Goal: Contribute content: Contribute content

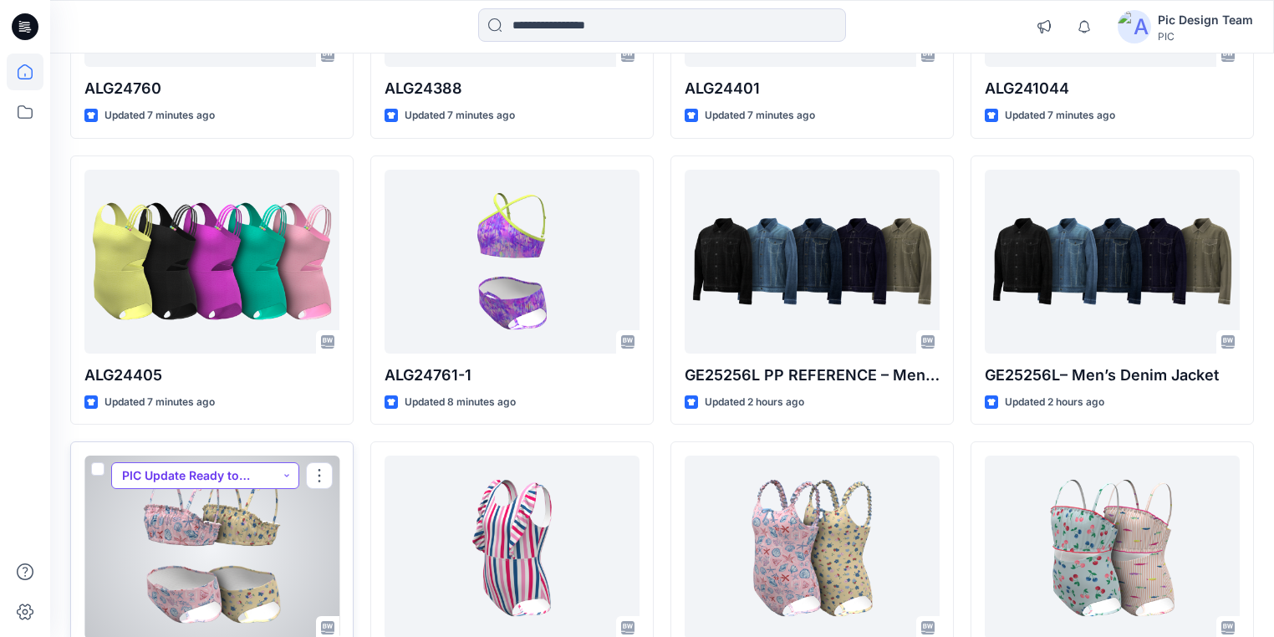
scroll to position [719, 0]
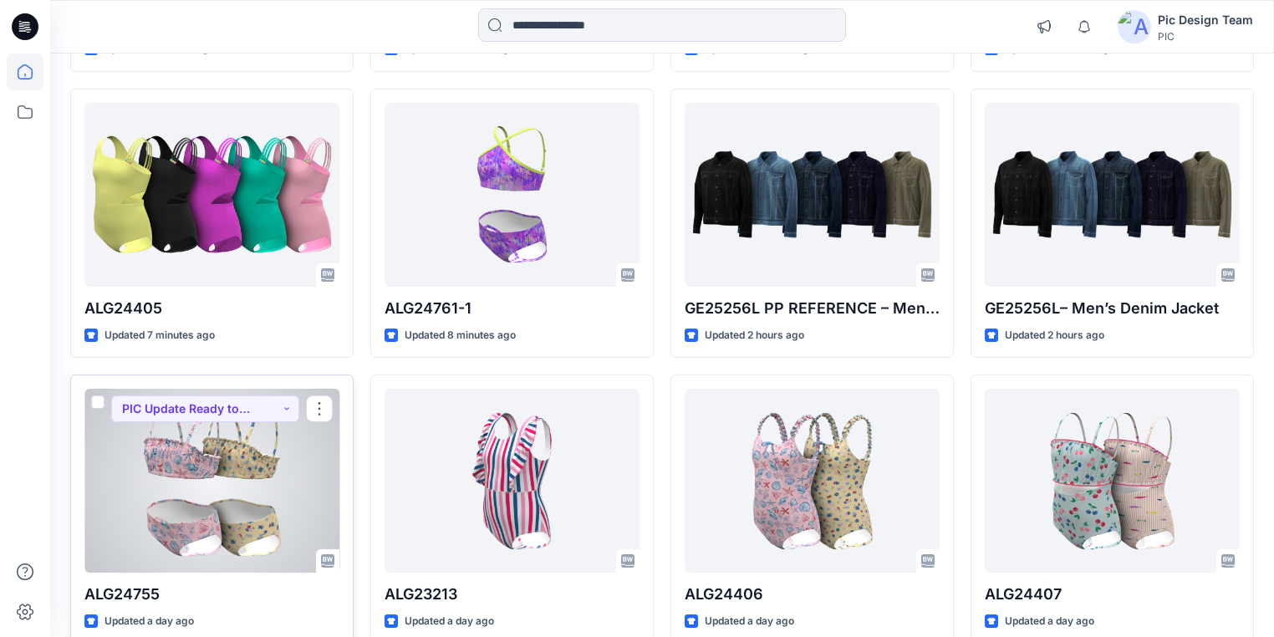
click at [120, 489] on div at bounding box center [211, 481] width 255 height 184
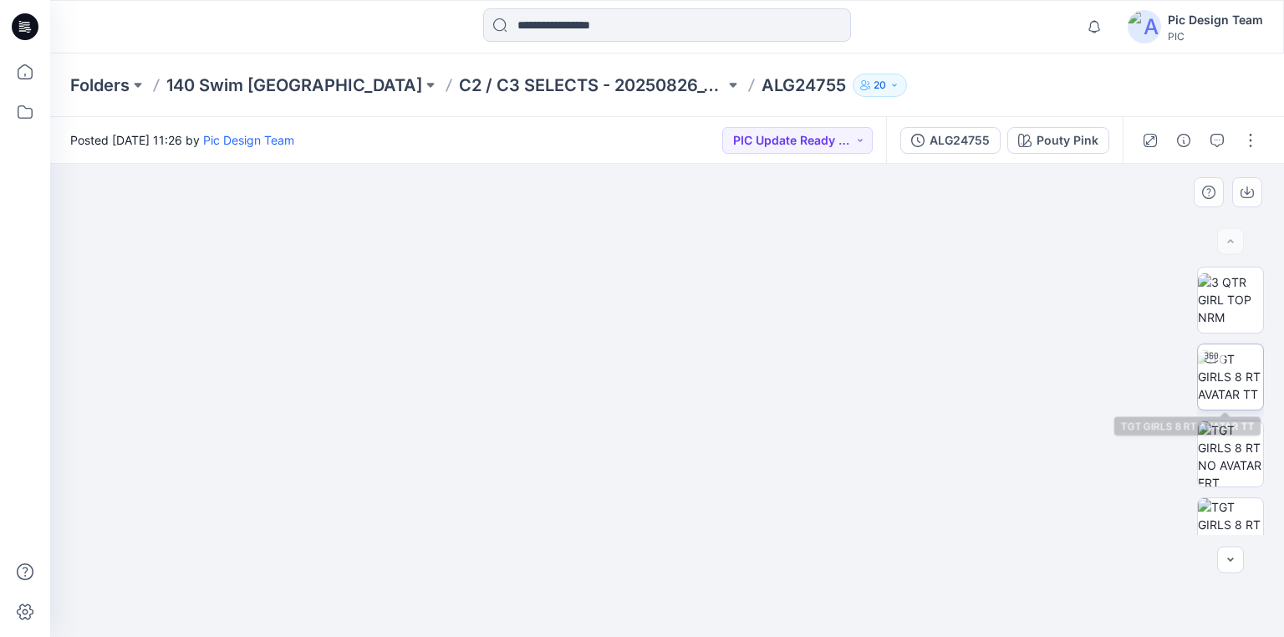
click at [1198, 370] on img at bounding box center [1230, 376] width 65 height 53
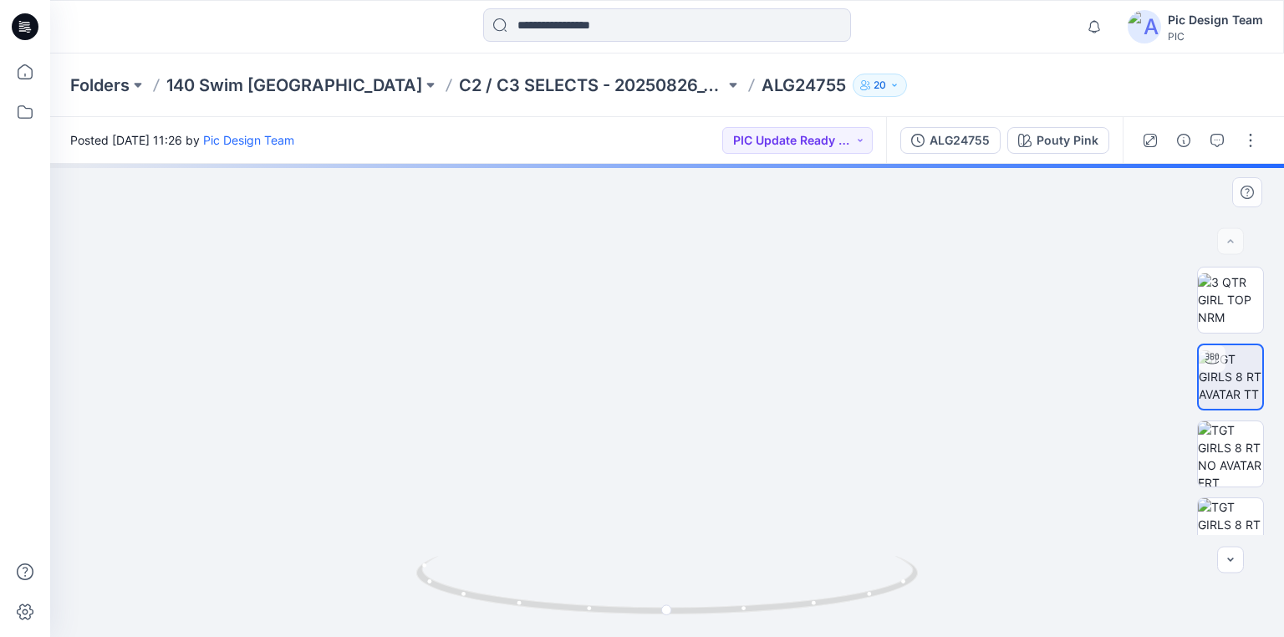
drag, startPoint x: 670, startPoint y: 348, endPoint x: 677, endPoint y: 413, distance: 65.6
drag, startPoint x: 785, startPoint y: 609, endPoint x: 845, endPoint y: 573, distance: 70.1
drag, startPoint x: 845, startPoint y: 573, endPoint x: 705, endPoint y: 384, distance: 235.4
click at [705, 384] on img at bounding box center [675, 239] width 1324 height 797
click at [21, 26] on icon at bounding box center [21, 26] width 5 height 1
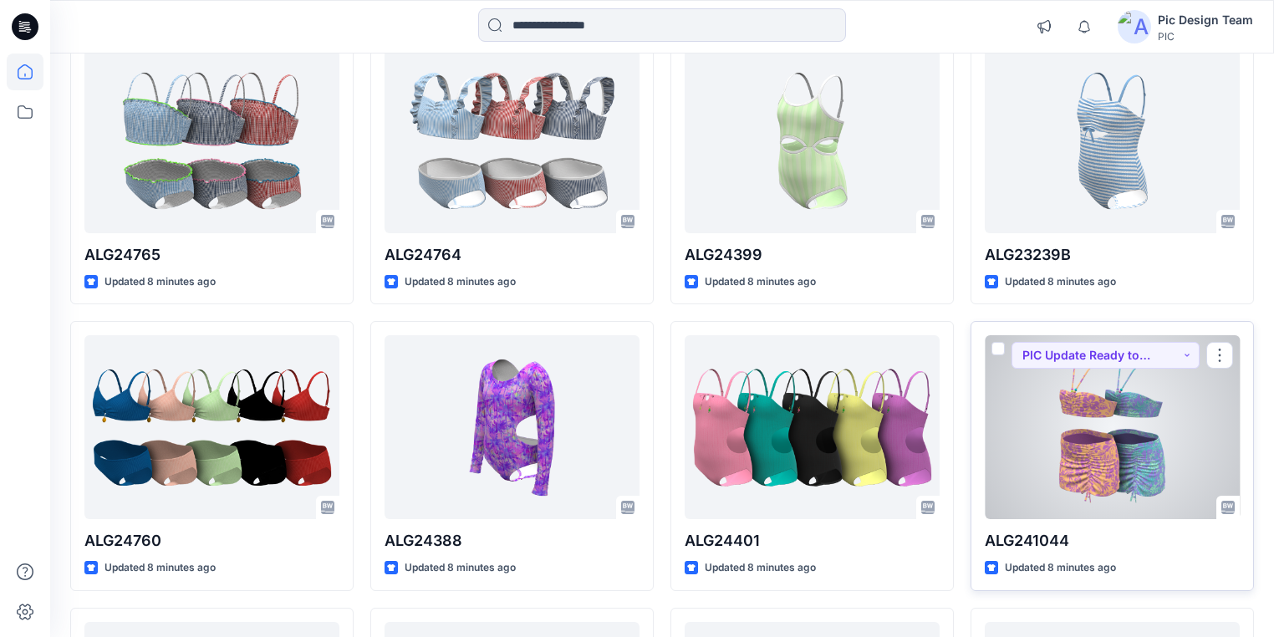
scroll to position [201, 0]
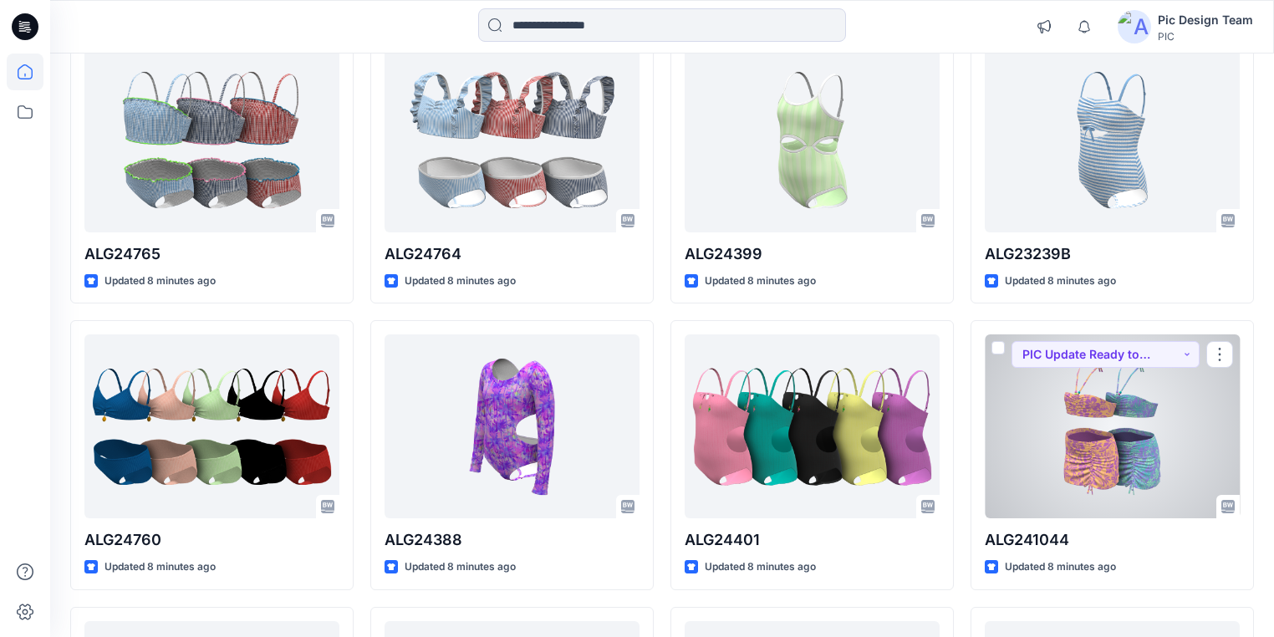
click at [1070, 490] on div at bounding box center [1112, 426] width 255 height 184
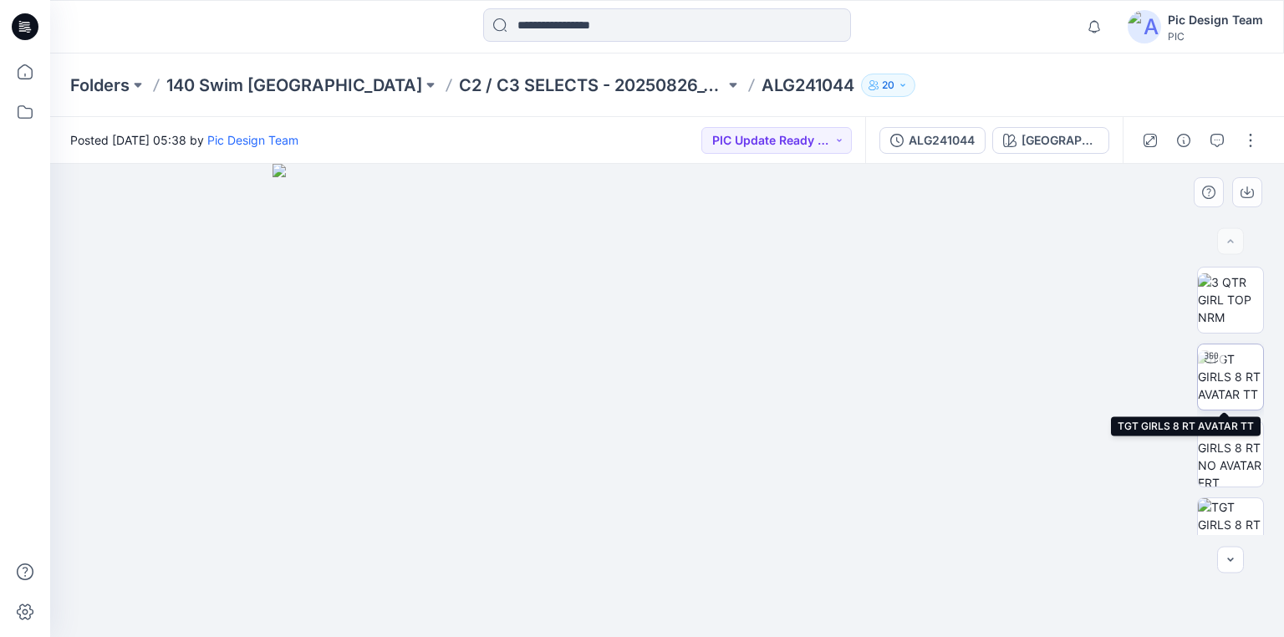
click at [1229, 374] on img at bounding box center [1230, 376] width 65 height 53
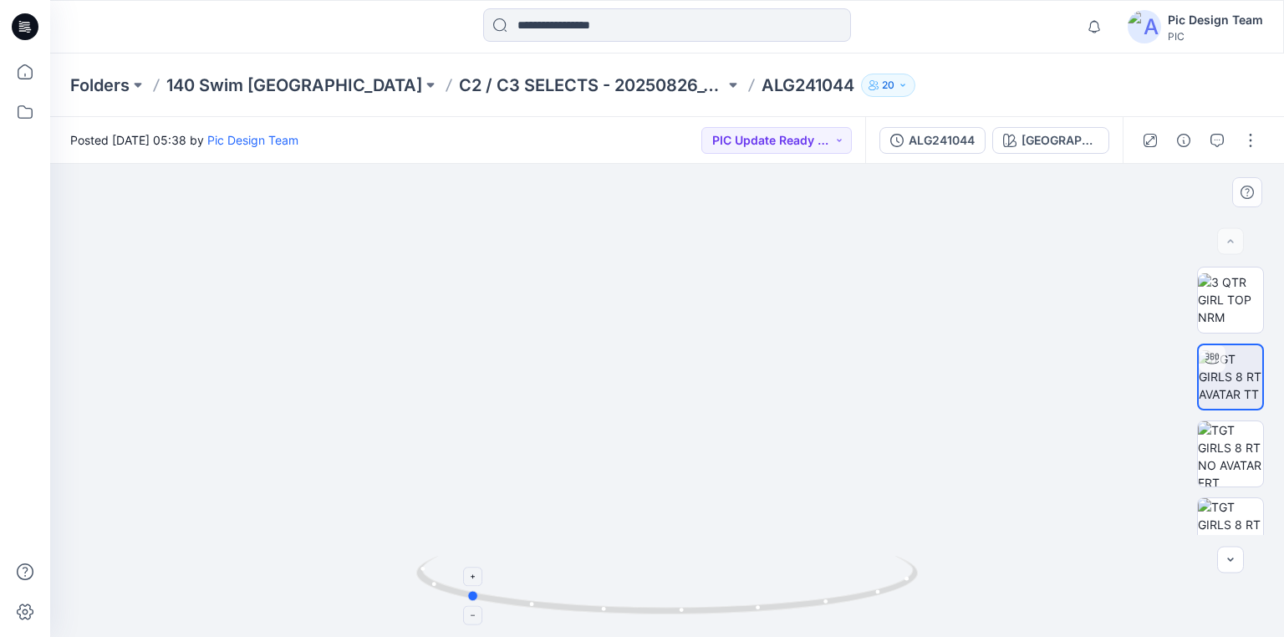
drag, startPoint x: 800, startPoint y: 609, endPoint x: 599, endPoint y: 582, distance: 202.4
click at [599, 582] on icon at bounding box center [669, 587] width 506 height 63
drag, startPoint x: 712, startPoint y: 605, endPoint x: 702, endPoint y: 599, distance: 11.4
click at [702, 599] on icon at bounding box center [669, 587] width 506 height 63
drag, startPoint x: 676, startPoint y: 274, endPoint x: 690, endPoint y: 418, distance: 144.5
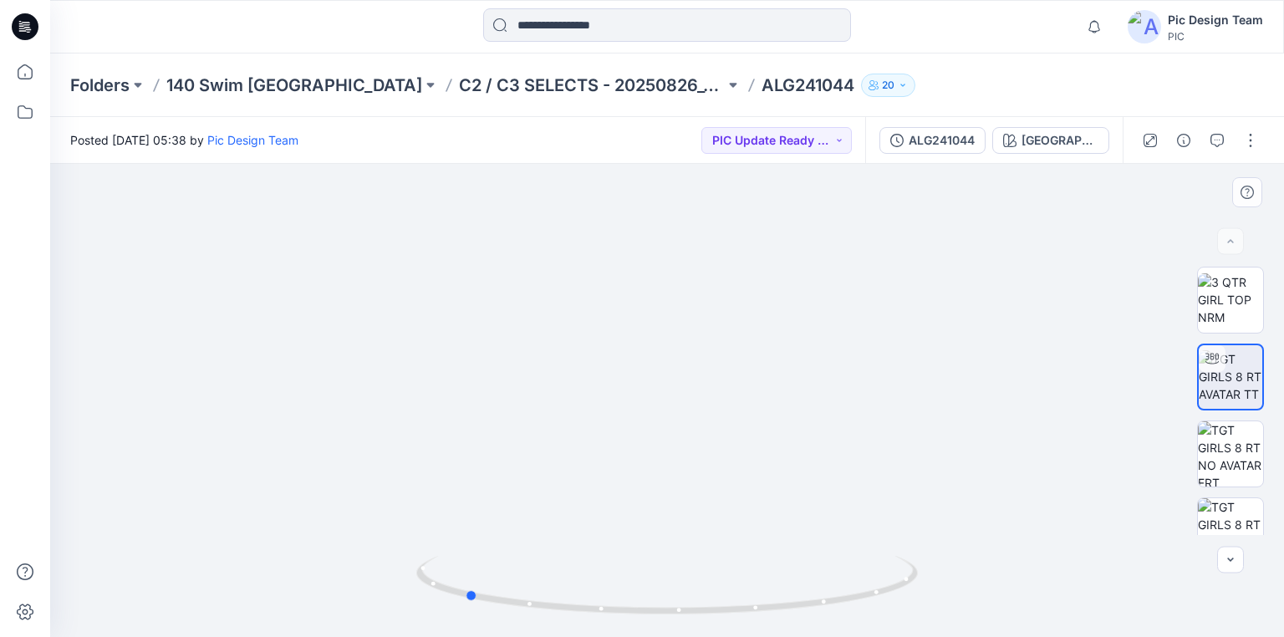
drag, startPoint x: 716, startPoint y: 573, endPoint x: 732, endPoint y: 467, distance: 107.4
drag, startPoint x: 713, startPoint y: 605, endPoint x: 914, endPoint y: 597, distance: 200.8
click at [914, 597] on icon at bounding box center [669, 587] width 506 height 63
drag, startPoint x: 693, startPoint y: 440, endPoint x: 702, endPoint y: 348, distance: 92.4
click at [459, 79] on p "C2 / C3 SELECTS - 20250826_140_RC" at bounding box center [592, 85] width 266 height 23
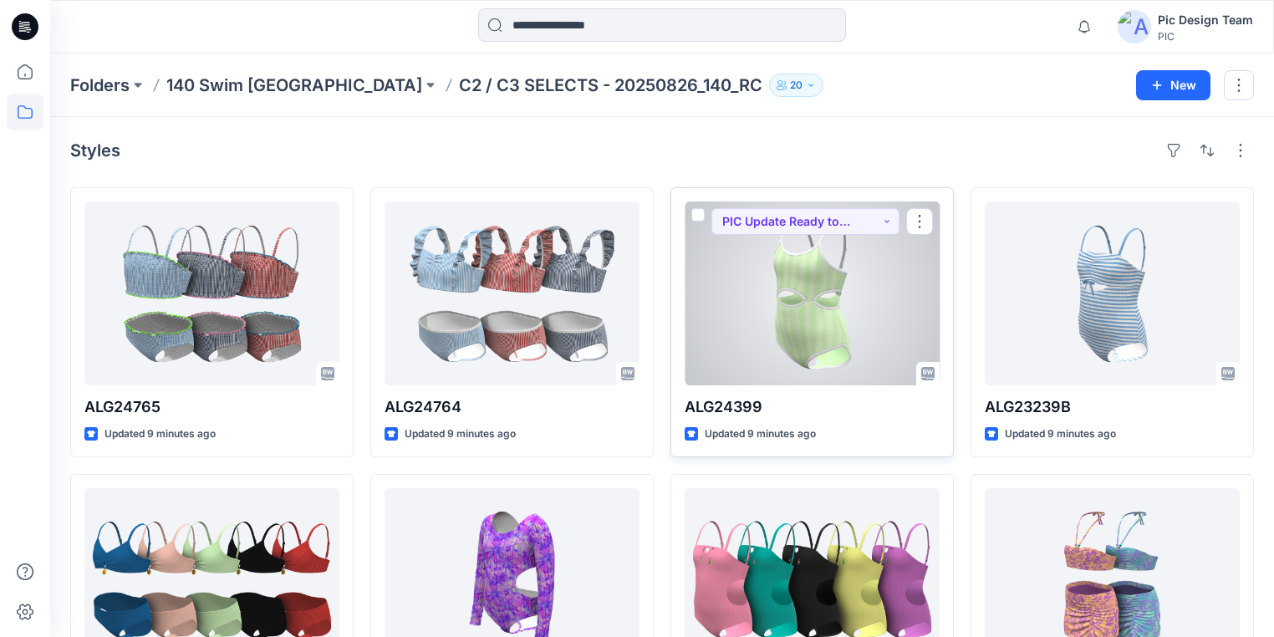
click at [752, 312] on div at bounding box center [812, 294] width 255 height 184
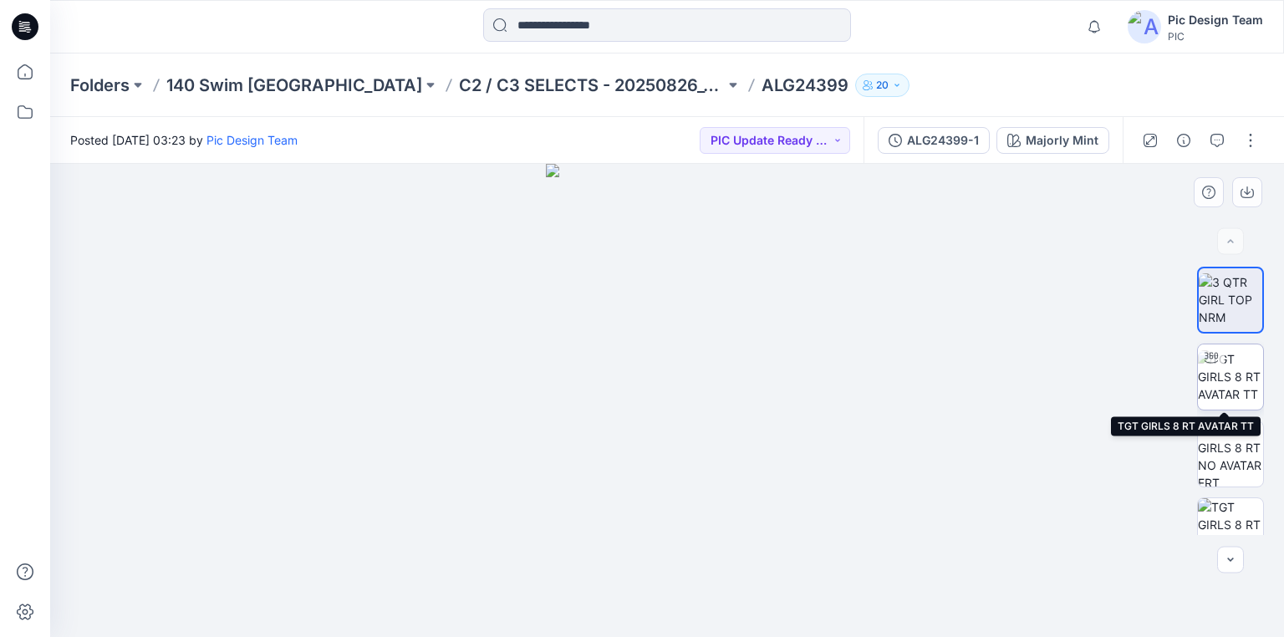
click at [1219, 385] on img at bounding box center [1230, 376] width 65 height 53
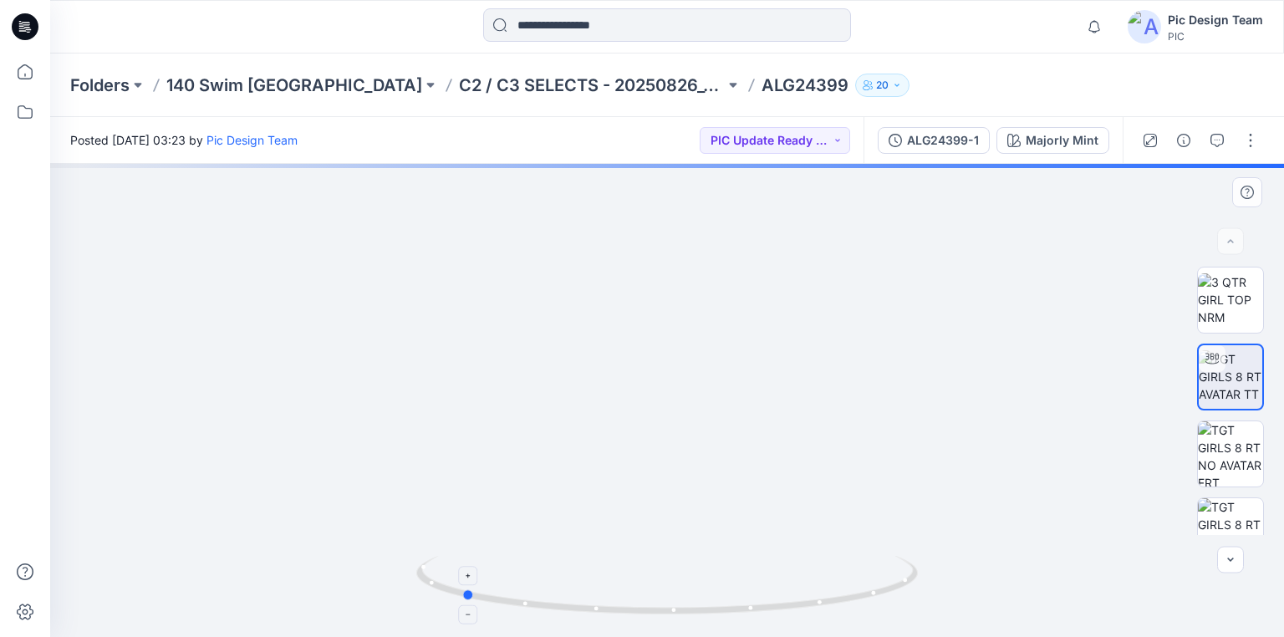
drag, startPoint x: 735, startPoint y: 598, endPoint x: 578, endPoint y: 571, distance: 159.4
click at [578, 571] on icon at bounding box center [669, 587] width 506 height 63
drag, startPoint x: 670, startPoint y: 367, endPoint x: 678, endPoint y: 500, distance: 133.2
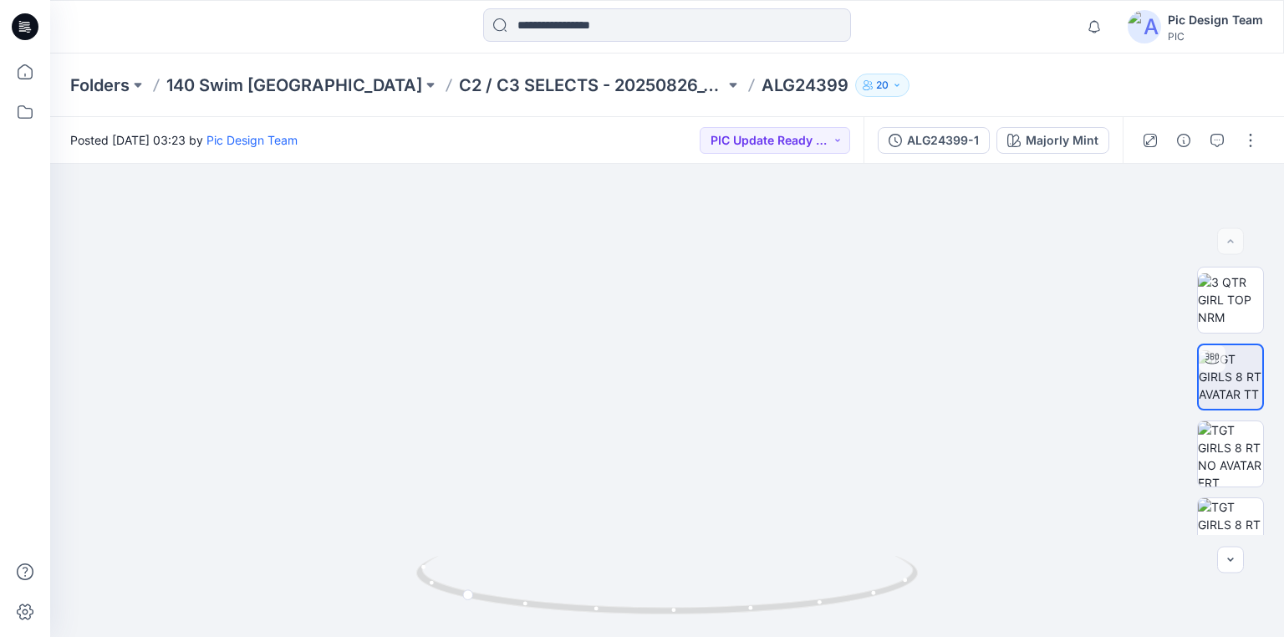
click at [26, 20] on icon at bounding box center [25, 26] width 27 height 27
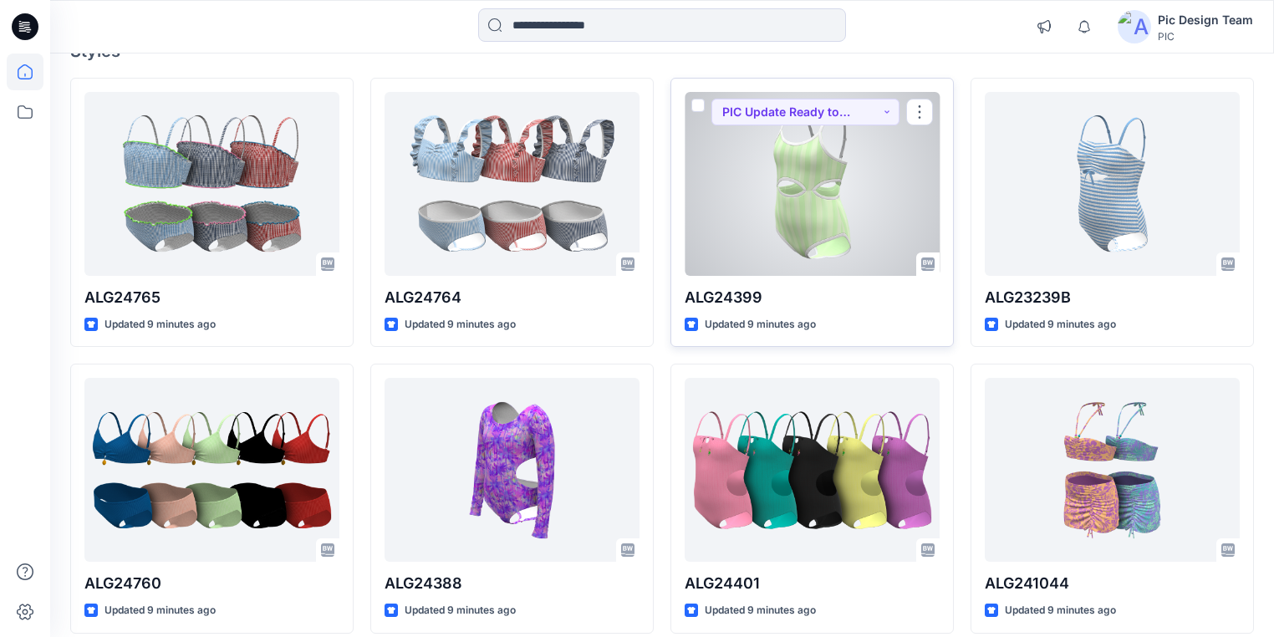
scroll to position [201, 0]
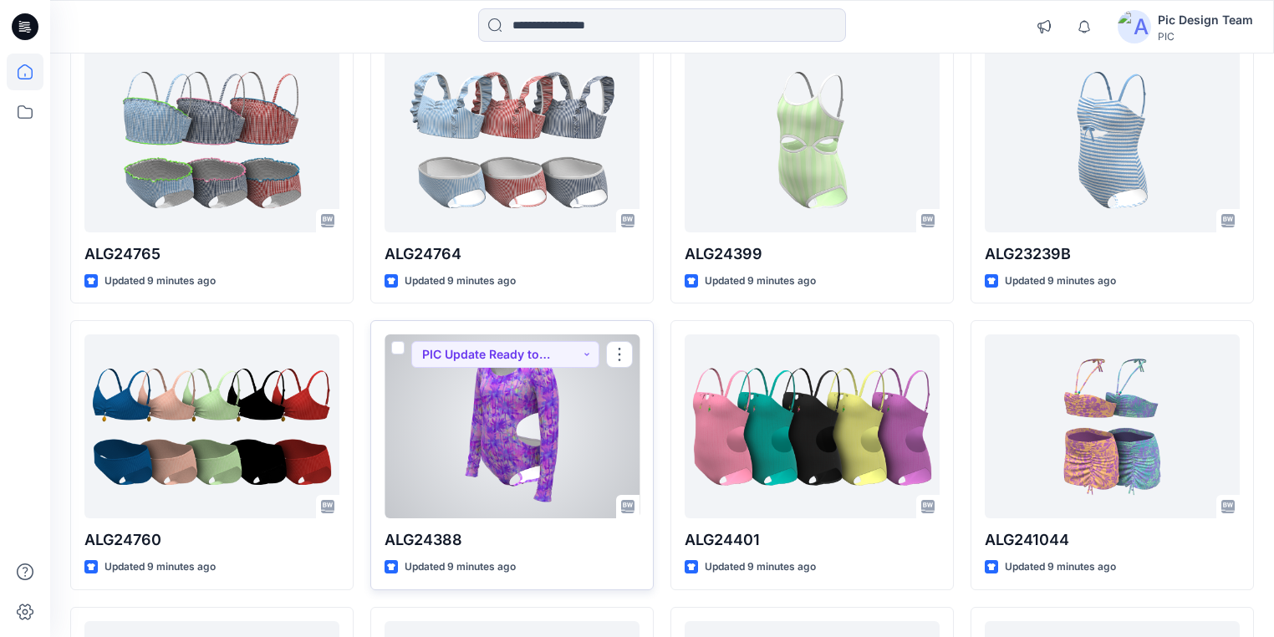
click at [524, 431] on div at bounding box center [512, 426] width 255 height 184
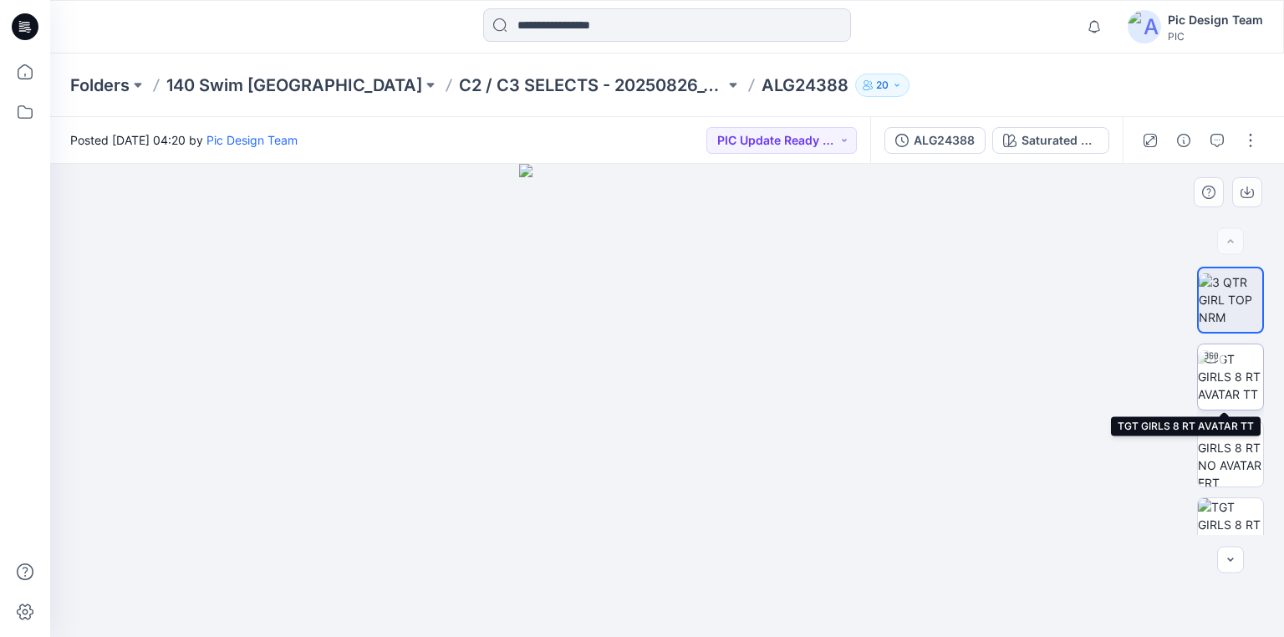
click at [1235, 374] on img at bounding box center [1230, 376] width 65 height 53
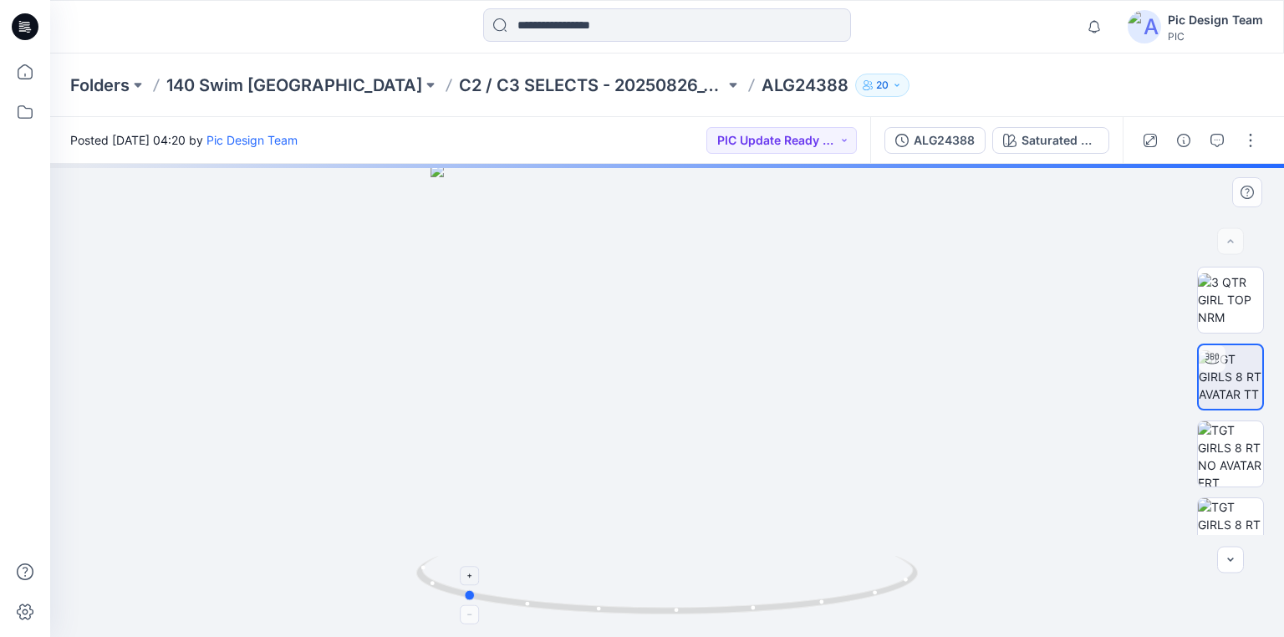
drag, startPoint x: 805, startPoint y: 613, endPoint x: 601, endPoint y: 576, distance: 207.3
click at [601, 576] on icon at bounding box center [669, 587] width 506 height 63
drag, startPoint x: 673, startPoint y: 261, endPoint x: 657, endPoint y: 431, distance: 171.3
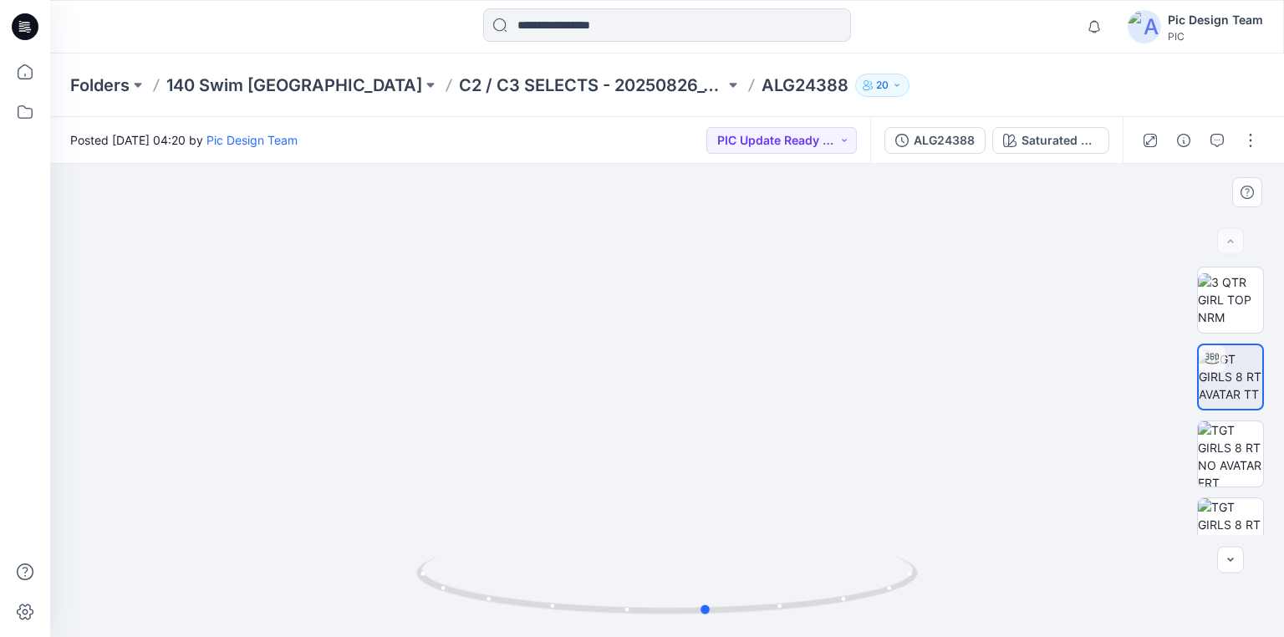
drag, startPoint x: 717, startPoint y: 615, endPoint x: 961, endPoint y: 571, distance: 248.1
click at [961, 571] on div at bounding box center [667, 400] width 1234 height 473
click at [32, 24] on icon at bounding box center [25, 26] width 27 height 27
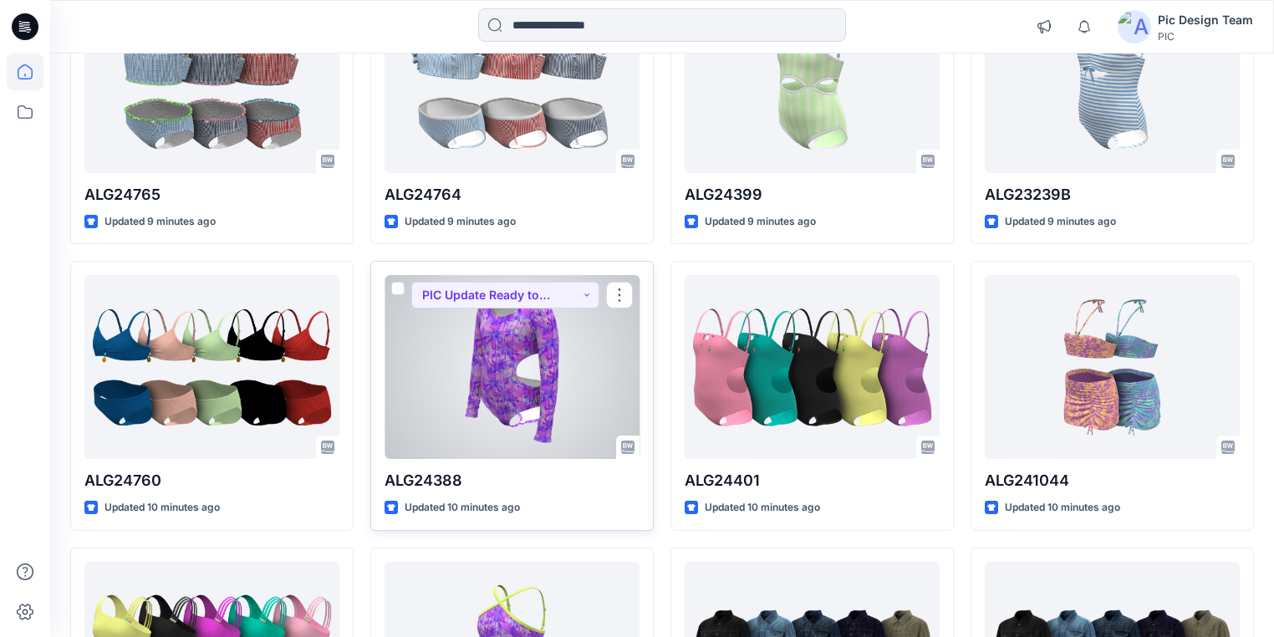
scroll to position [268, 0]
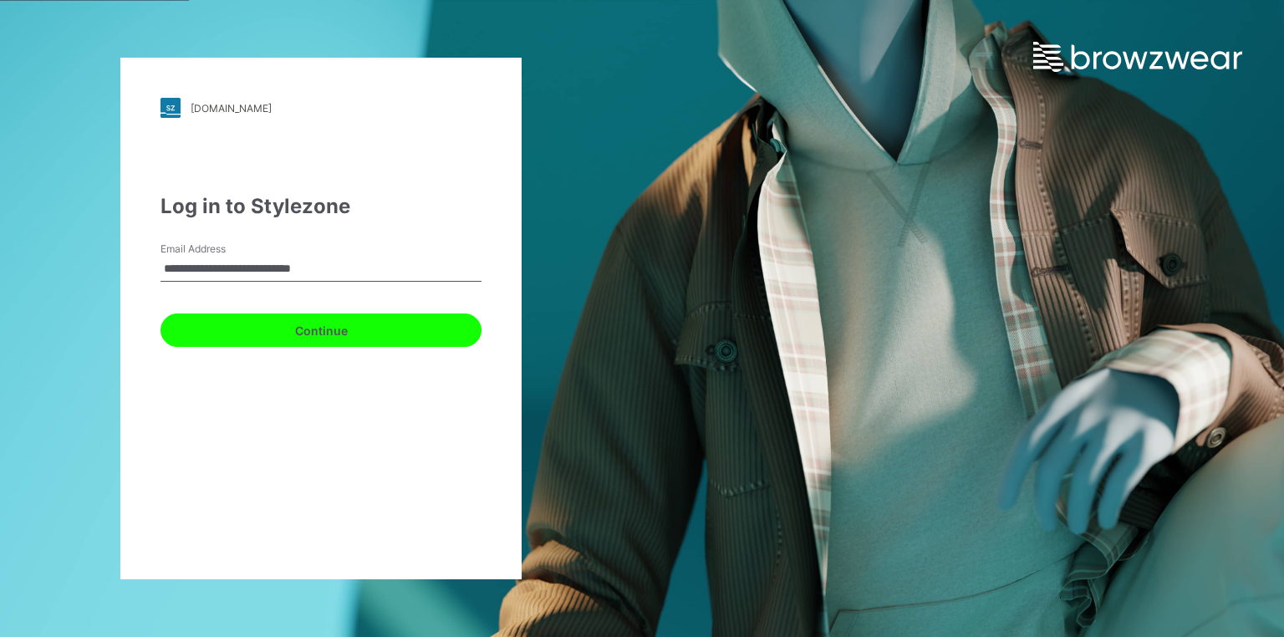
click at [304, 332] on button "Continue" at bounding box center [321, 330] width 321 height 33
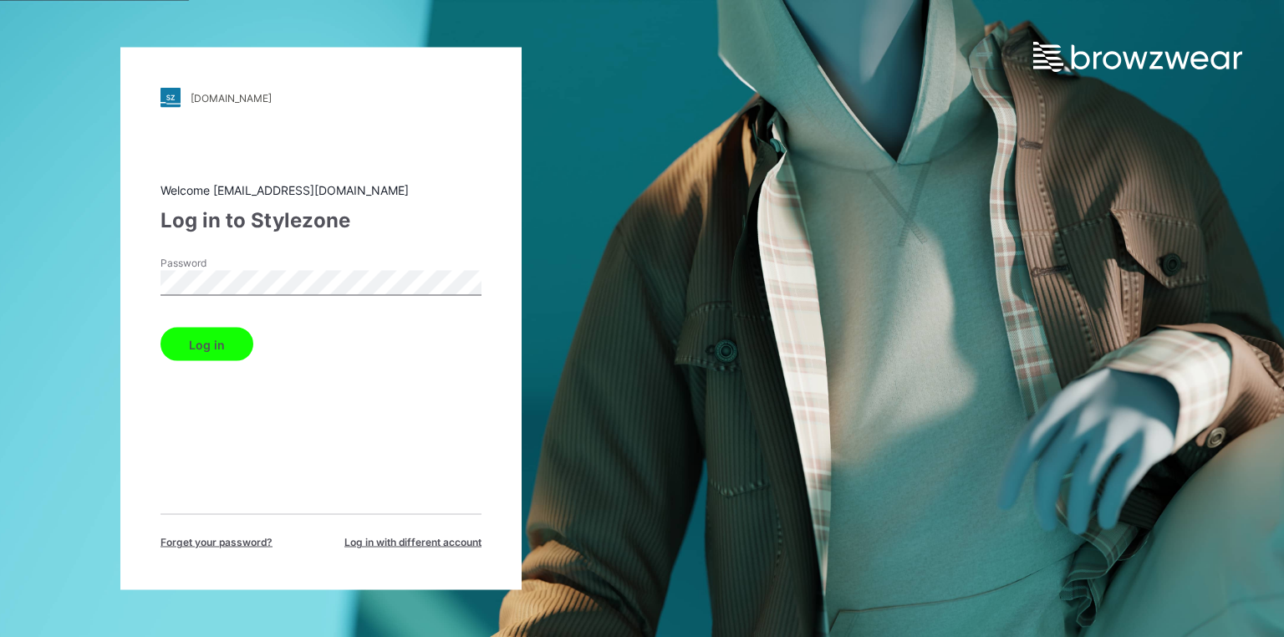
click at [206, 338] on button "Log in" at bounding box center [207, 344] width 93 height 33
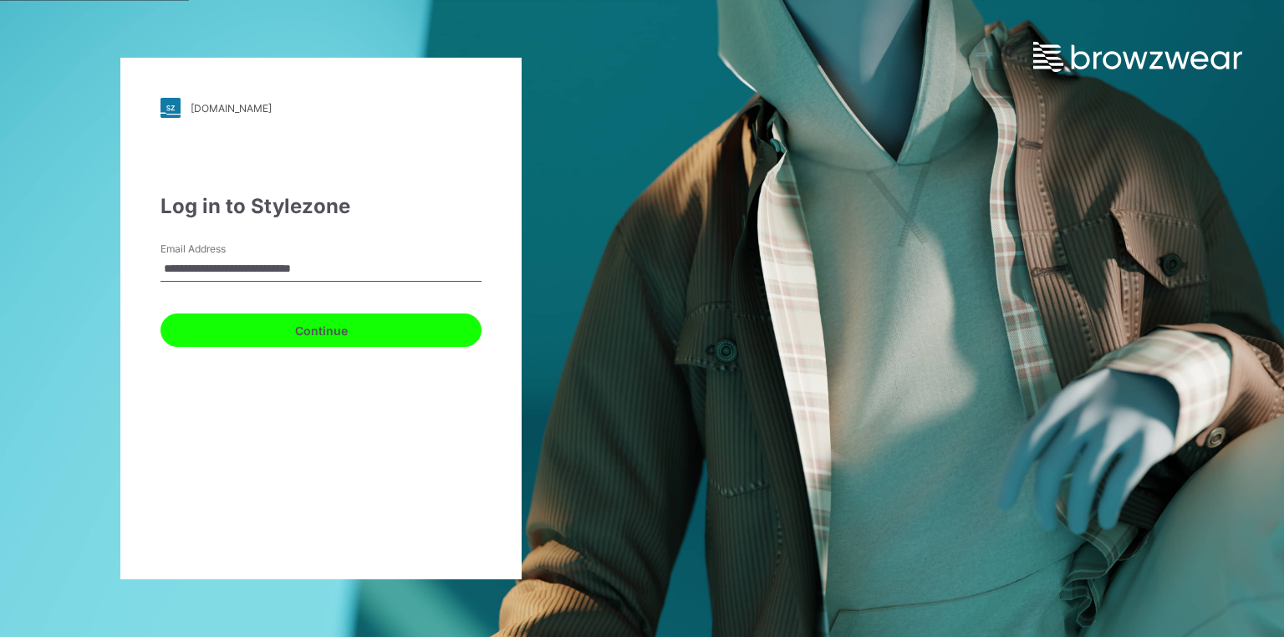
click at [256, 321] on button "Continue" at bounding box center [321, 330] width 321 height 33
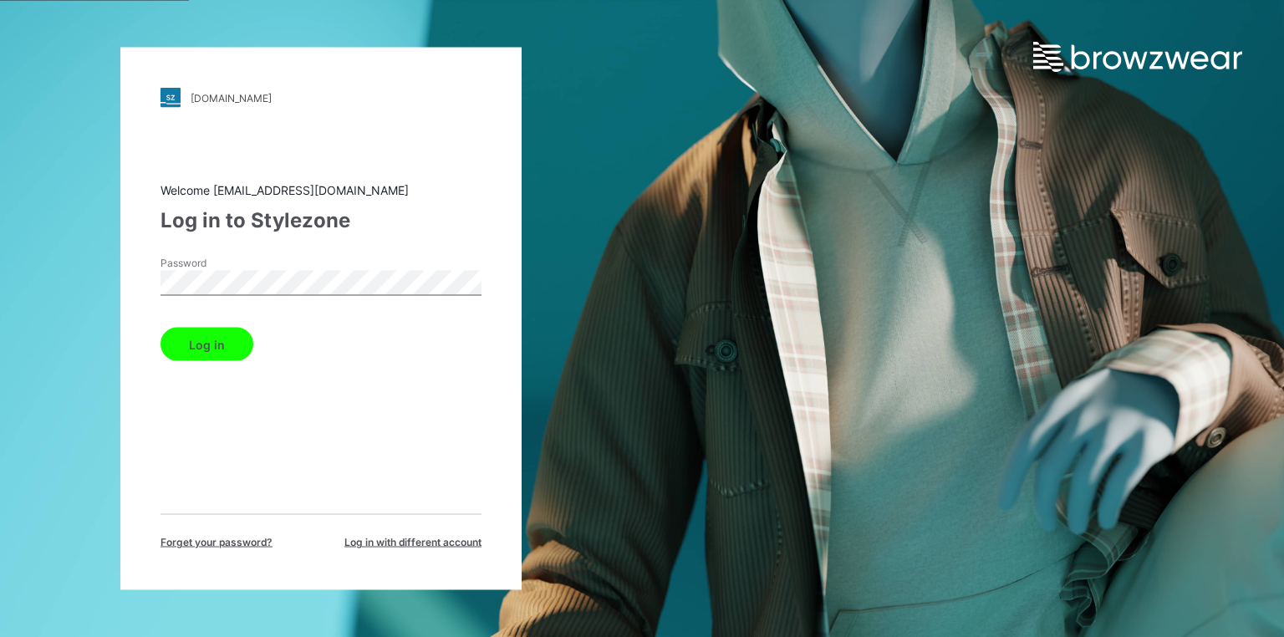
click at [194, 365] on div "Welcome design@parallel-innovation.com Log in to Stylezone Password Log in Forg…" at bounding box center [321, 365] width 321 height 369
click at [197, 348] on button "Log in" at bounding box center [207, 344] width 93 height 33
click at [217, 338] on button "Log in" at bounding box center [207, 344] width 93 height 33
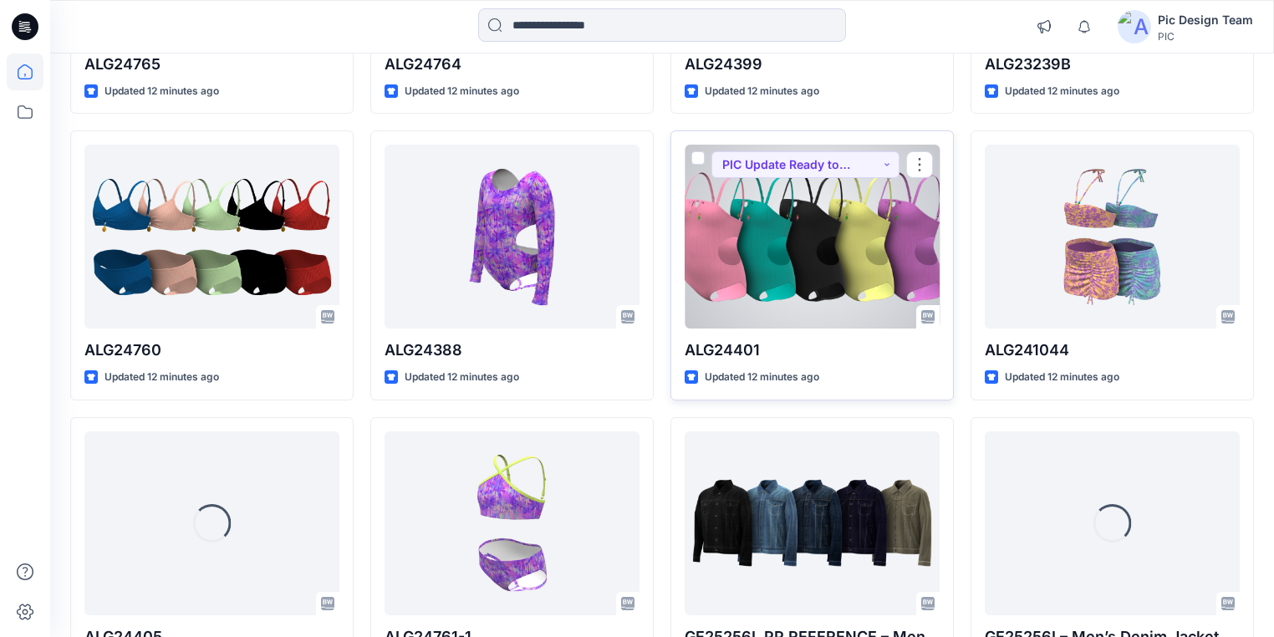
scroll to position [468, 0]
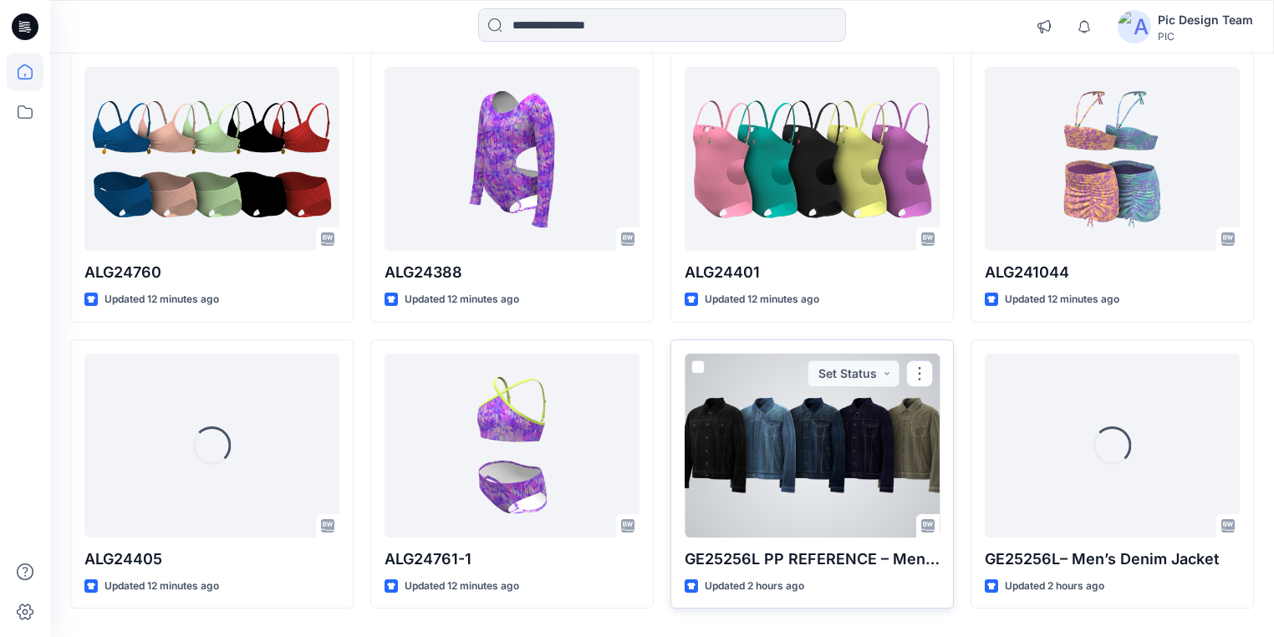
click at [799, 438] on div at bounding box center [812, 446] width 255 height 184
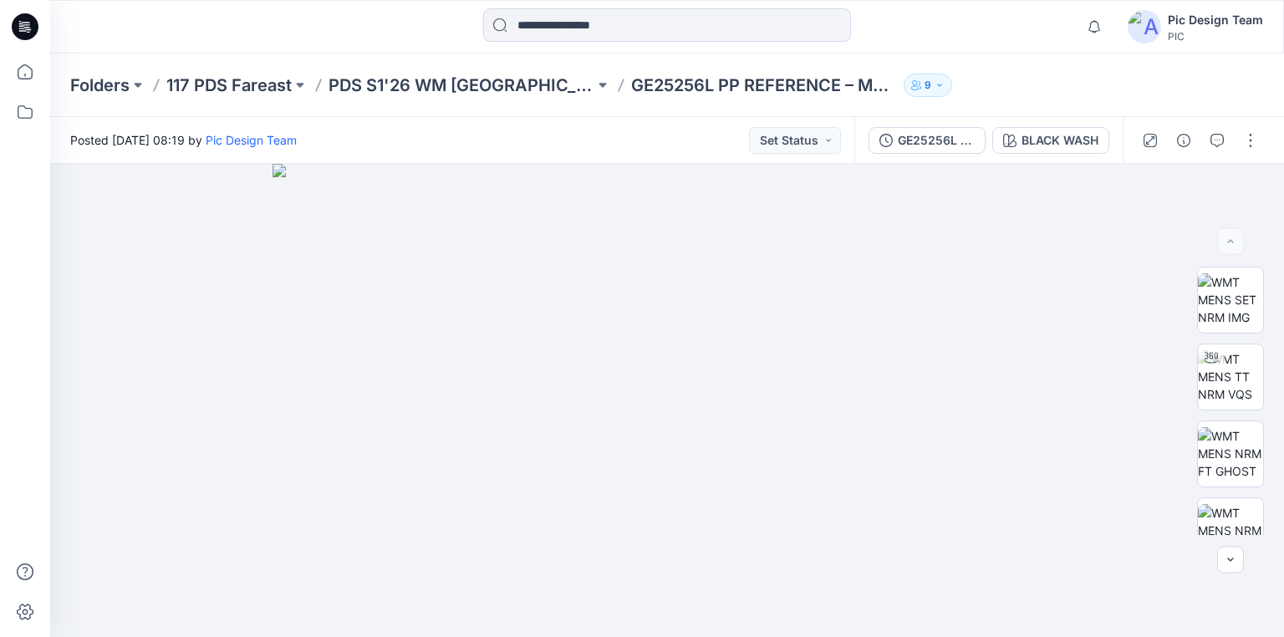
click at [17, 31] on icon at bounding box center [25, 26] width 27 height 27
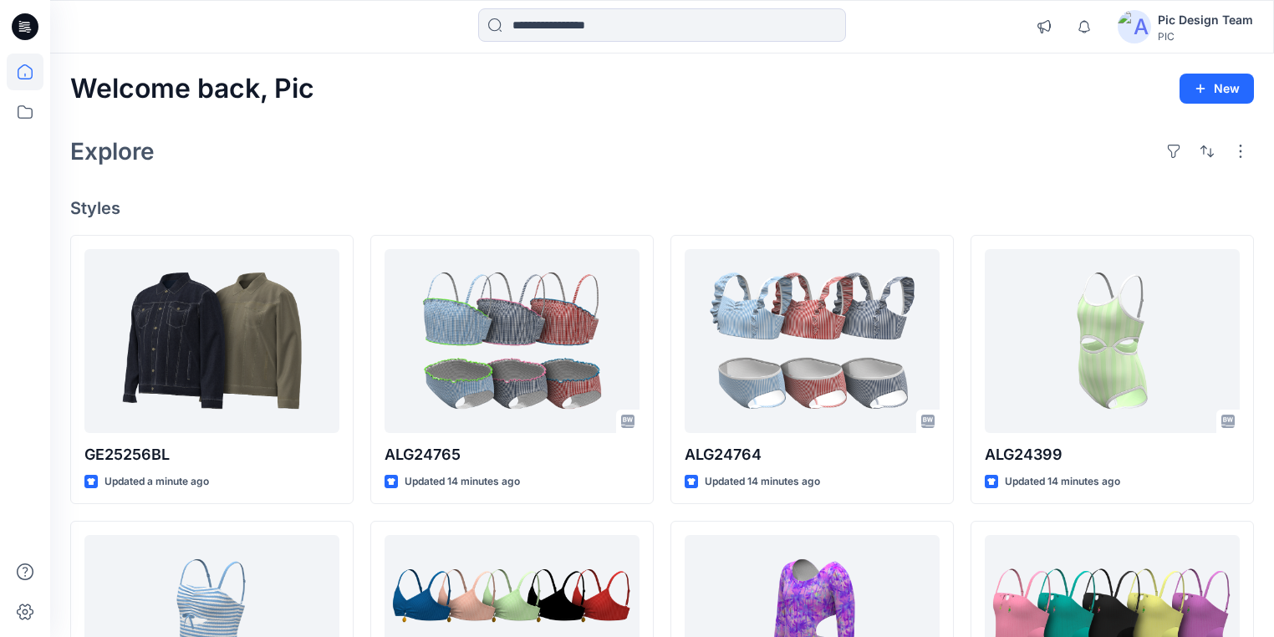
click at [31, 23] on icon at bounding box center [25, 26] width 27 height 27
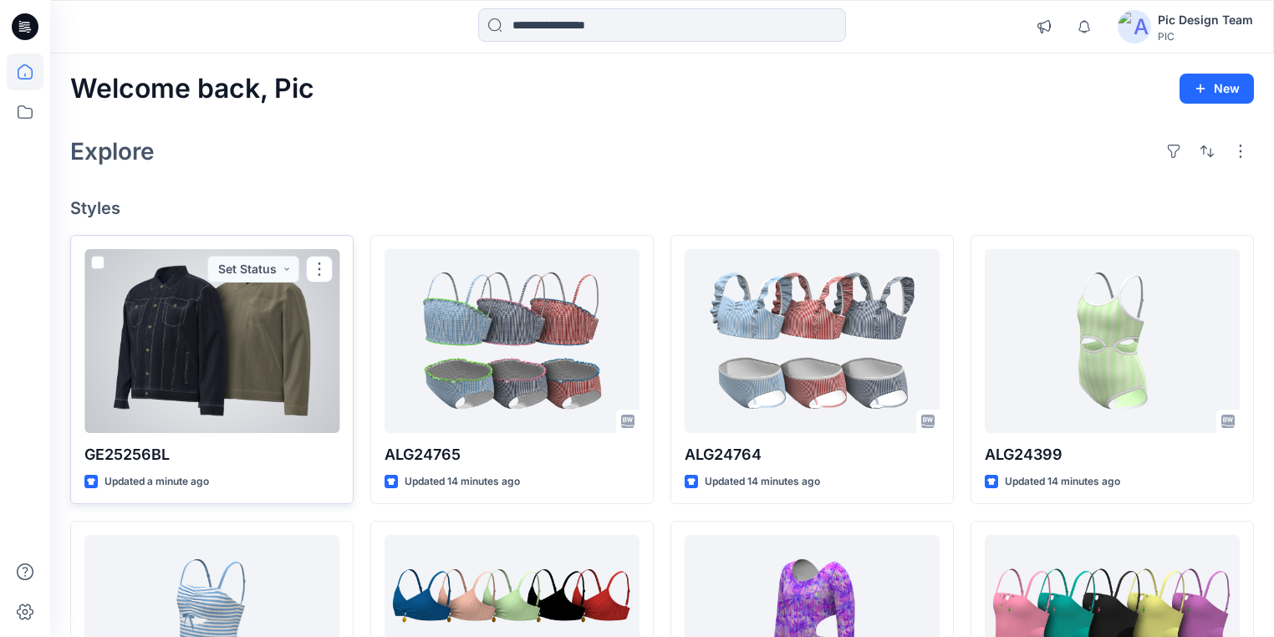
click at [202, 334] on div at bounding box center [211, 341] width 255 height 184
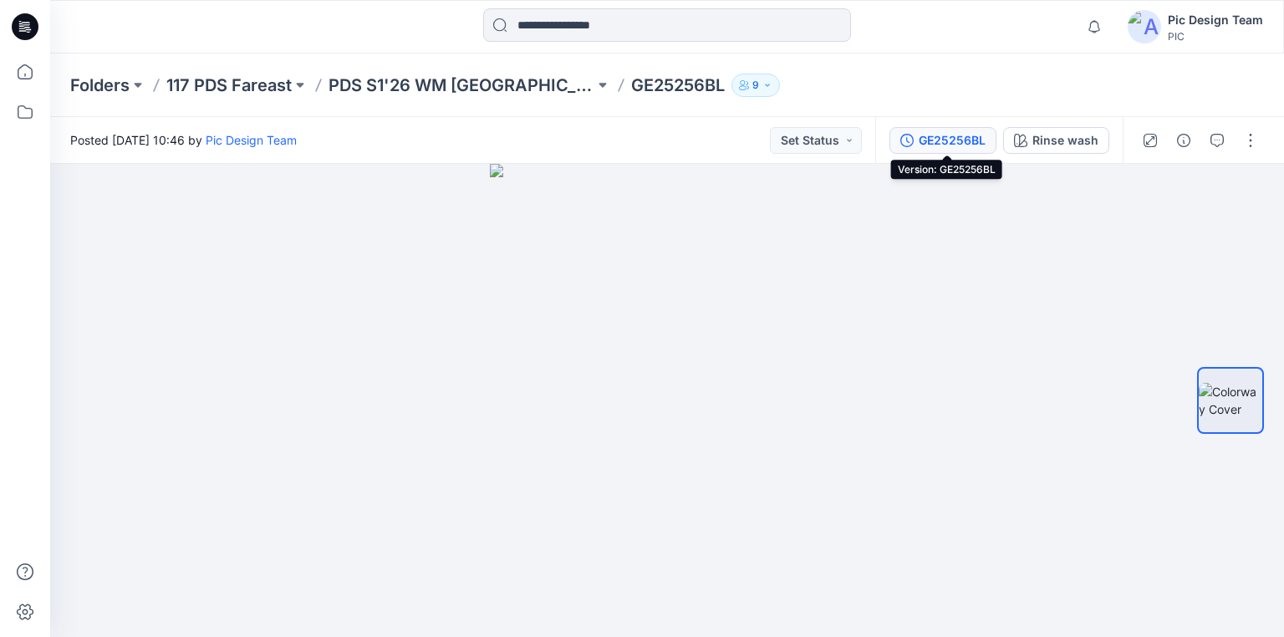
click at [958, 142] on div "GE25256BL" at bounding box center [952, 140] width 67 height 18
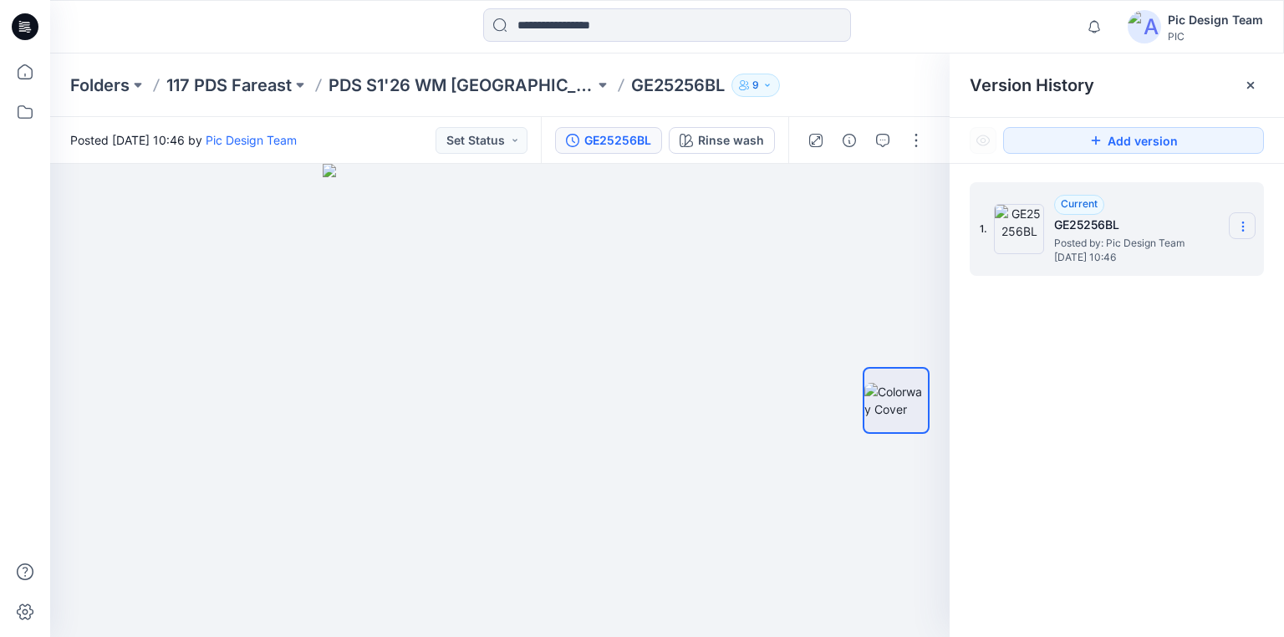
click at [1241, 228] on icon at bounding box center [1243, 226] width 13 height 13
click at [1157, 513] on div "1. Current GE25256BL Posted by: Pic Design Team Tuesday, September 02, 2025 10:…" at bounding box center [1117, 412] width 334 height 497
click at [25, 31] on icon at bounding box center [23, 30] width 8 height 1
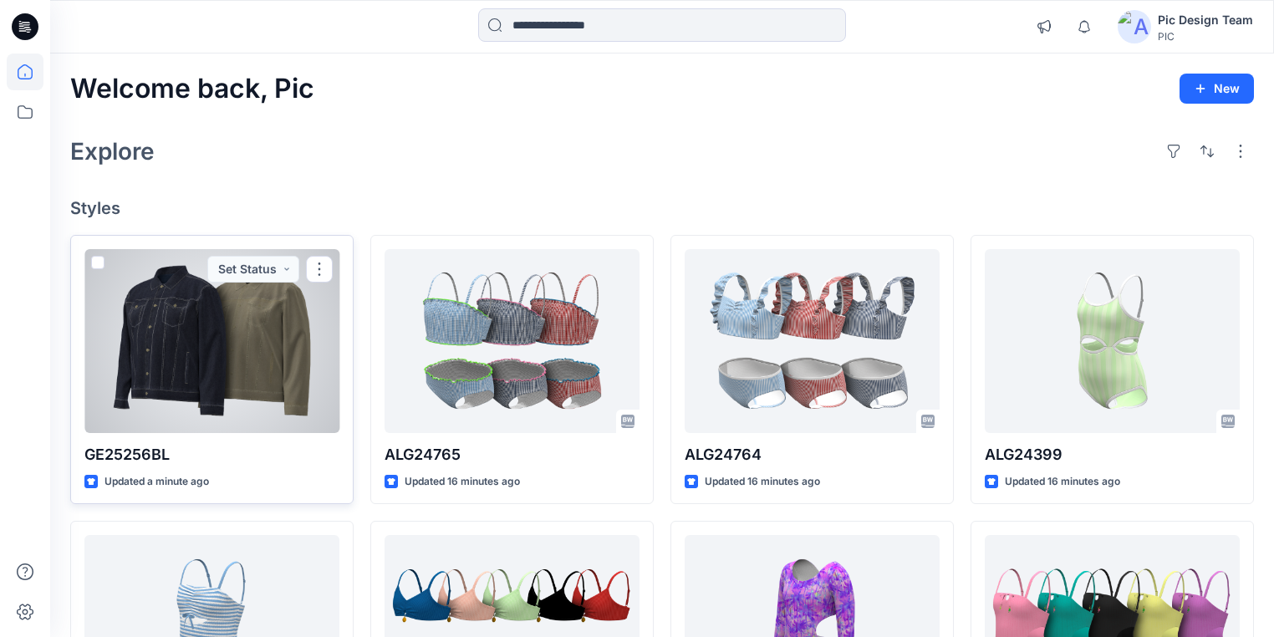
click at [259, 363] on div at bounding box center [211, 341] width 255 height 184
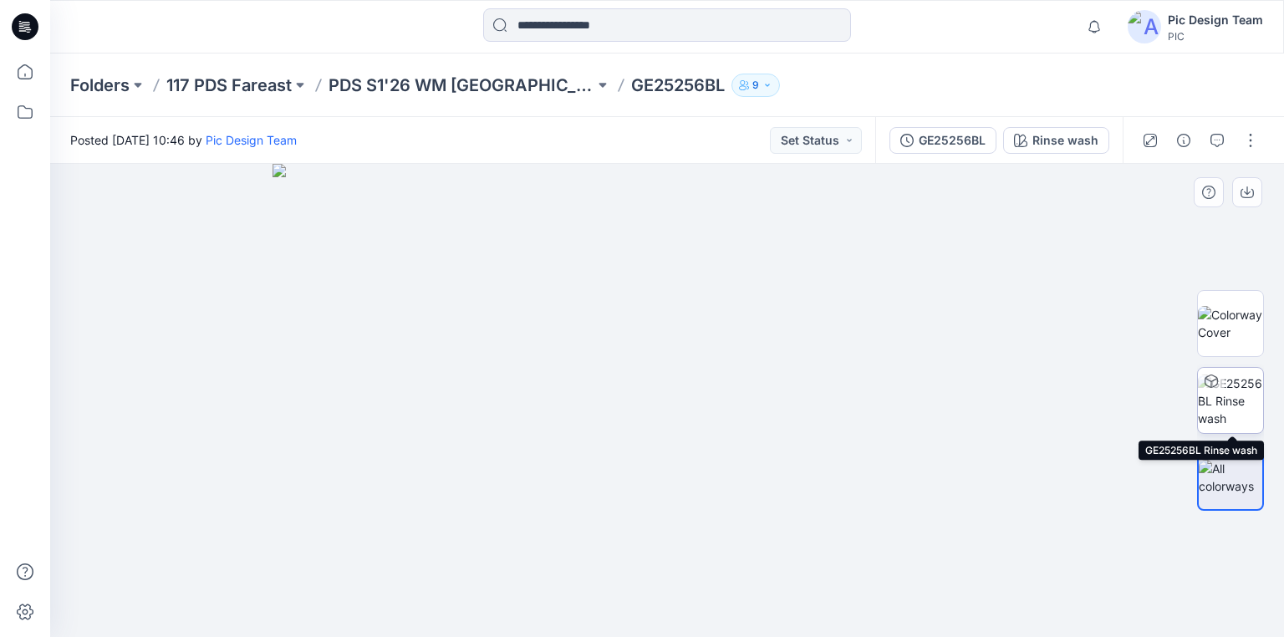
click at [1237, 405] on img at bounding box center [1230, 401] width 65 height 53
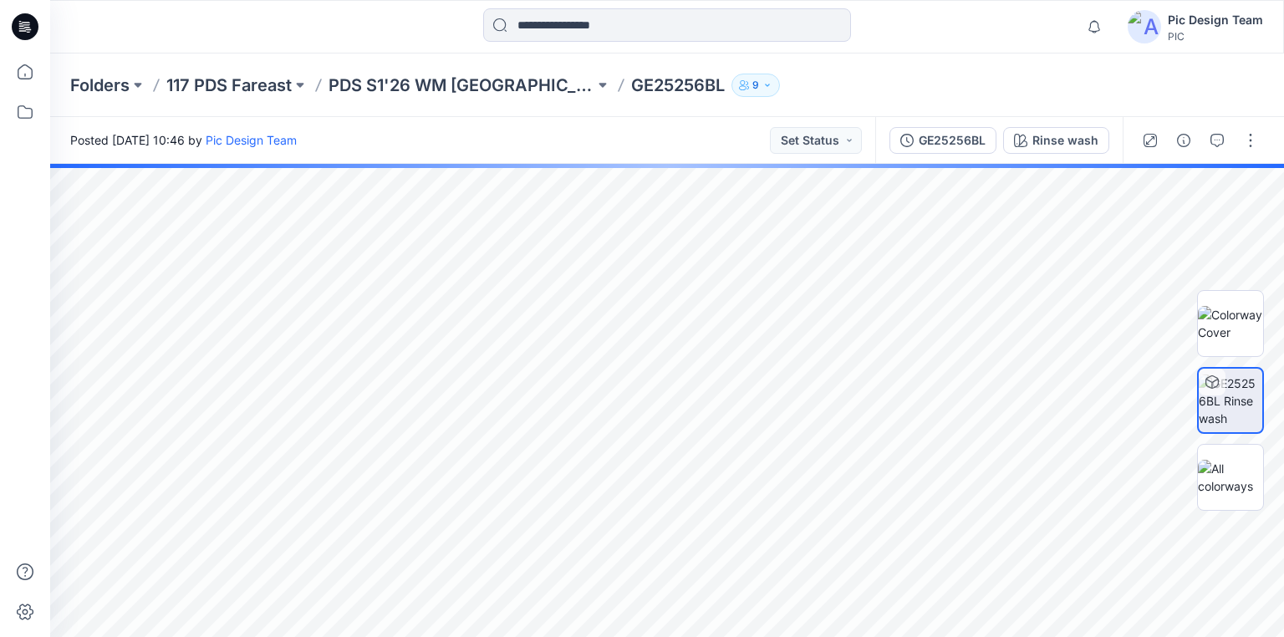
click at [1237, 405] on img at bounding box center [1231, 401] width 64 height 53
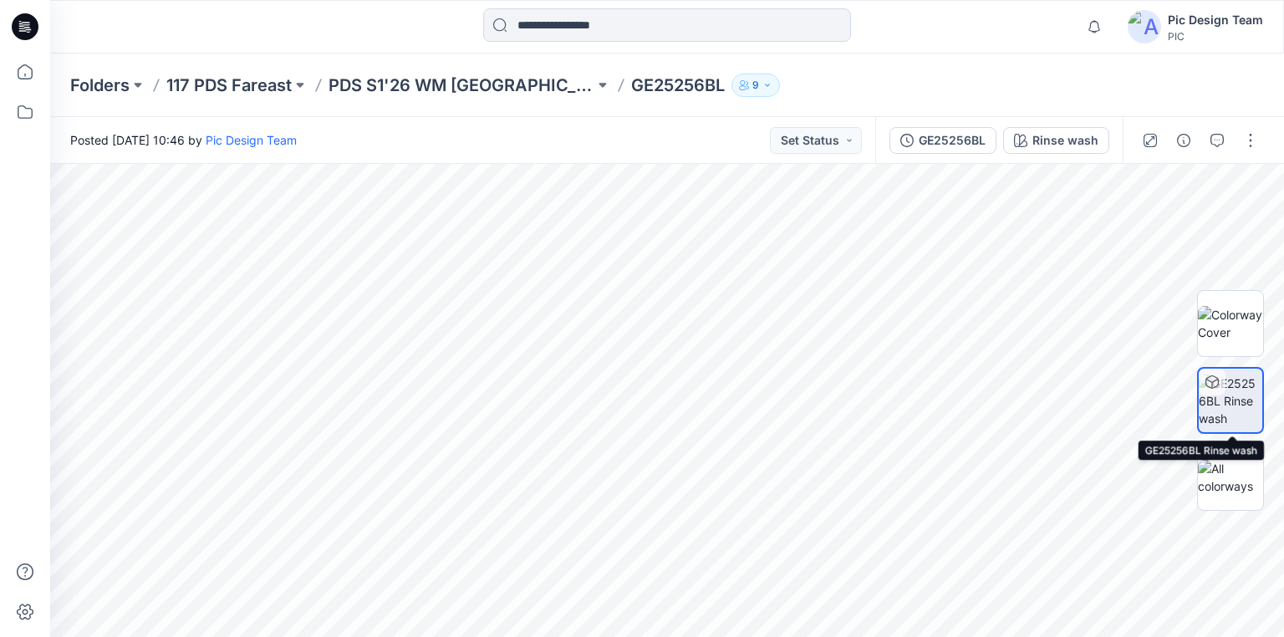
click at [1228, 411] on img at bounding box center [1231, 401] width 64 height 53
click at [1228, 407] on img at bounding box center [1231, 401] width 64 height 53
click at [1230, 479] on img at bounding box center [1230, 477] width 65 height 35
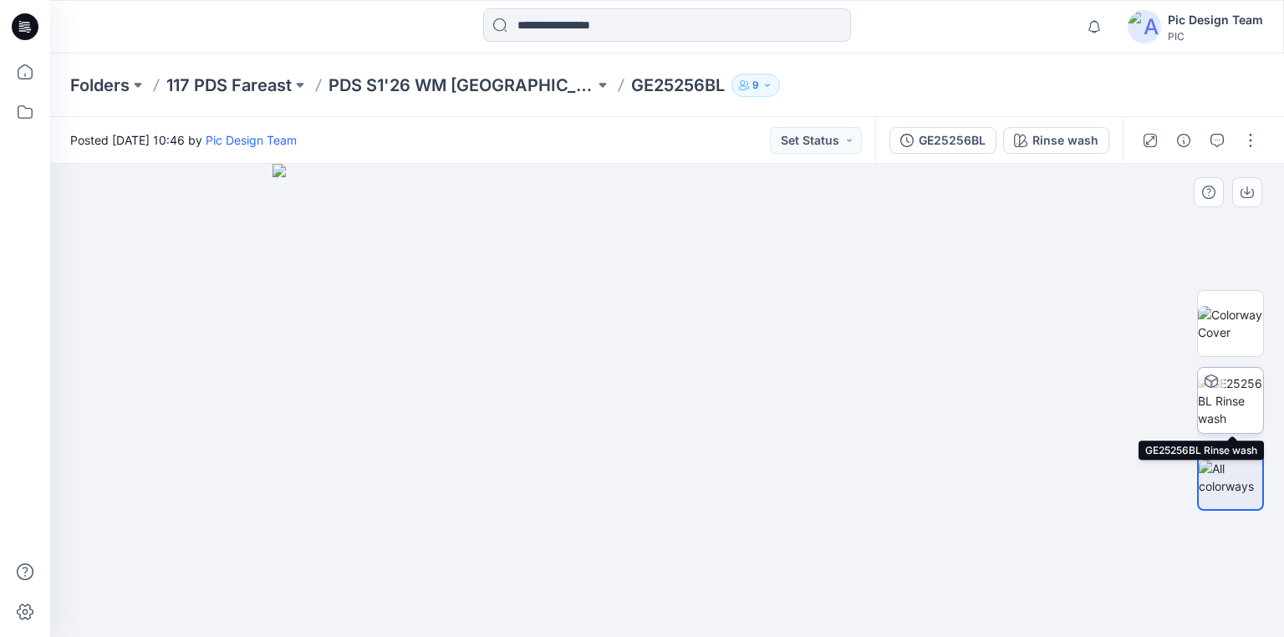
click at [1233, 404] on img at bounding box center [1230, 401] width 65 height 53
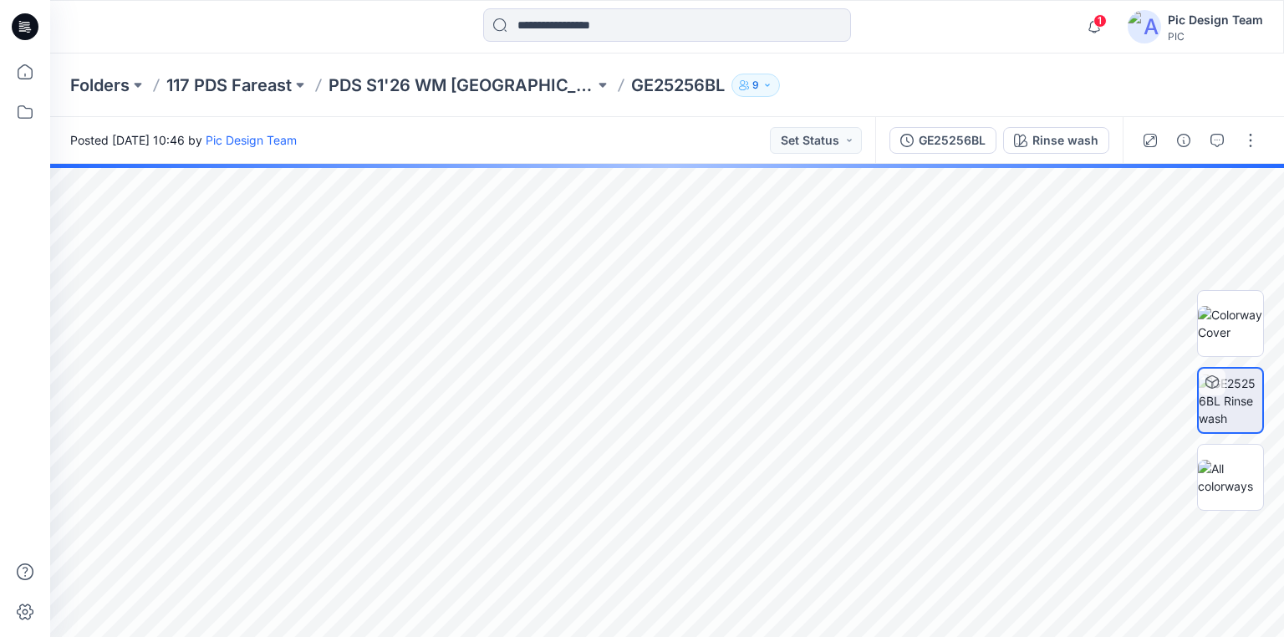
click at [1214, 382] on icon at bounding box center [1212, 381] width 13 height 13
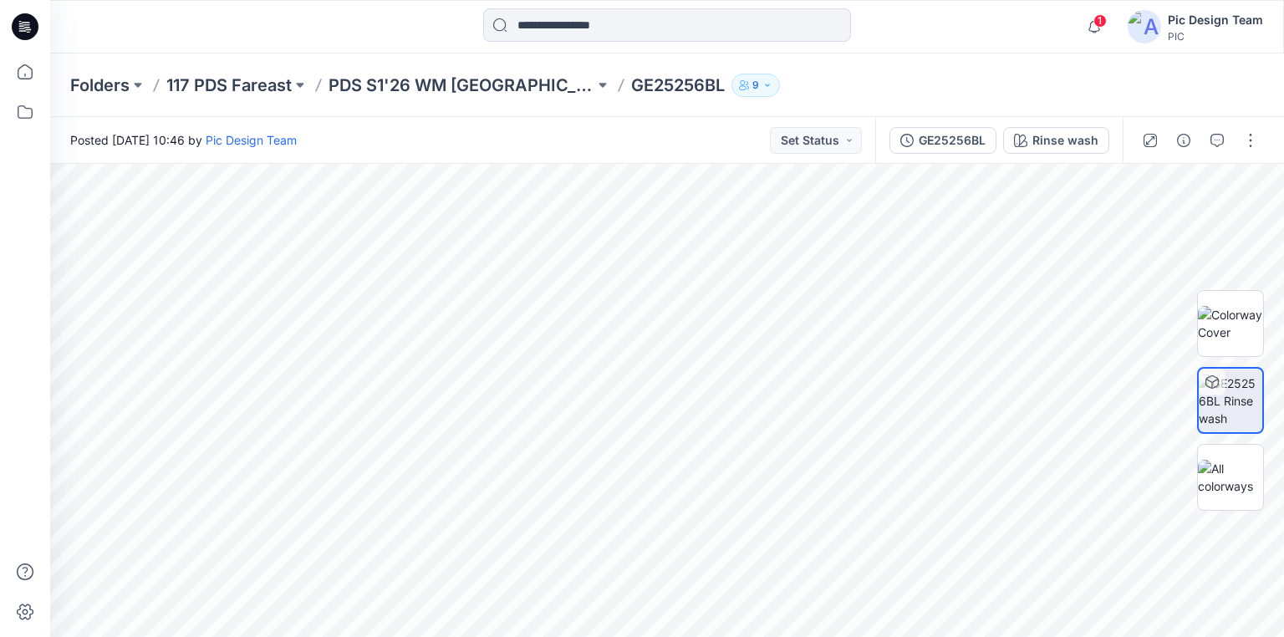
click at [25, 27] on icon at bounding box center [27, 27] width 7 height 1
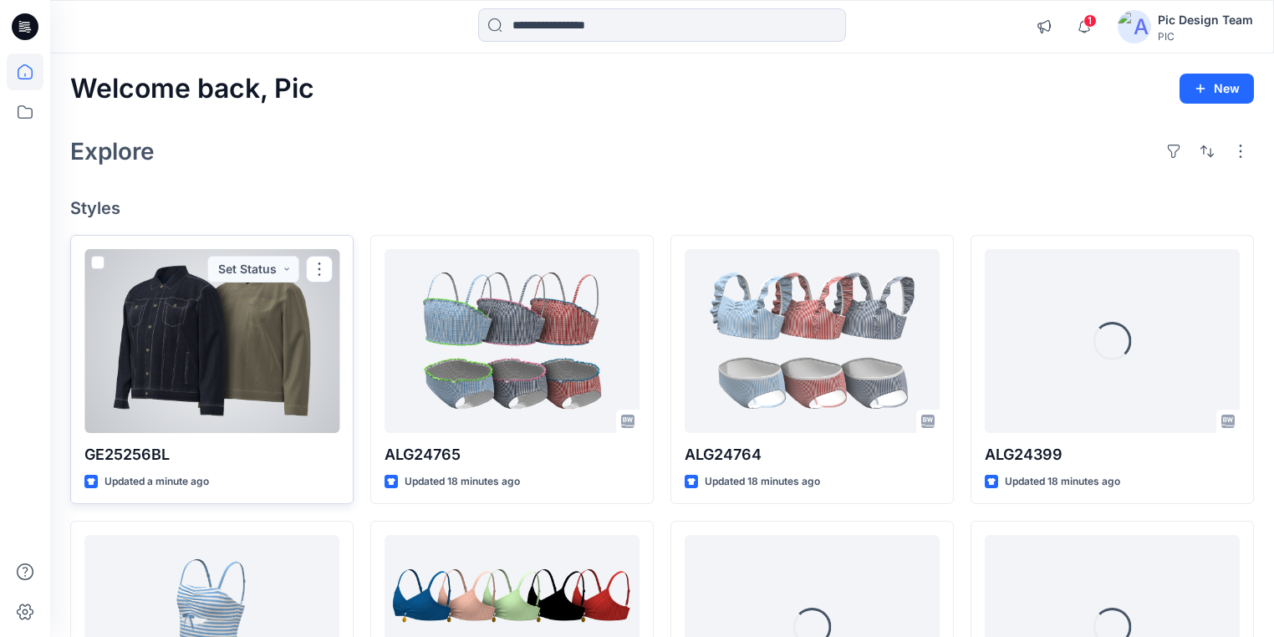
click at [164, 367] on div at bounding box center [211, 341] width 255 height 184
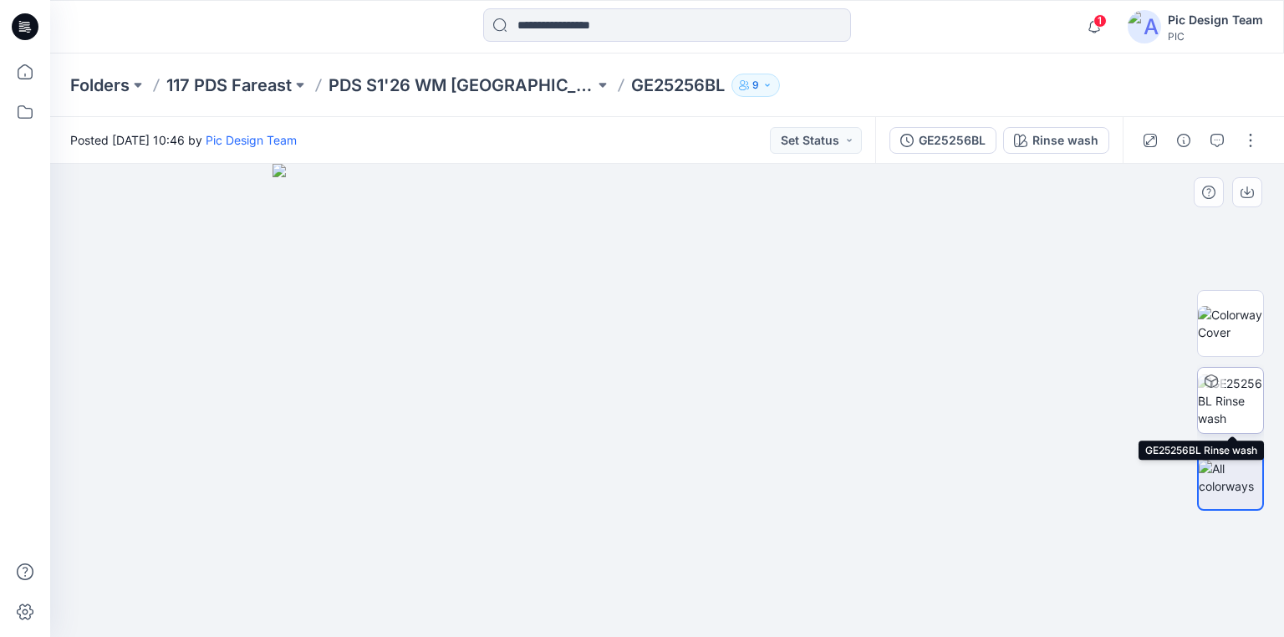
click at [1234, 410] on img at bounding box center [1230, 401] width 65 height 53
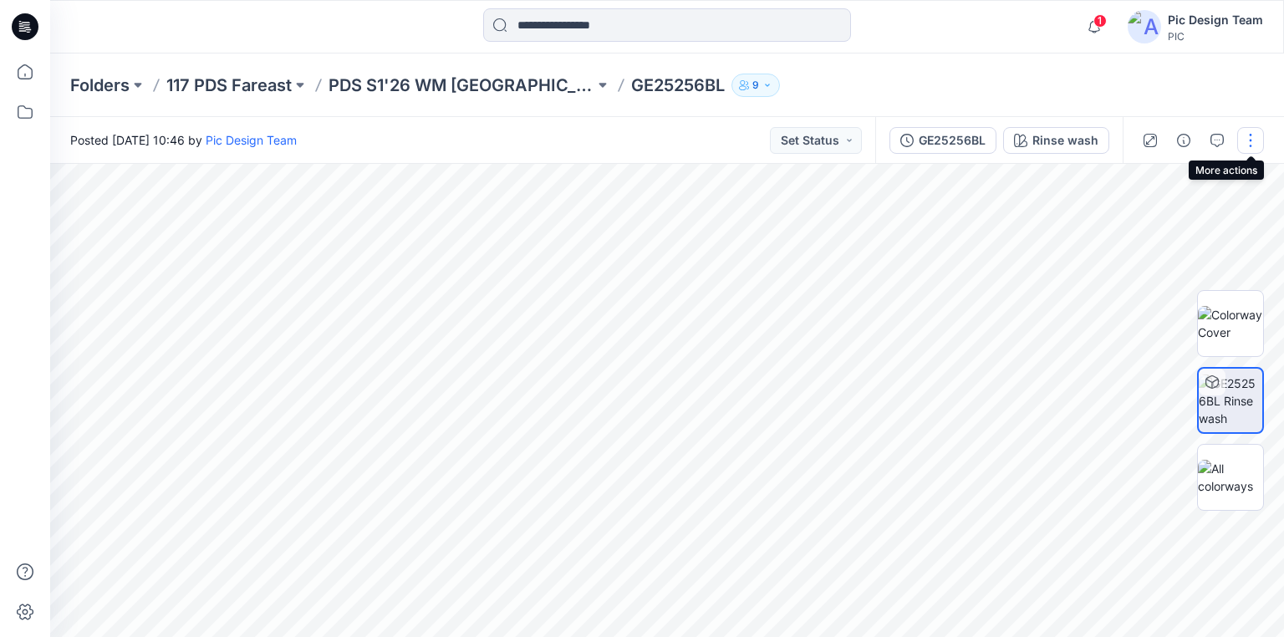
click at [1245, 137] on button "button" at bounding box center [1250, 140] width 27 height 27
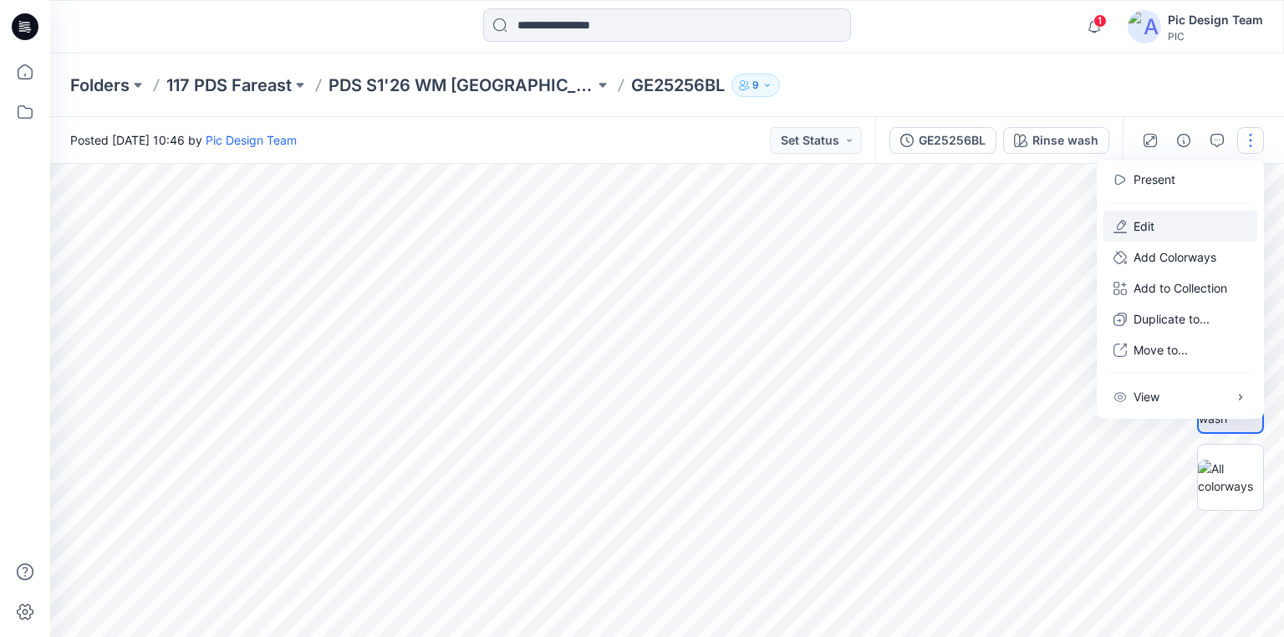
click at [1171, 221] on button "Edit" at bounding box center [1181, 226] width 154 height 31
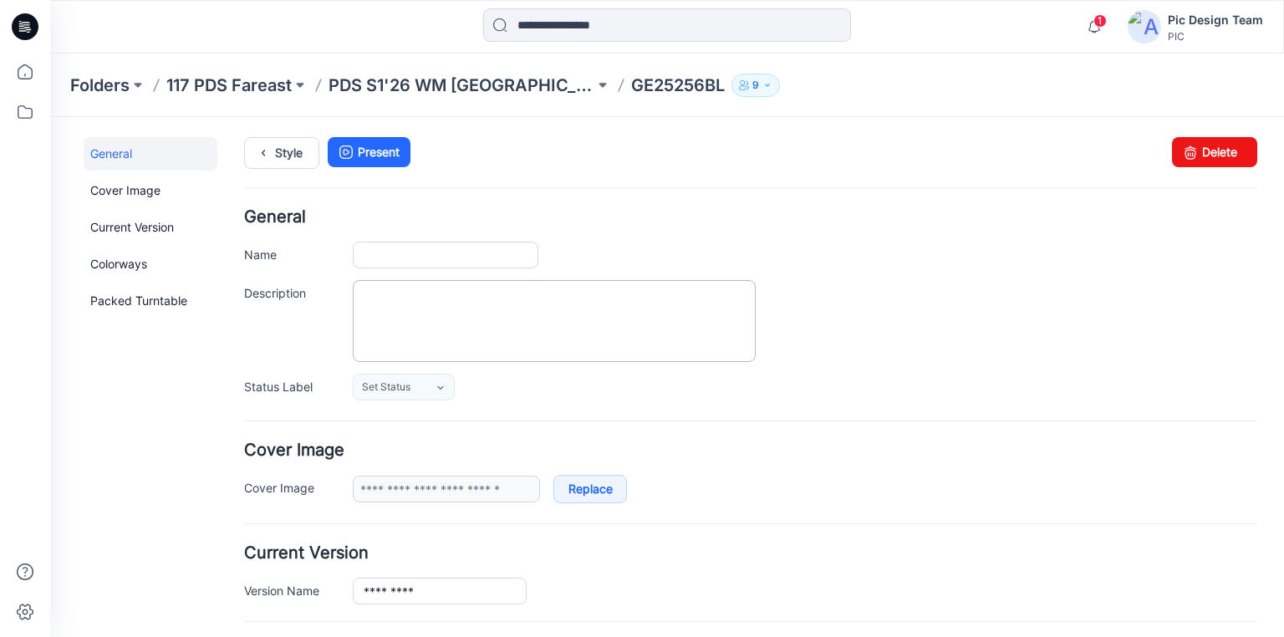
type input "*********"
type input "**********"
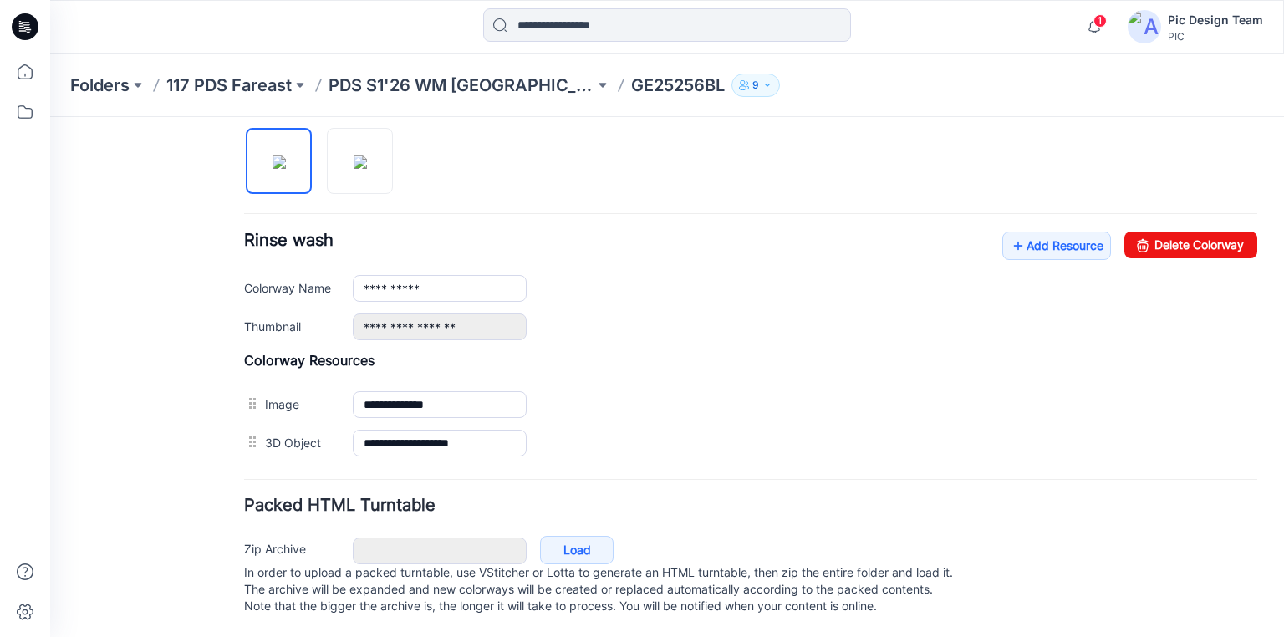
scroll to position [568, 0]
click at [1010, 232] on icon at bounding box center [1018, 245] width 17 height 27
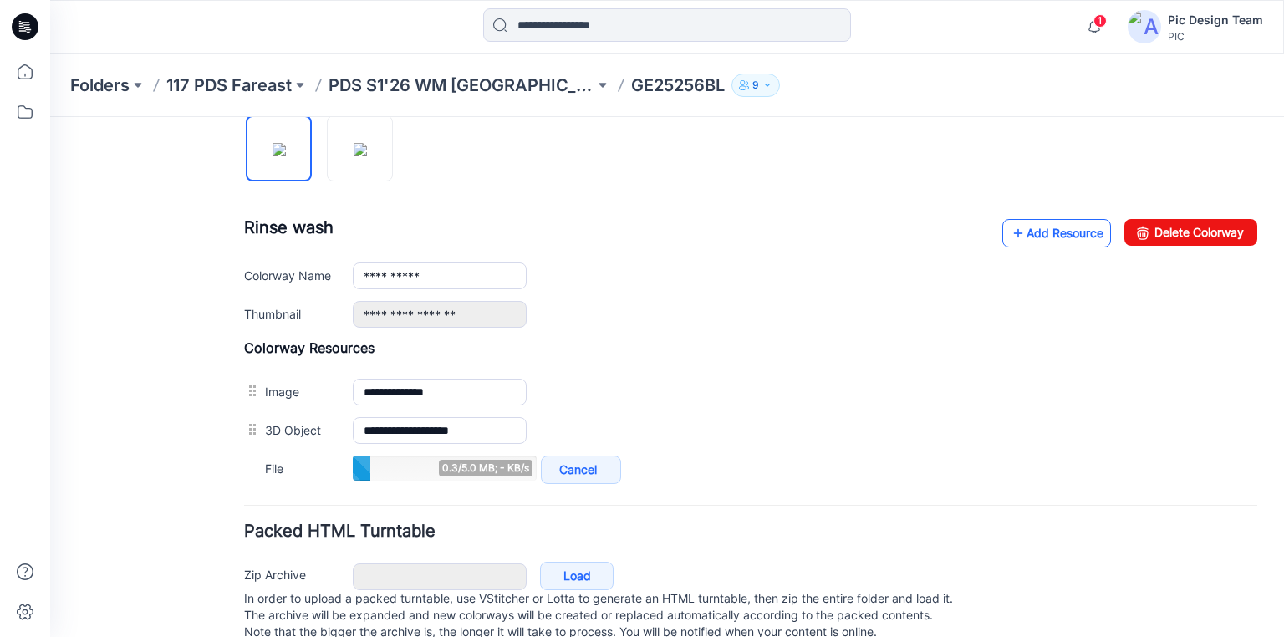
click at [1010, 229] on icon at bounding box center [1018, 233] width 17 height 27
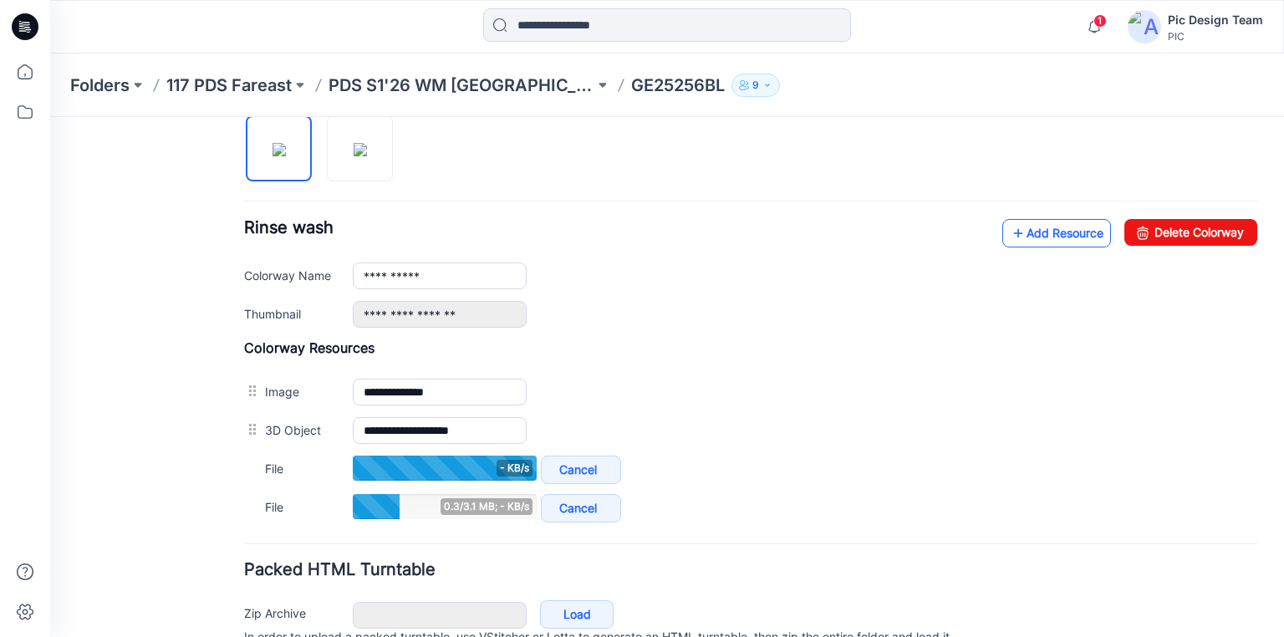
click at [1016, 227] on link "Add Resource" at bounding box center [1056, 233] width 109 height 28
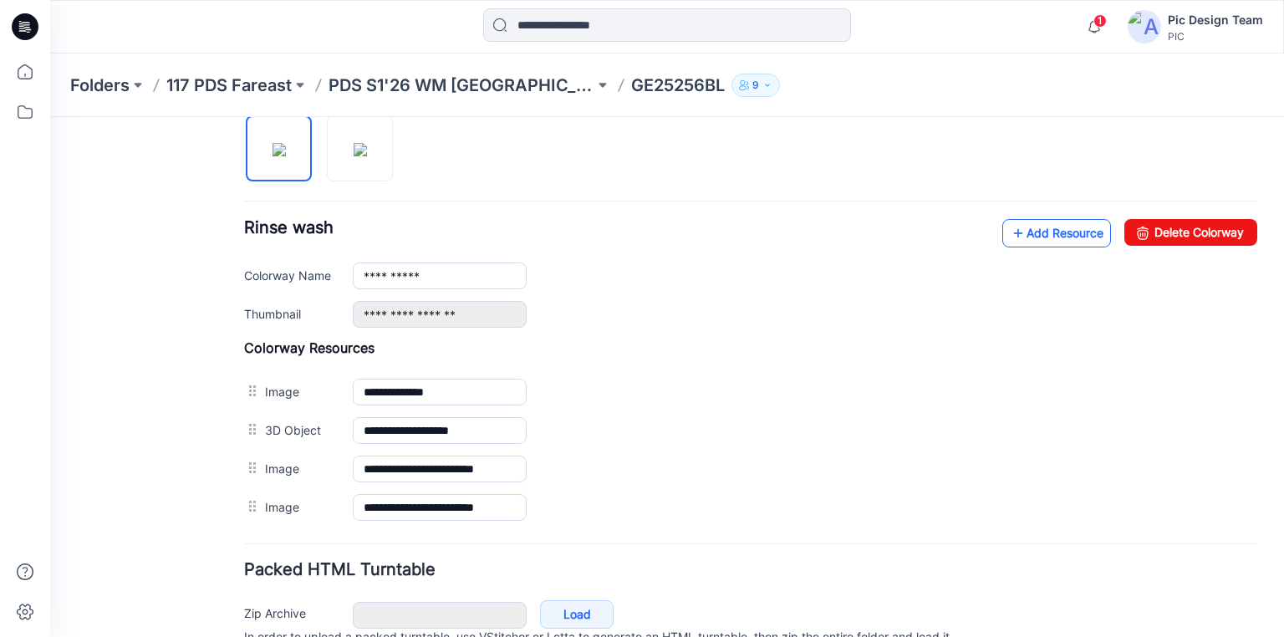
click at [1019, 232] on link "Add Resource" at bounding box center [1056, 233] width 109 height 28
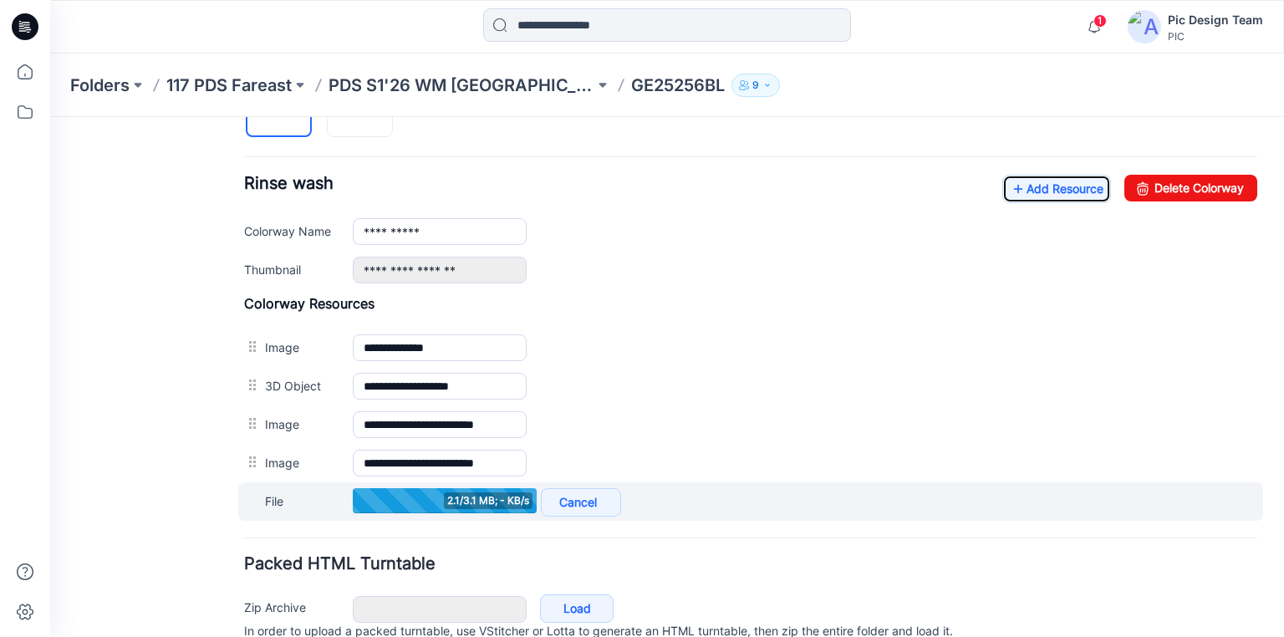
scroll to position [682, 0]
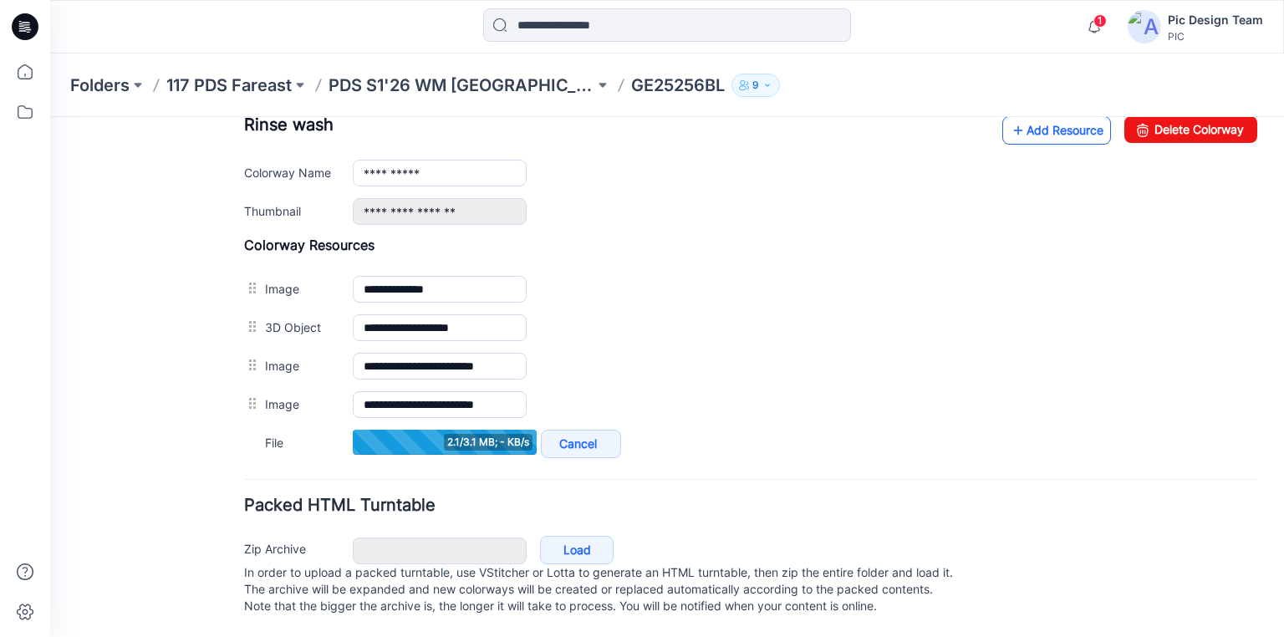
click at [1035, 124] on link "Add Resource" at bounding box center [1056, 130] width 109 height 28
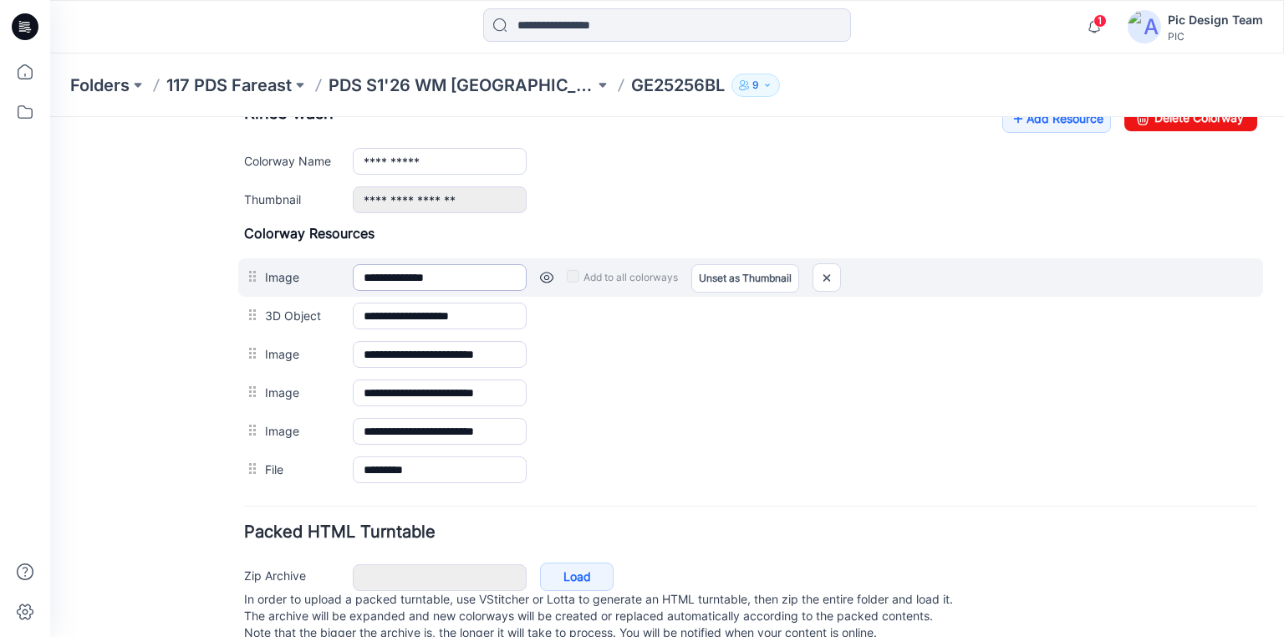
scroll to position [482, 0]
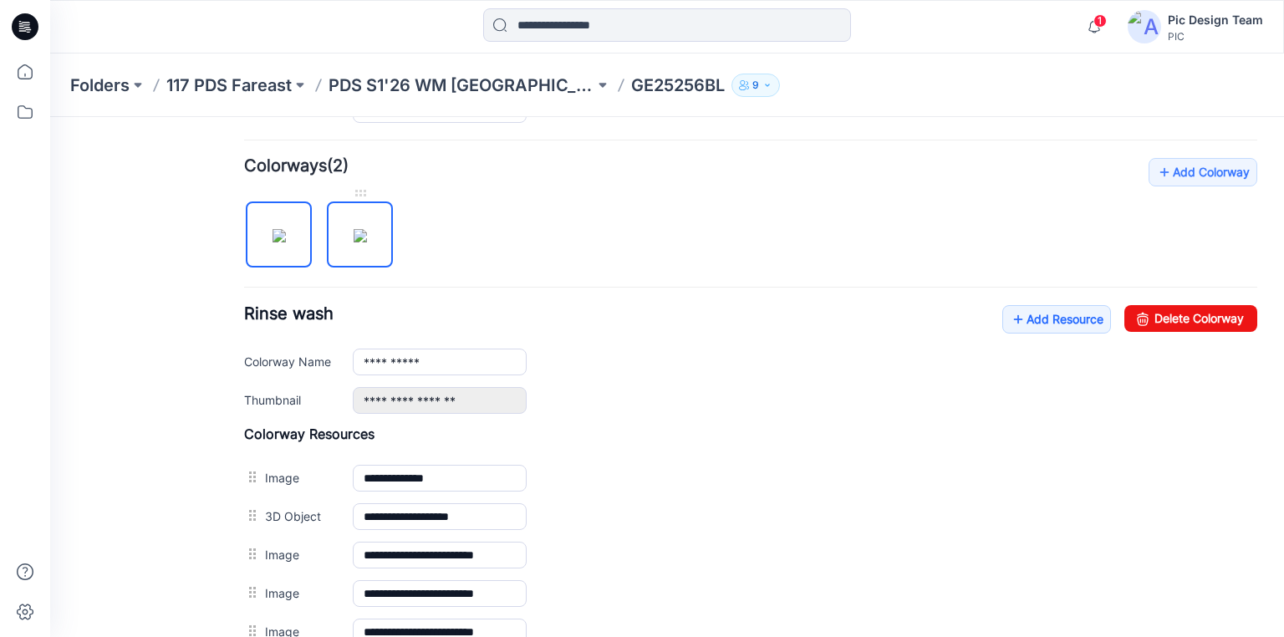
click at [367, 241] on img at bounding box center [360, 235] width 13 height 13
type input "********"
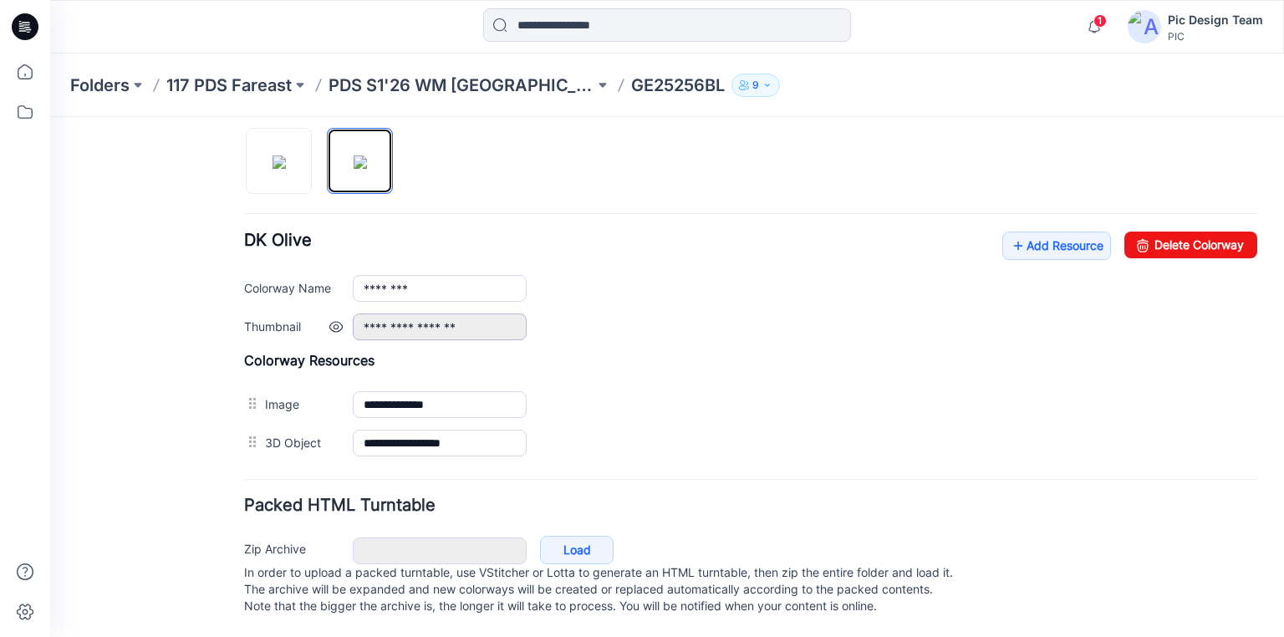
scroll to position [568, 0]
click at [1022, 234] on link "Add Resource" at bounding box center [1056, 246] width 109 height 28
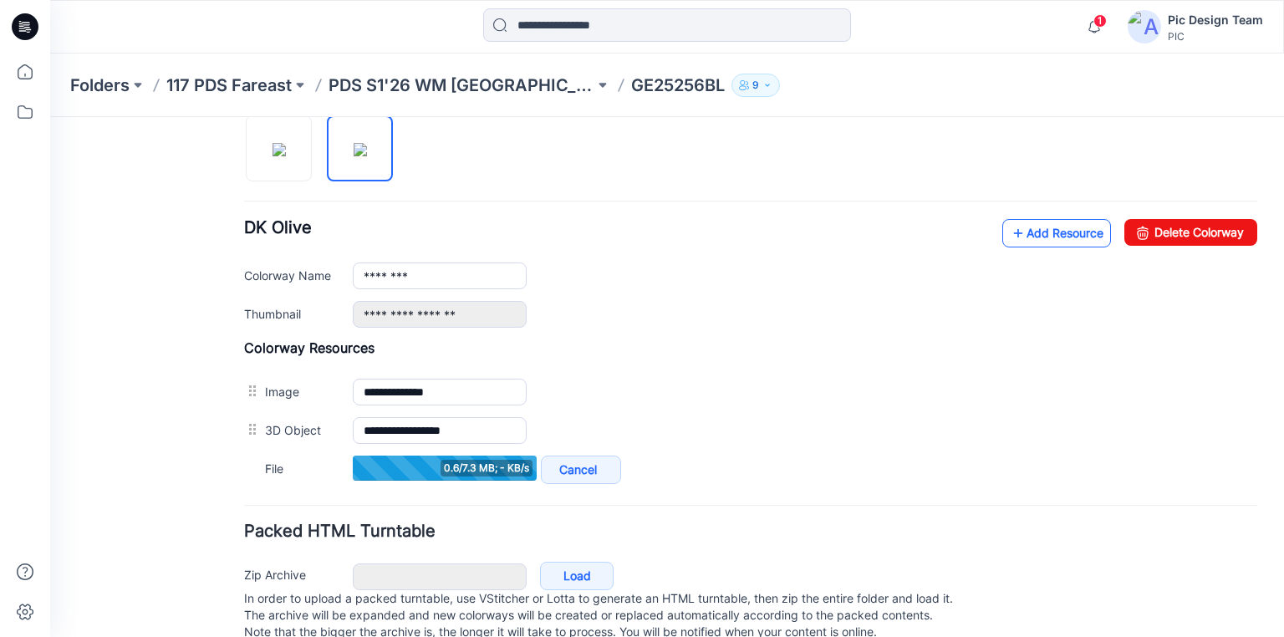
click at [1026, 227] on link "Add Resource" at bounding box center [1056, 233] width 109 height 28
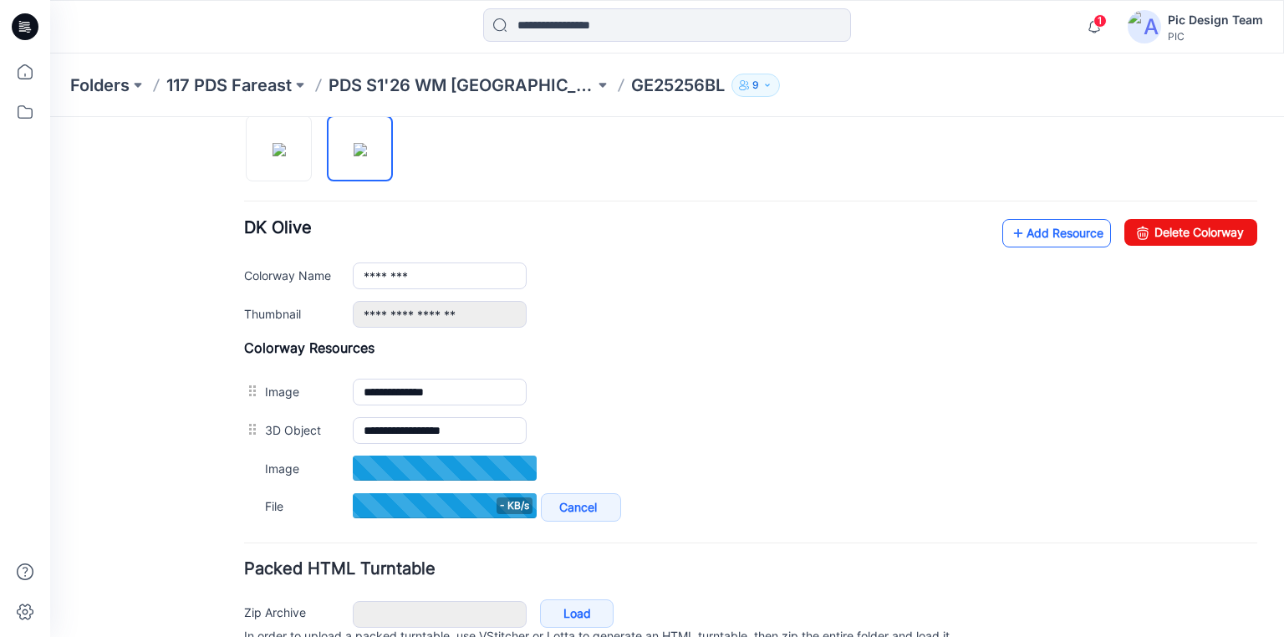
click at [1036, 232] on link "Add Resource" at bounding box center [1056, 233] width 109 height 28
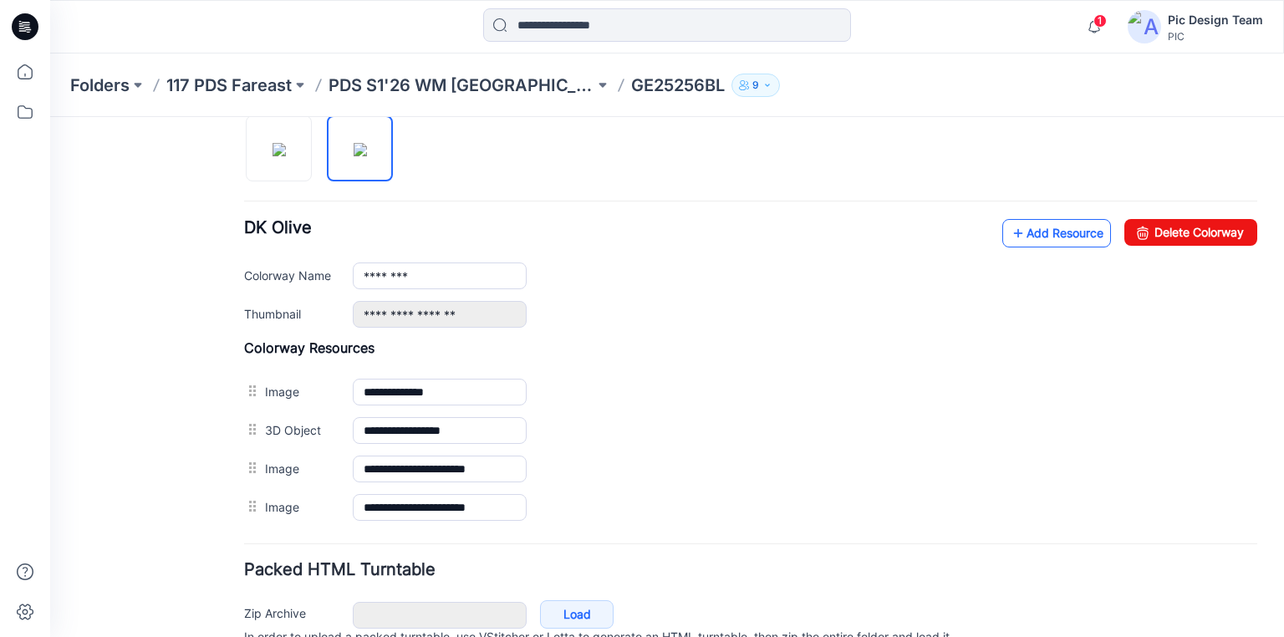
click at [1013, 233] on icon at bounding box center [1018, 233] width 17 height 27
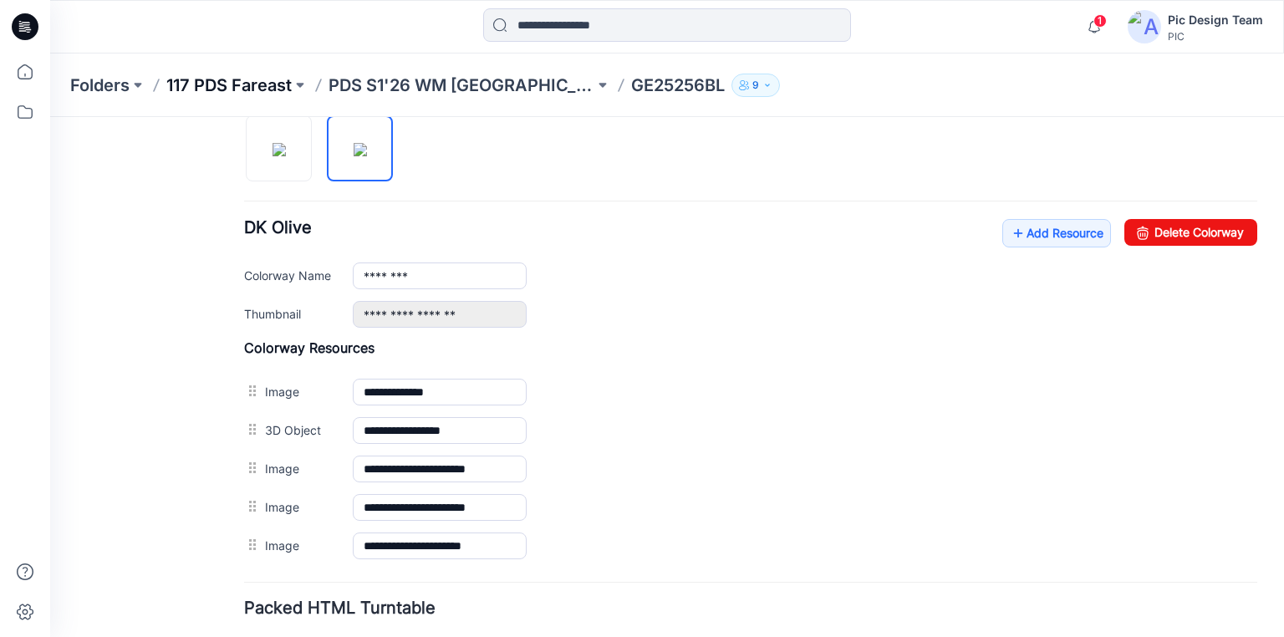
click at [208, 85] on p "117 PDS Fareast" at bounding box center [228, 85] width 125 height 23
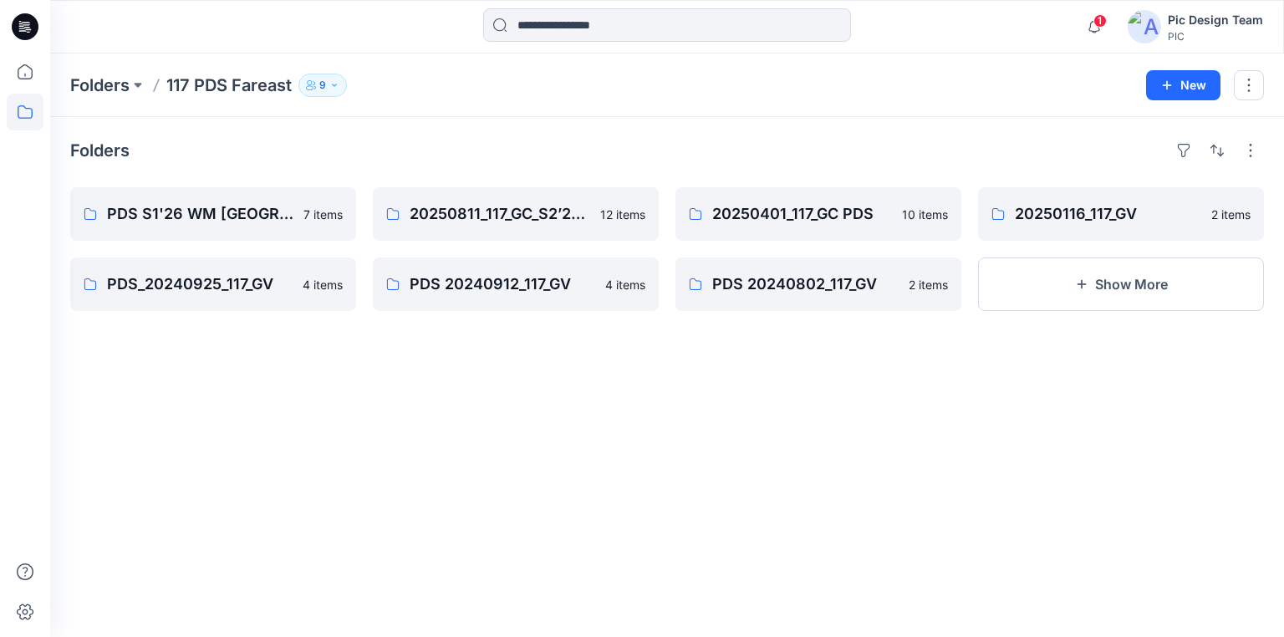
click at [12, 20] on icon at bounding box center [25, 27] width 27 height 54
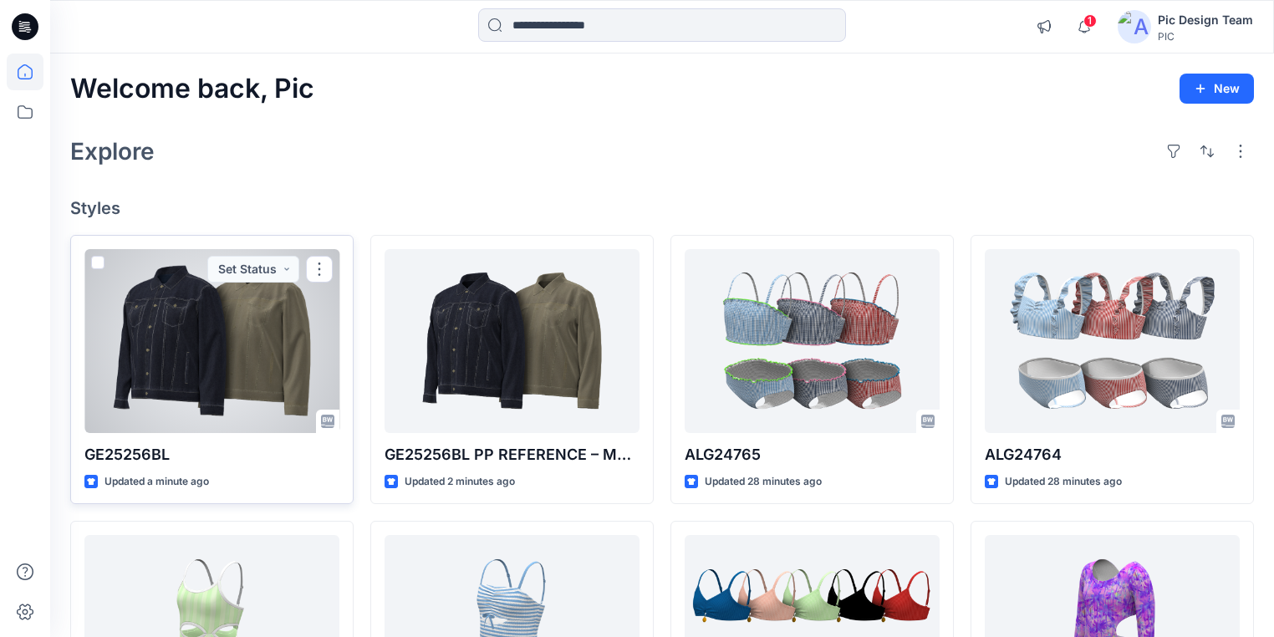
click at [234, 370] on div at bounding box center [211, 341] width 255 height 184
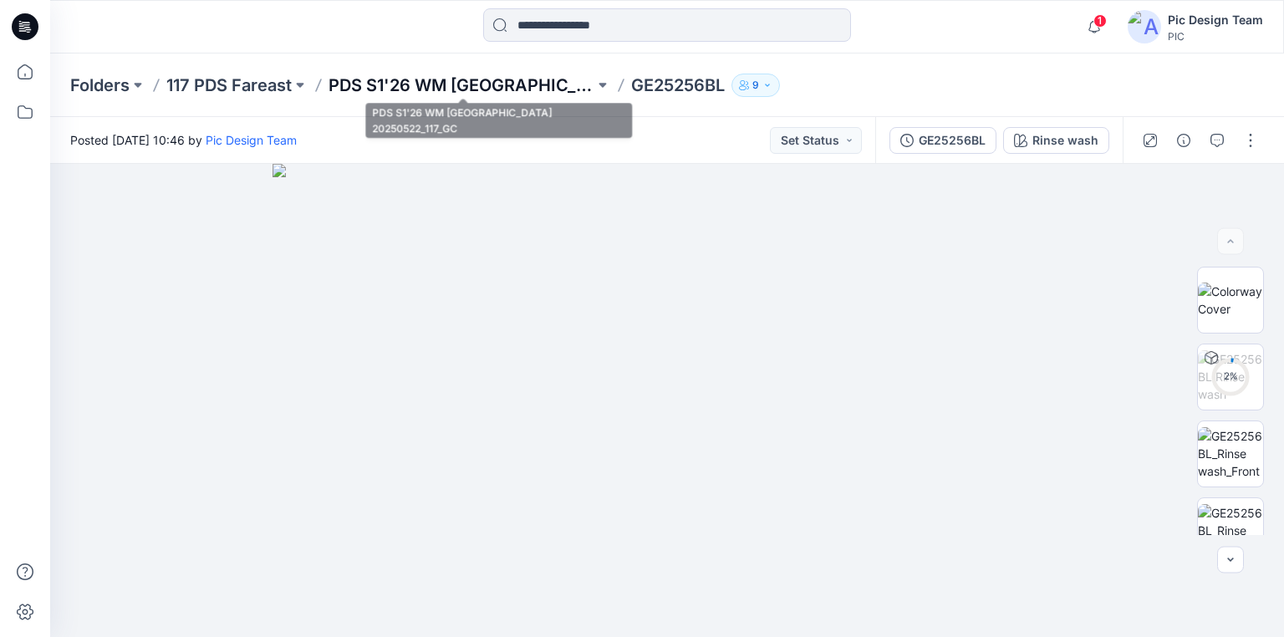
click at [360, 83] on p "PDS S1'26 WM USA 20250522_117_GC" at bounding box center [462, 85] width 266 height 23
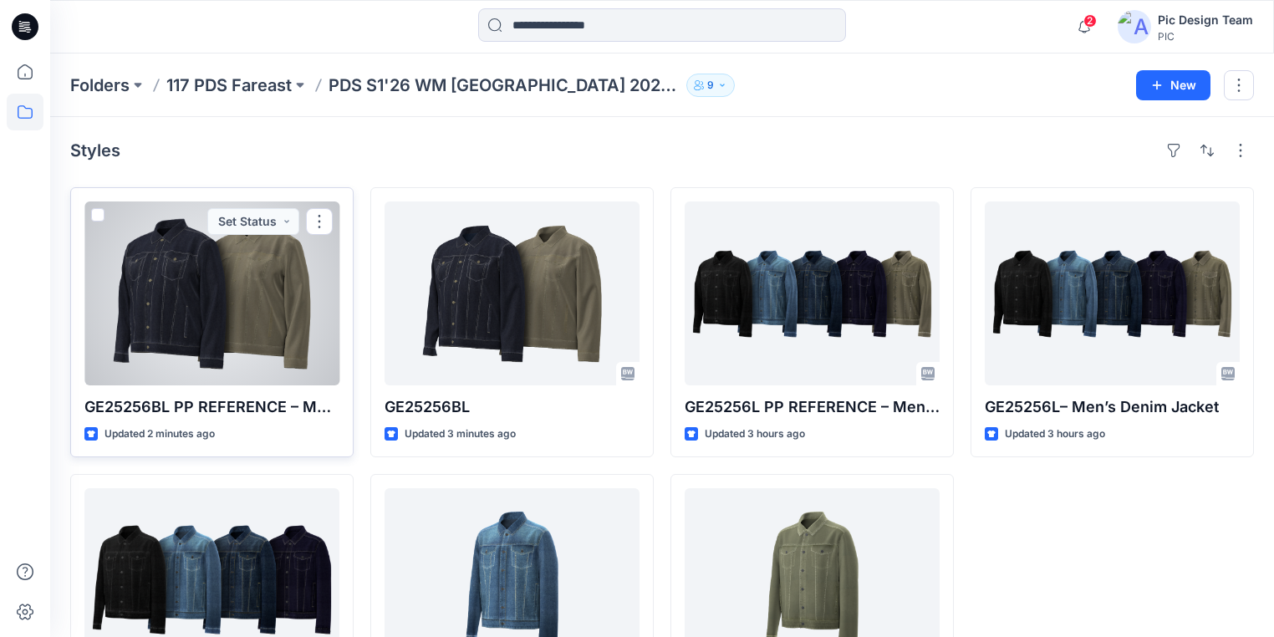
click at [237, 311] on div at bounding box center [211, 294] width 255 height 184
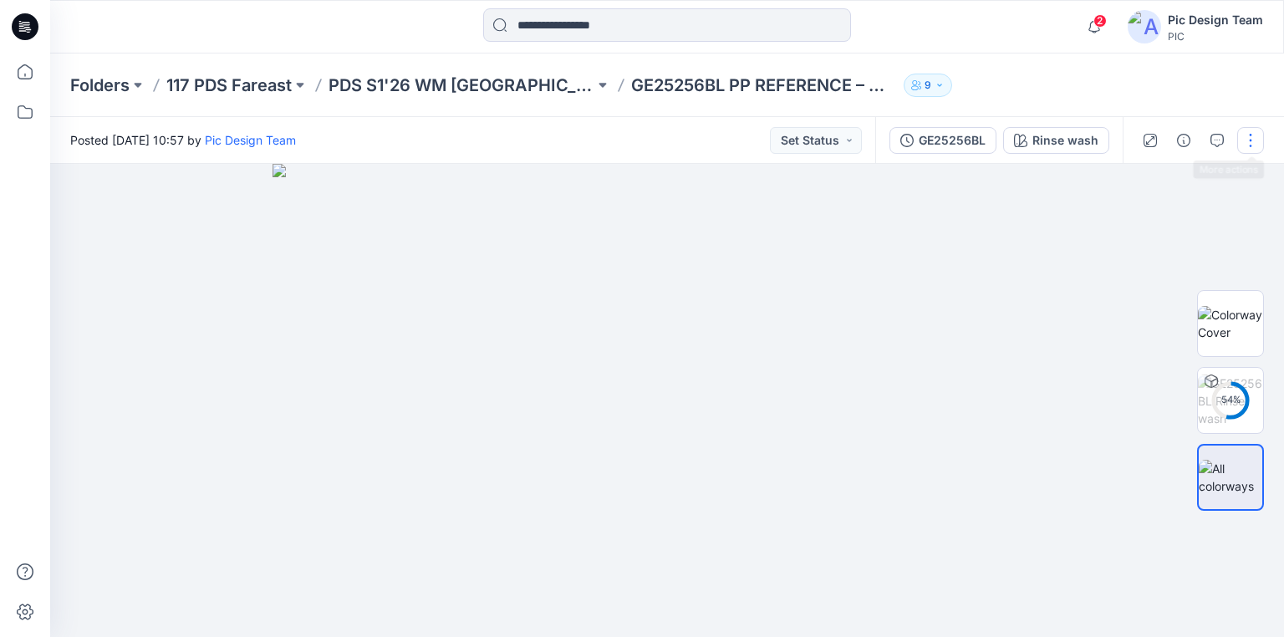
click at [1253, 146] on button "button" at bounding box center [1250, 140] width 27 height 27
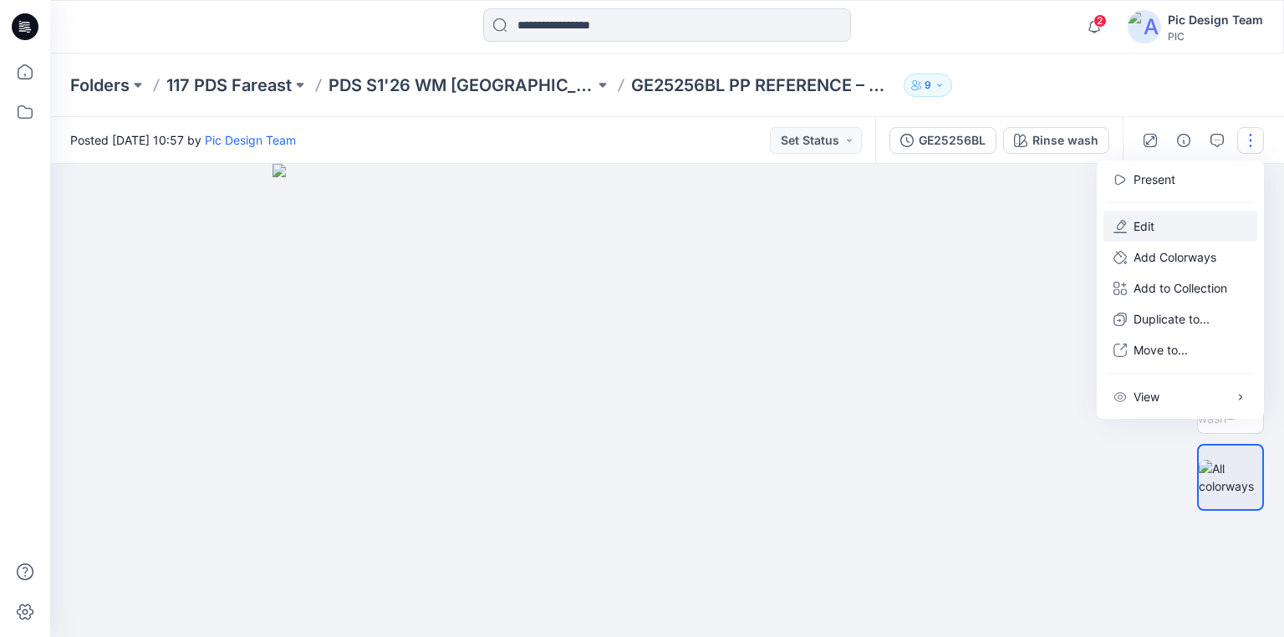
click at [1154, 221] on p "Edit" at bounding box center [1144, 226] width 21 height 18
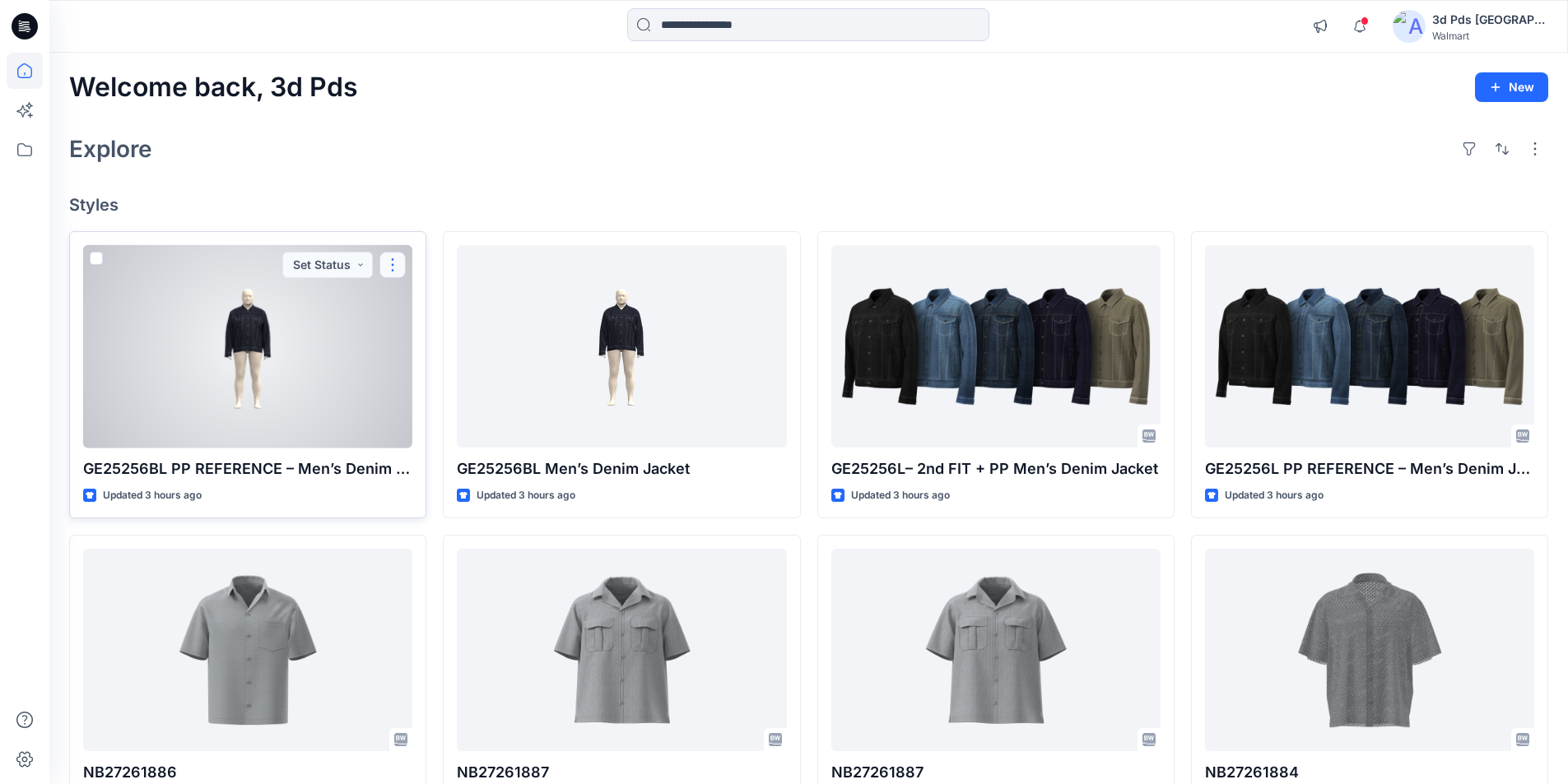
click at [395, 261] on button "button" at bounding box center [392, 265] width 27 height 27
click at [423, 302] on p "Edit" at bounding box center [422, 303] width 21 height 18
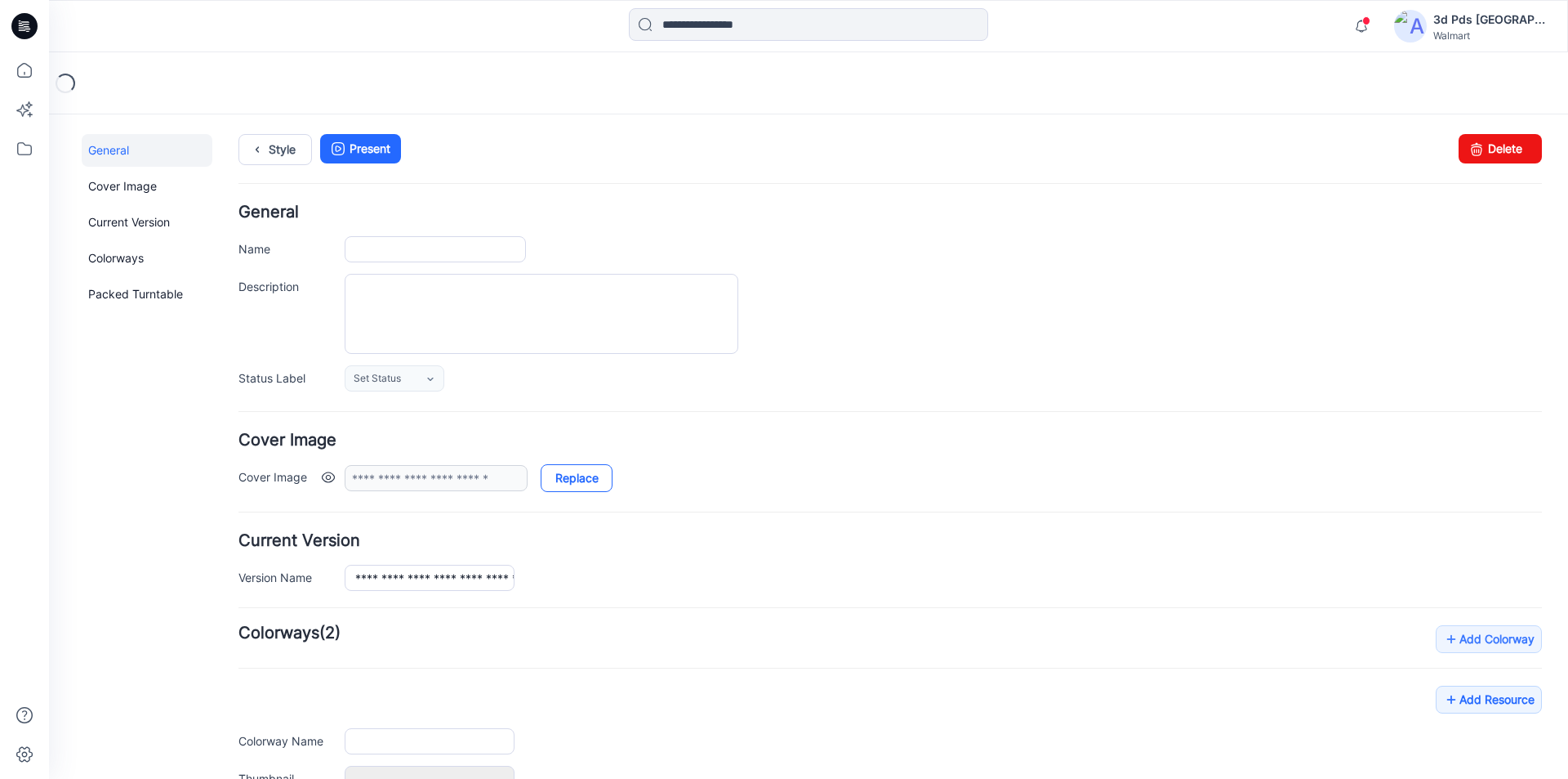
type input "**********"
type input "*********"
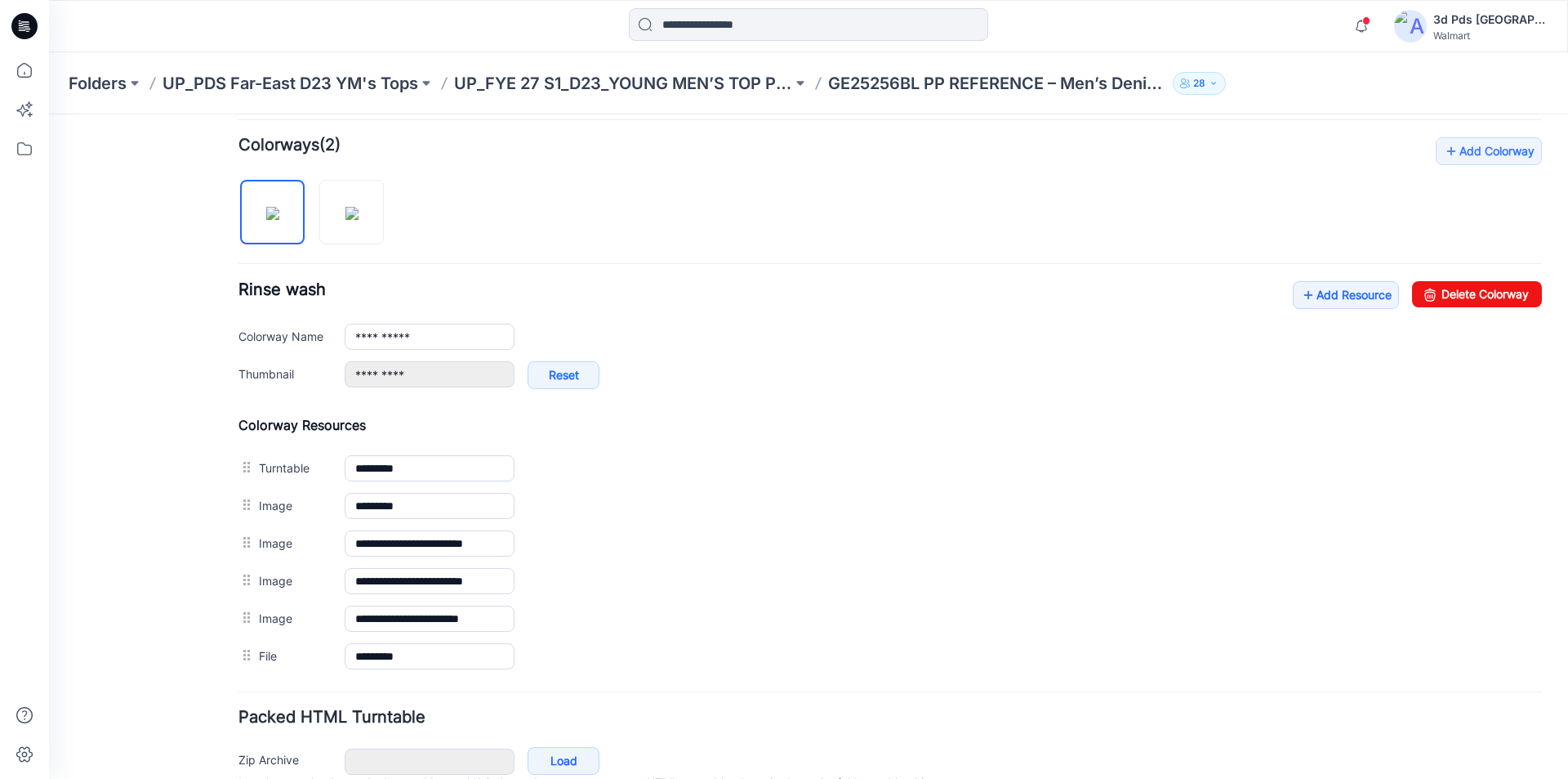
scroll to position [491, 0]
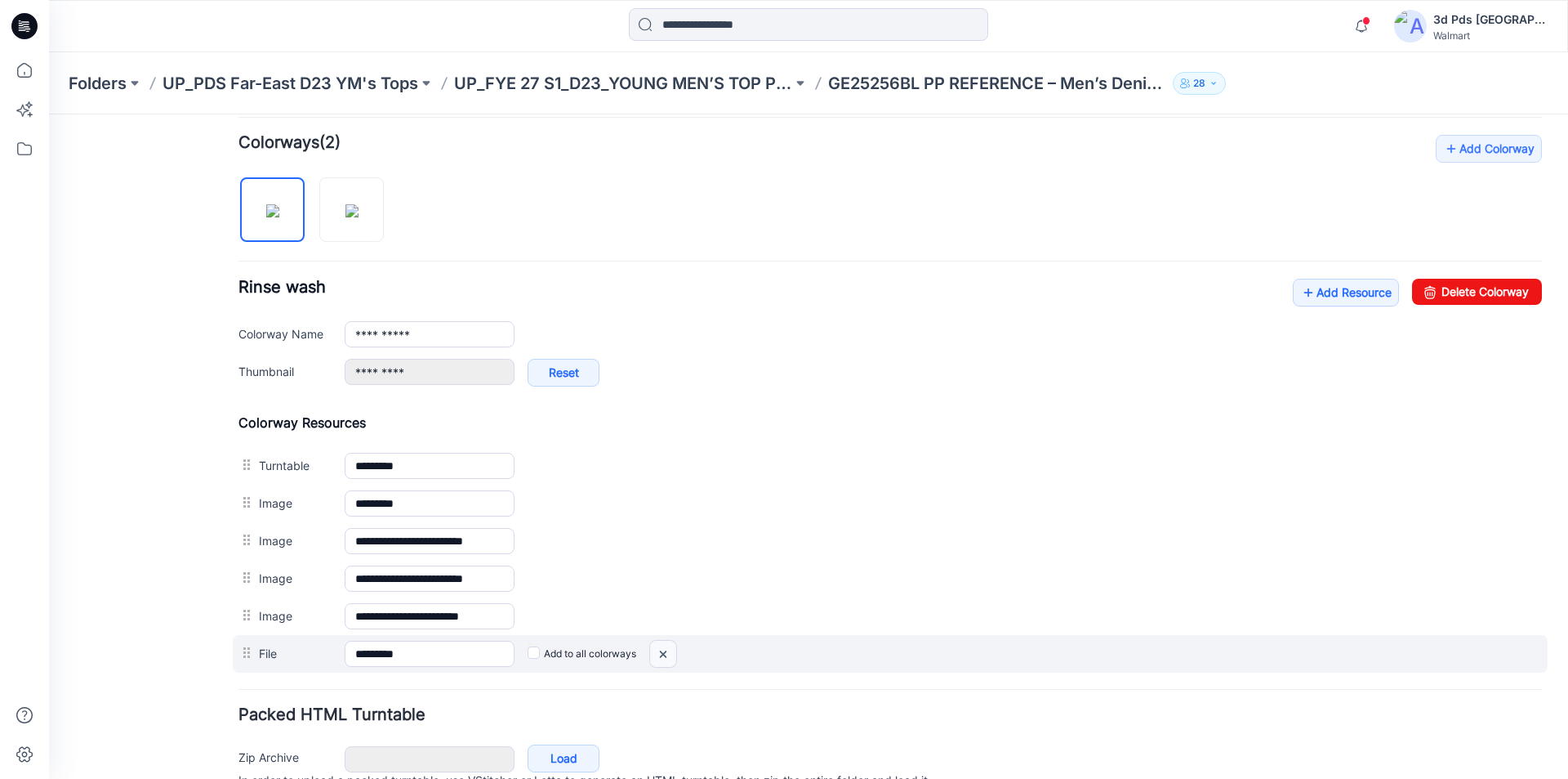
click at [49, 114] on img at bounding box center [49, 114] width 0 height 0
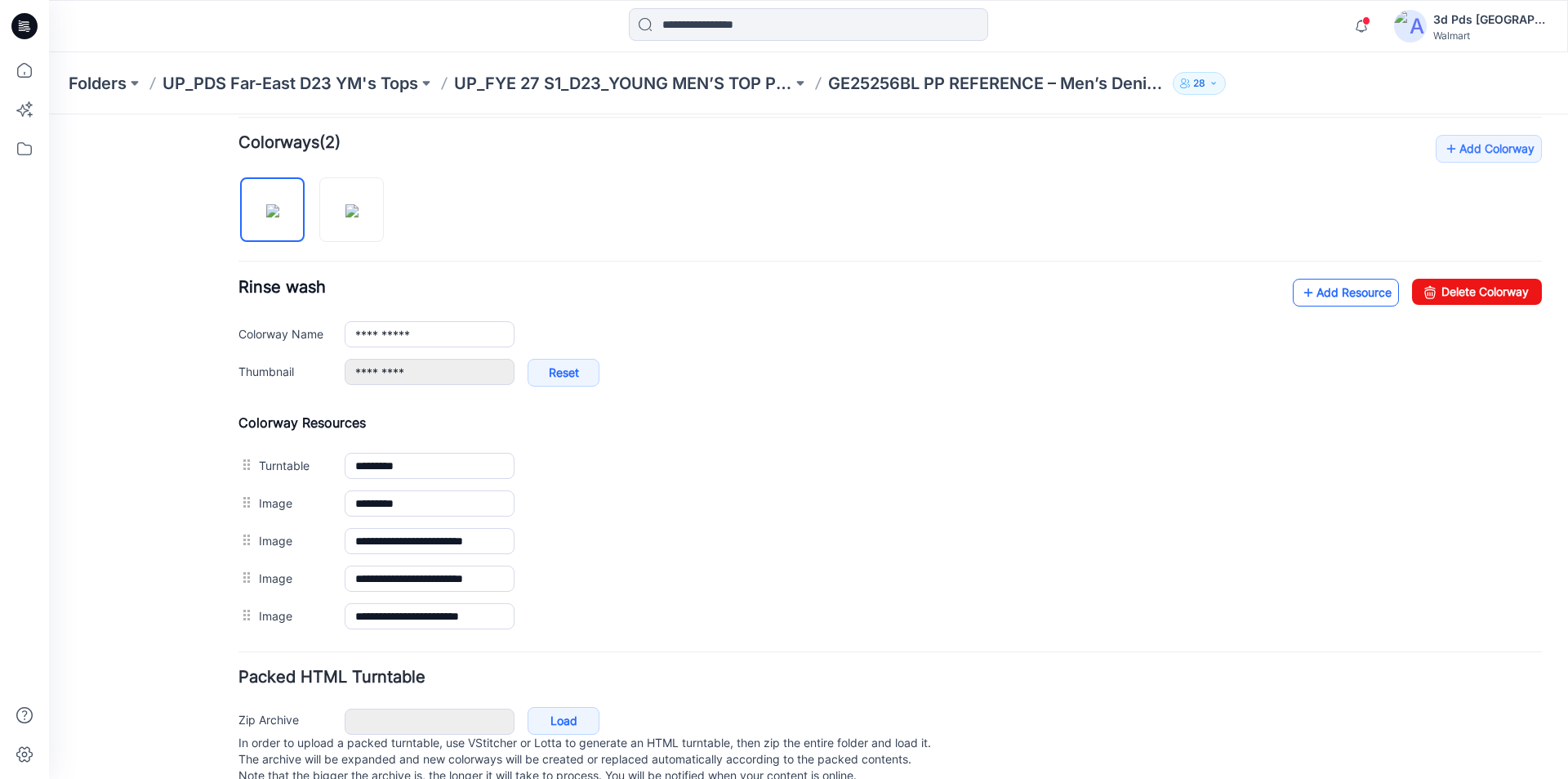
click at [1300, 290] on icon at bounding box center [1308, 292] width 17 height 26
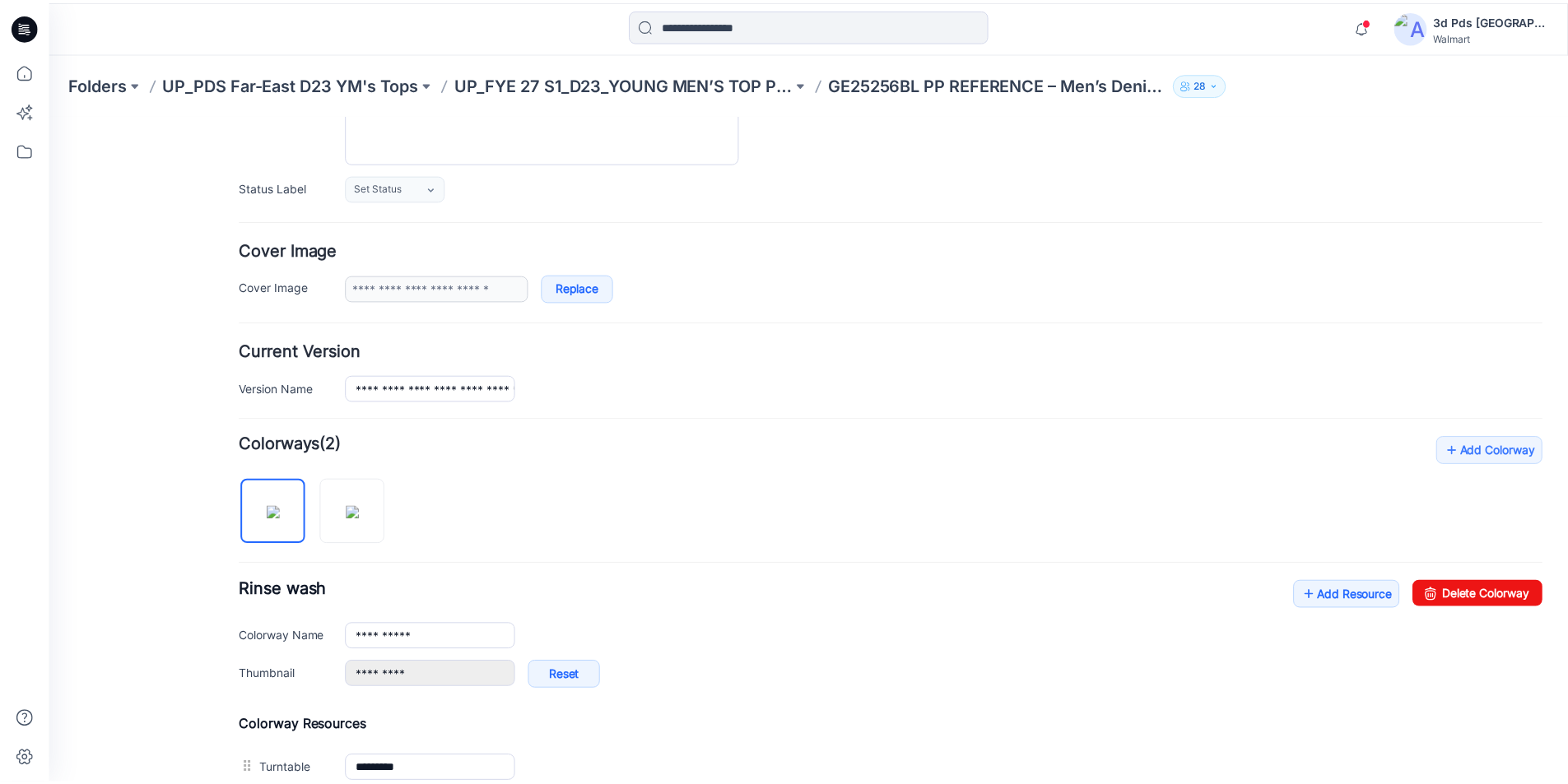
scroll to position [0, 0]
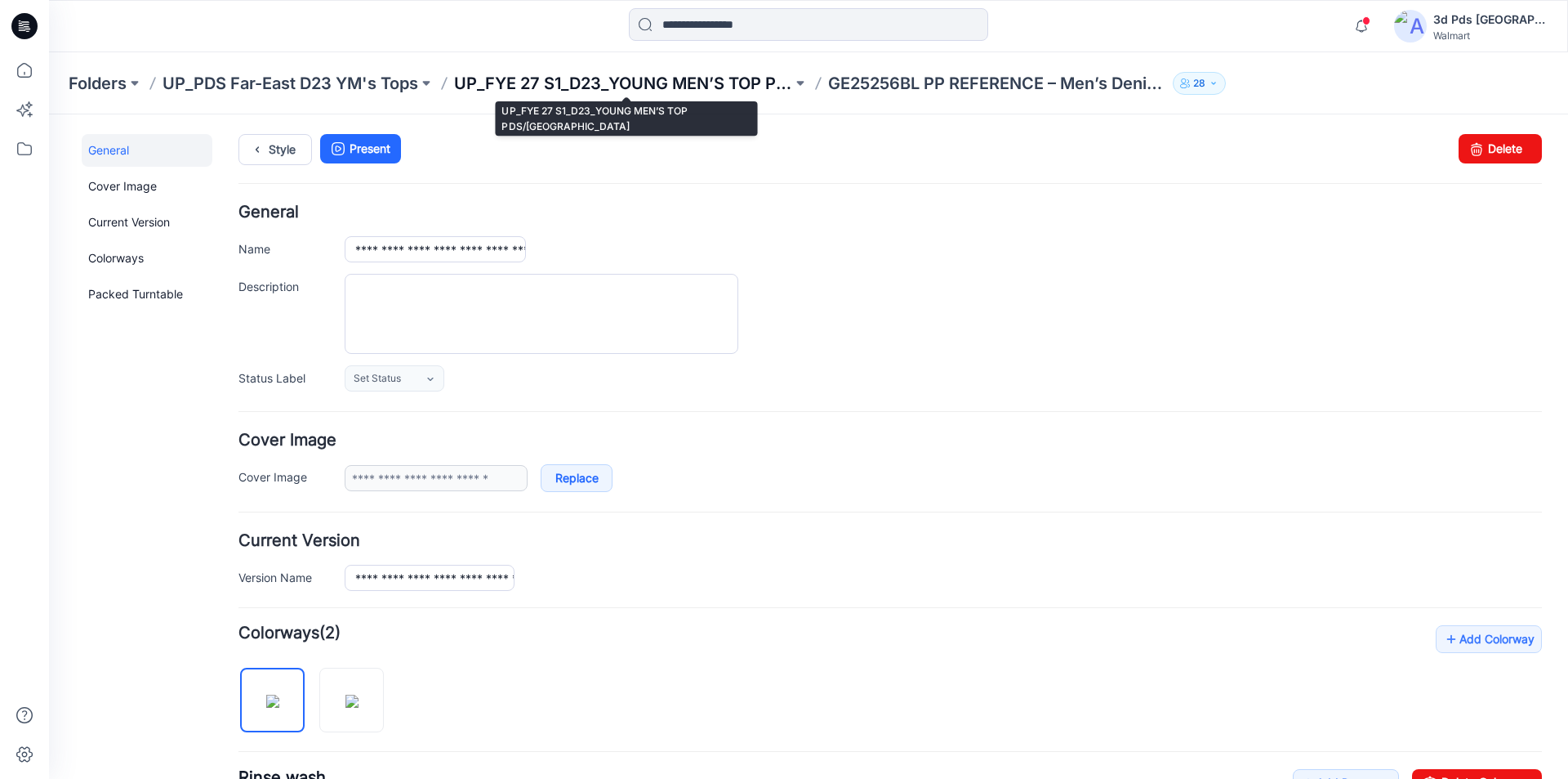
click at [541, 86] on p "UP_FYE 27 S1_D23_YOUNG MEN’S TOP PDS/[GEOGRAPHIC_DATA]" at bounding box center [623, 83] width 338 height 22
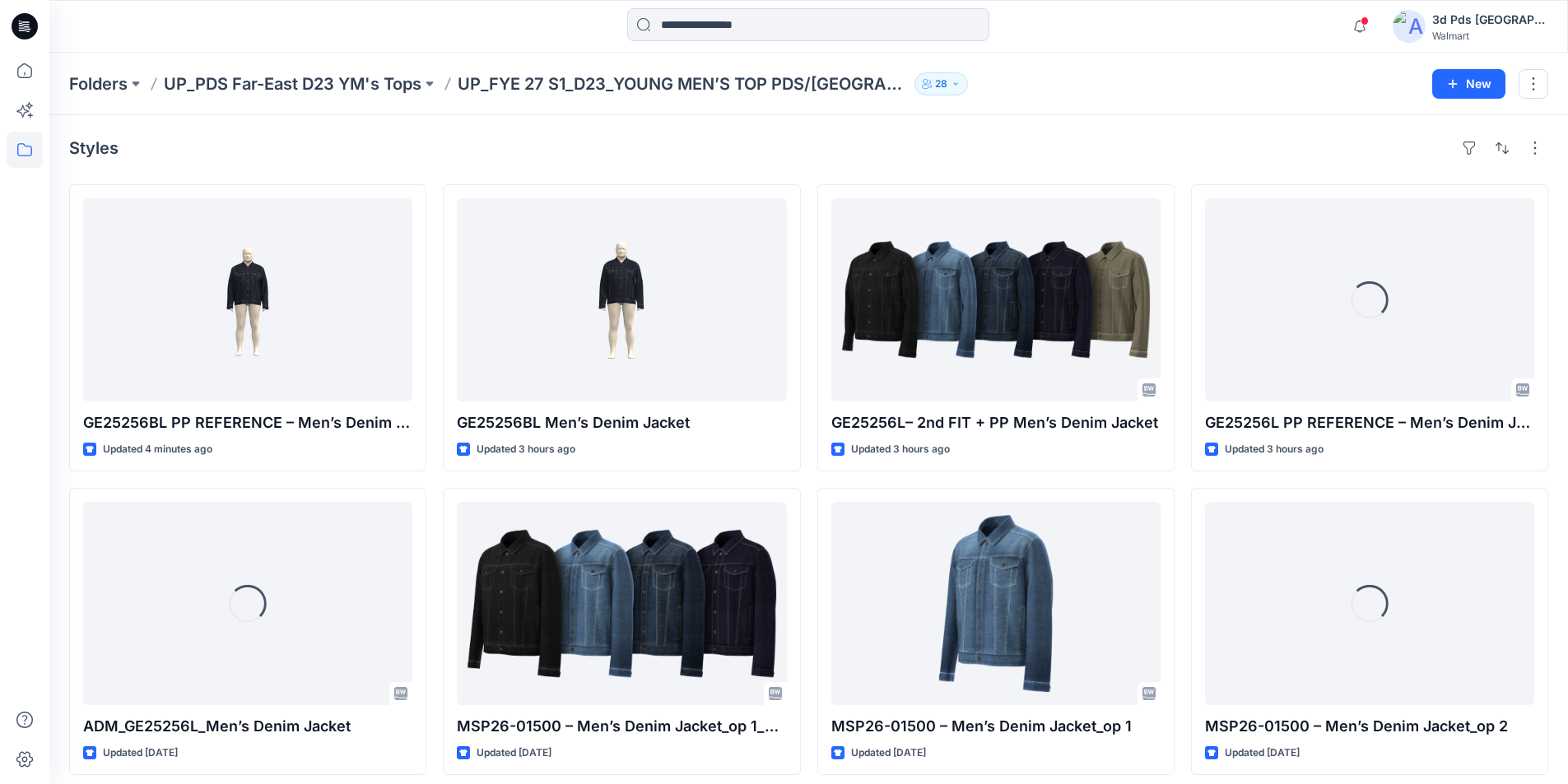
click at [23, 27] on icon at bounding box center [25, 26] width 27 height 27
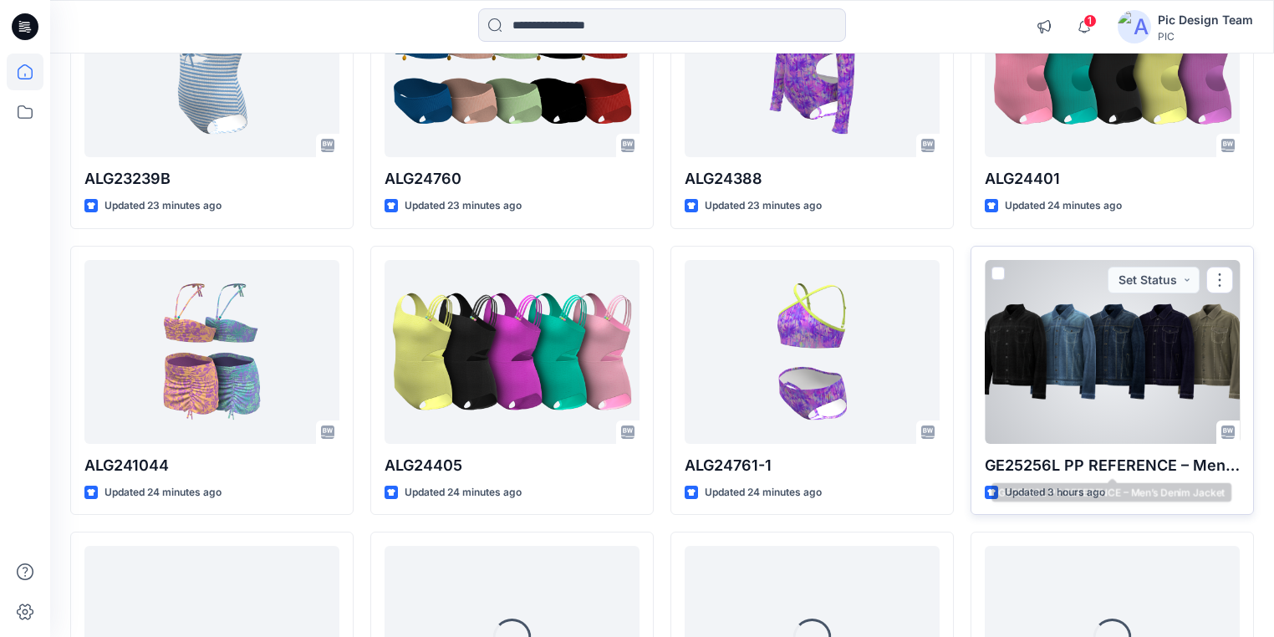
scroll to position [585, 0]
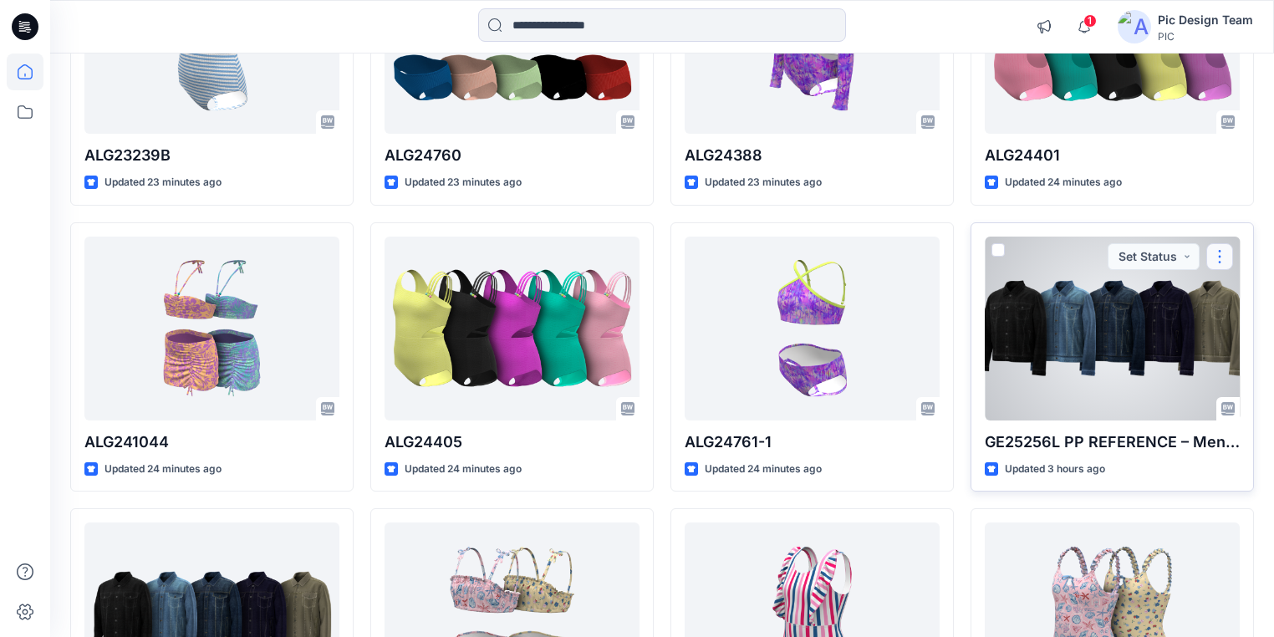
click at [1217, 260] on button "button" at bounding box center [1220, 256] width 27 height 27
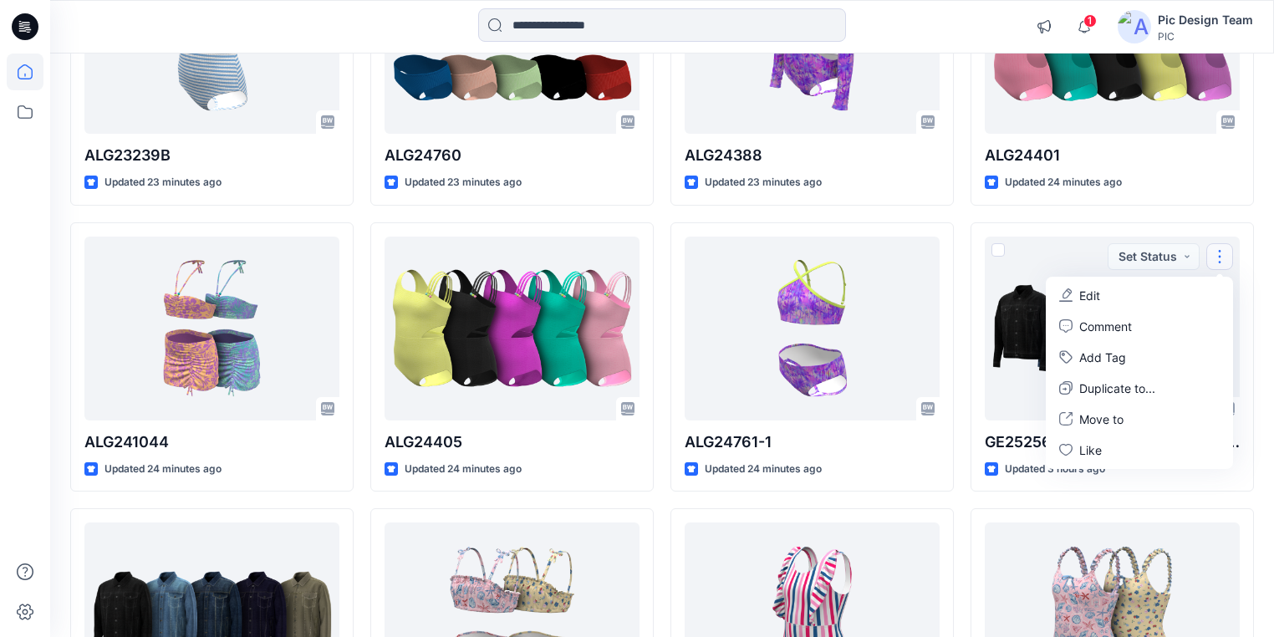
click at [1170, 492] on div "ALG24399 Updated 23 minutes ago ALG24401 Updated 24 minutes ago GE25256L PP REF…" at bounding box center [1112, 500] width 283 height 1701
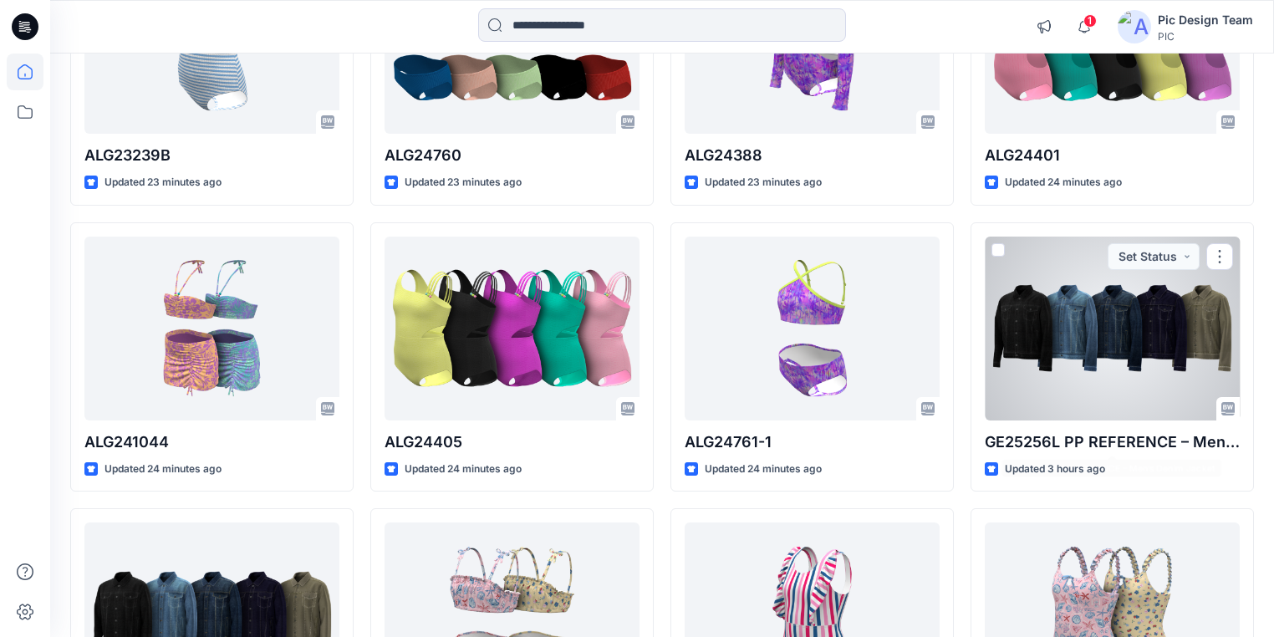
click at [1135, 371] on div at bounding box center [1112, 329] width 255 height 184
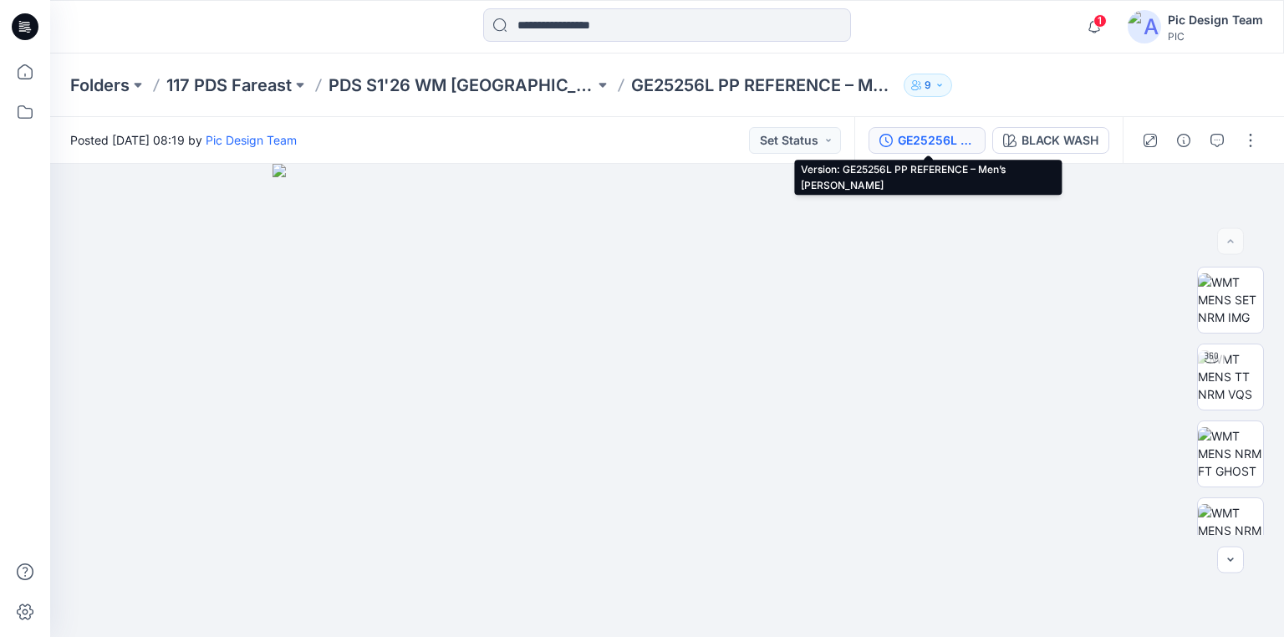
click at [934, 143] on div "GE25256L PP REFERENCE – Men’s Denim Jacket" at bounding box center [936, 140] width 77 height 18
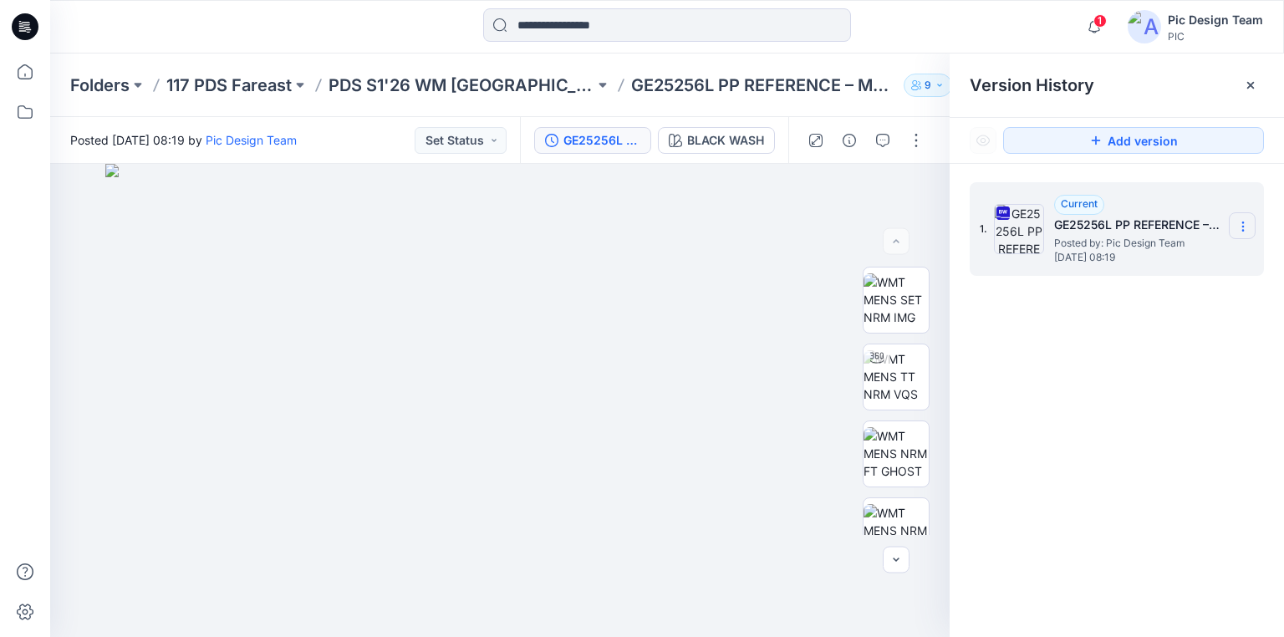
click at [1240, 224] on icon at bounding box center [1243, 226] width 13 height 13
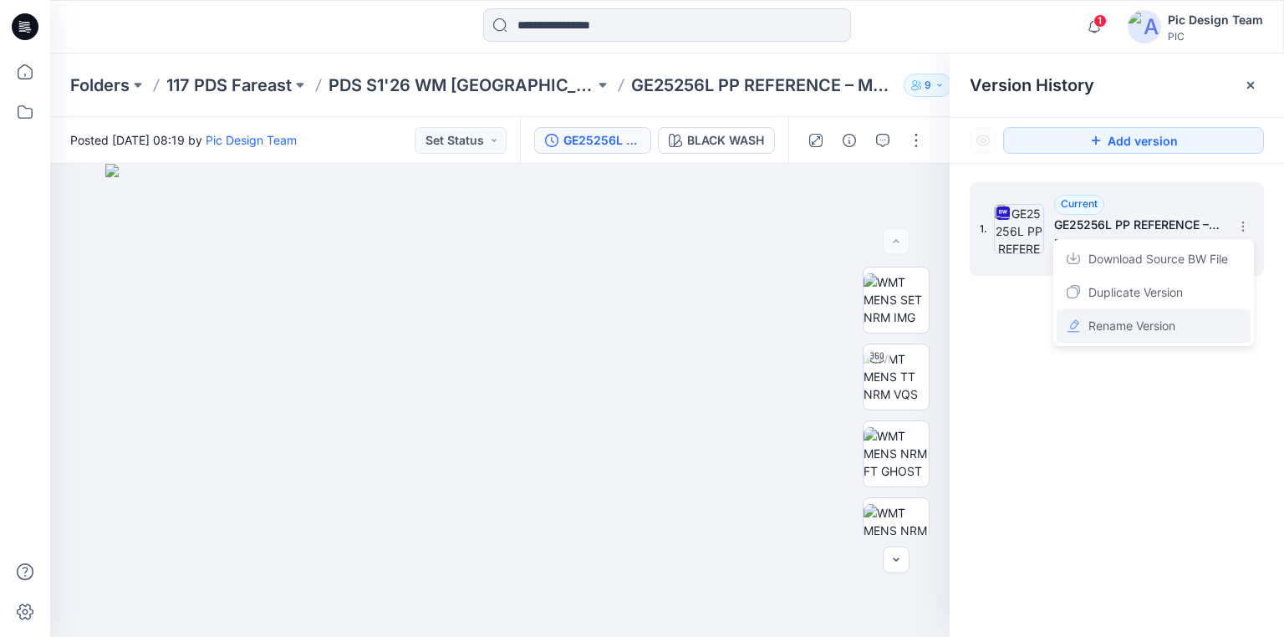
click at [1130, 325] on span "Rename Version" at bounding box center [1132, 326] width 87 height 20
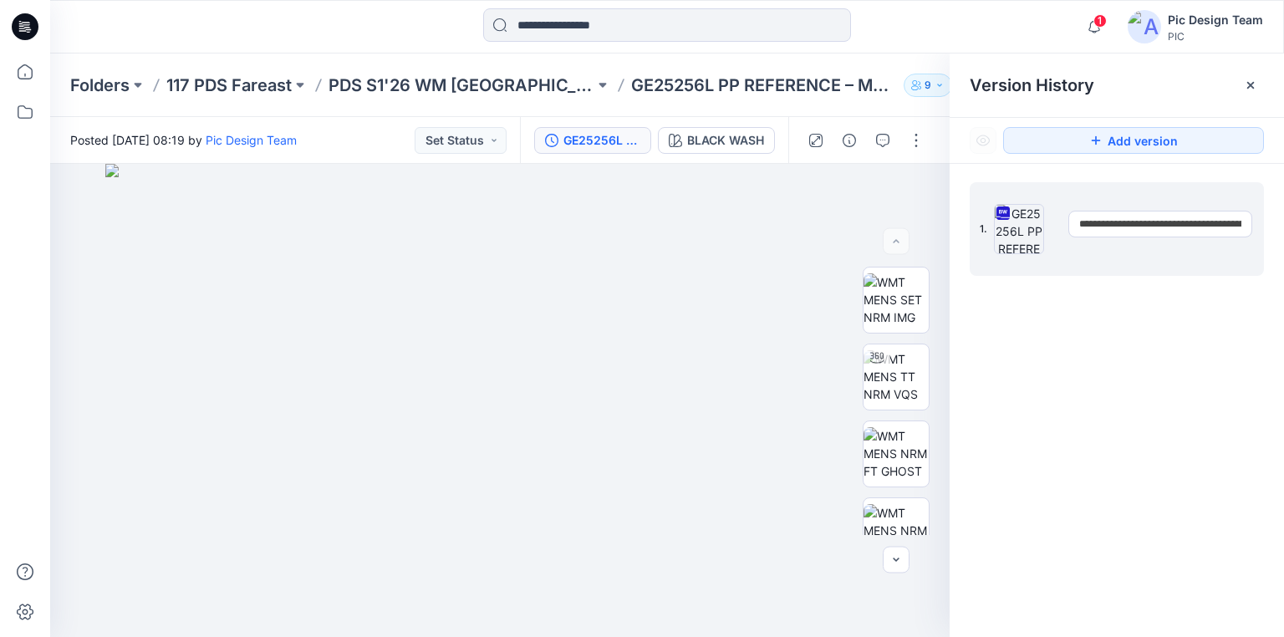
scroll to position [0, 67]
click at [919, 140] on button "button" at bounding box center [916, 140] width 27 height 27
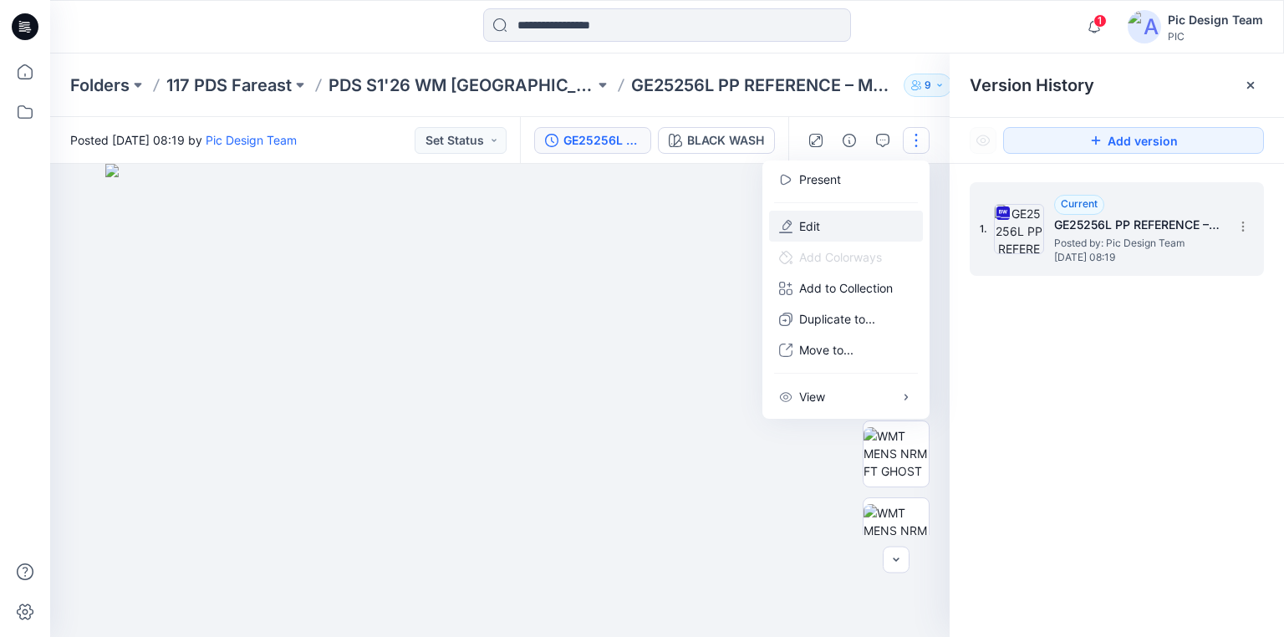
click at [803, 226] on p "Edit" at bounding box center [809, 226] width 21 height 18
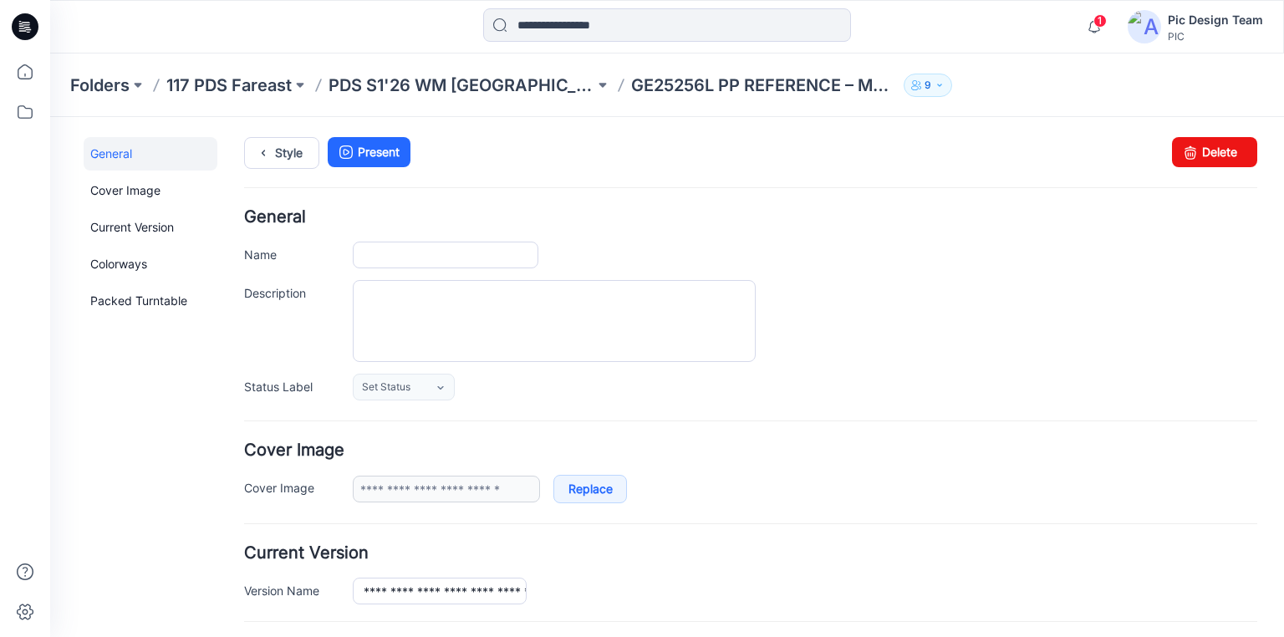
type input "**********"
click at [433, 251] on input "**********" at bounding box center [446, 255] width 186 height 27
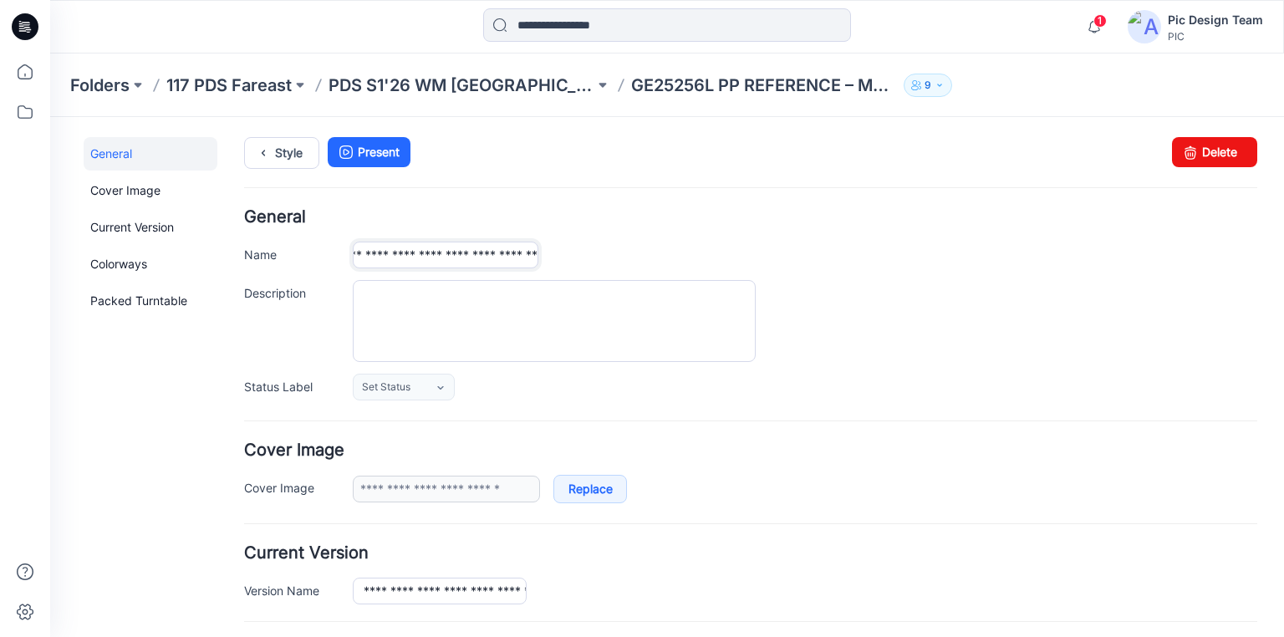
drag, startPoint x: 362, startPoint y: 252, endPoint x: 672, endPoint y: 267, distance: 310.6
click at [672, 267] on div "**********" at bounding box center [805, 255] width 905 height 27
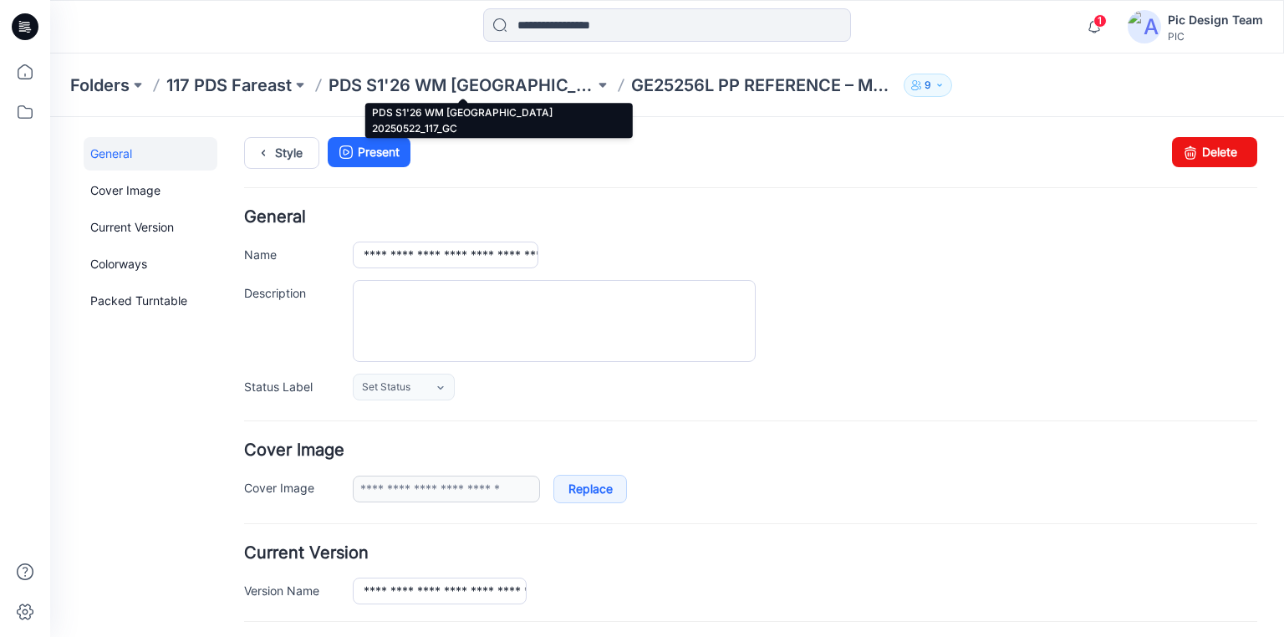
click at [421, 84] on p "PDS S1'26 WM [GEOGRAPHIC_DATA] 20250522_117_GC" at bounding box center [462, 85] width 266 height 23
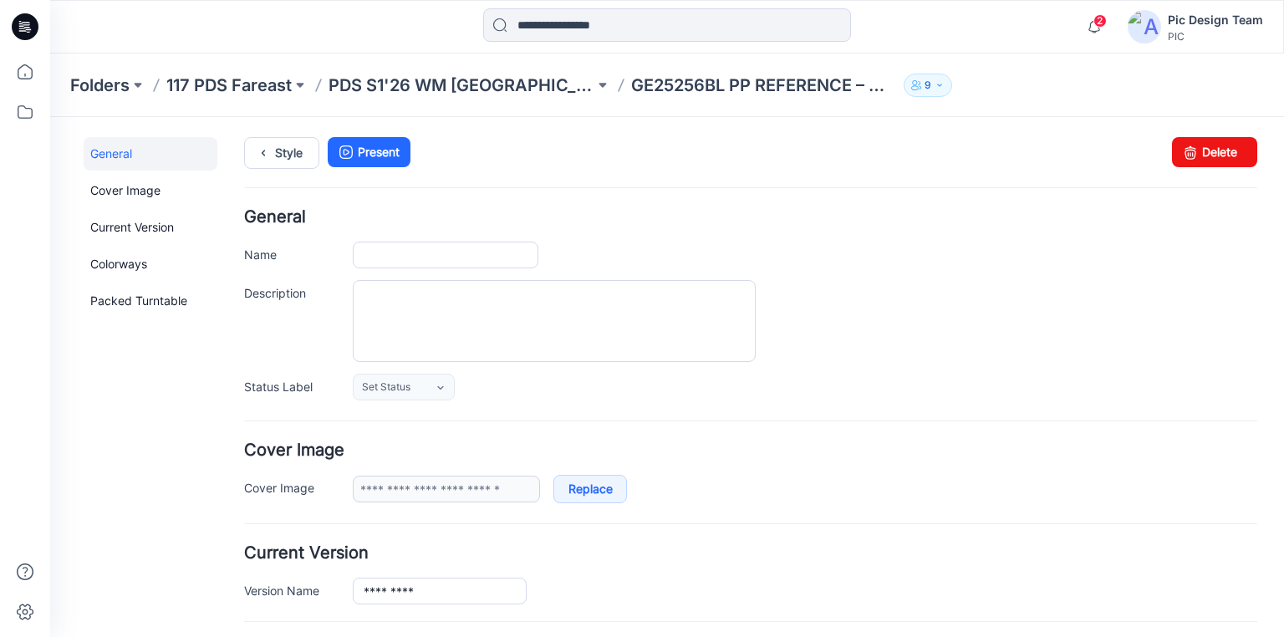
type input "**********"
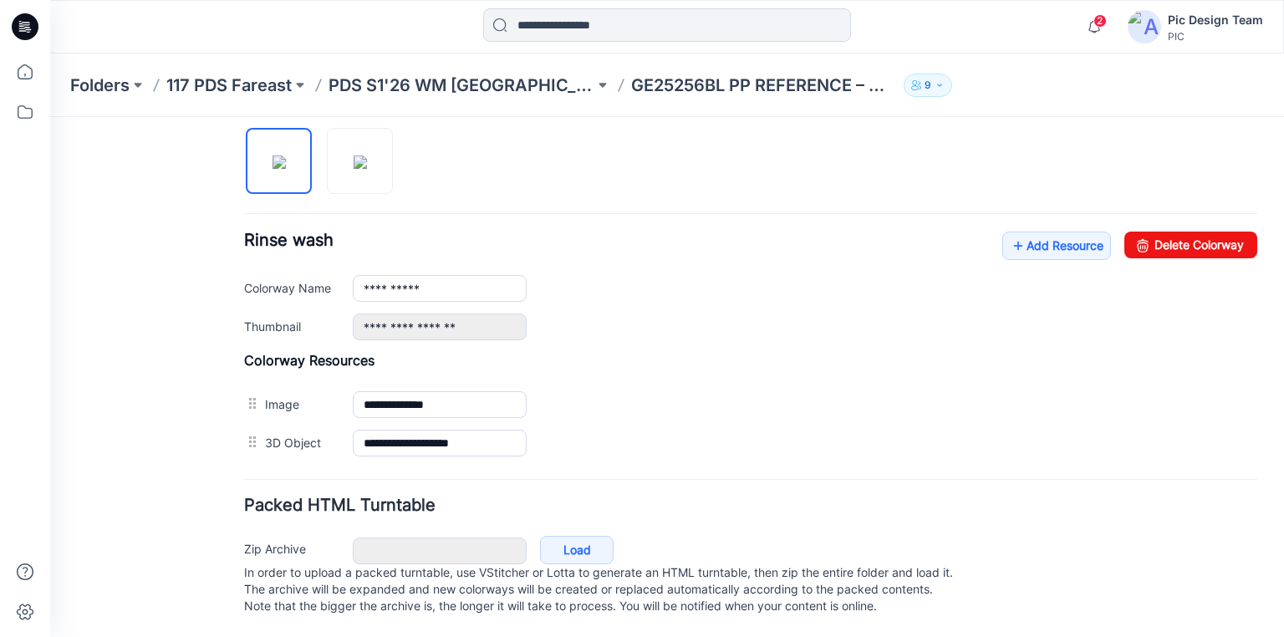
scroll to position [568, 0]
click at [1036, 236] on link "Add Resource" at bounding box center [1056, 246] width 109 height 28
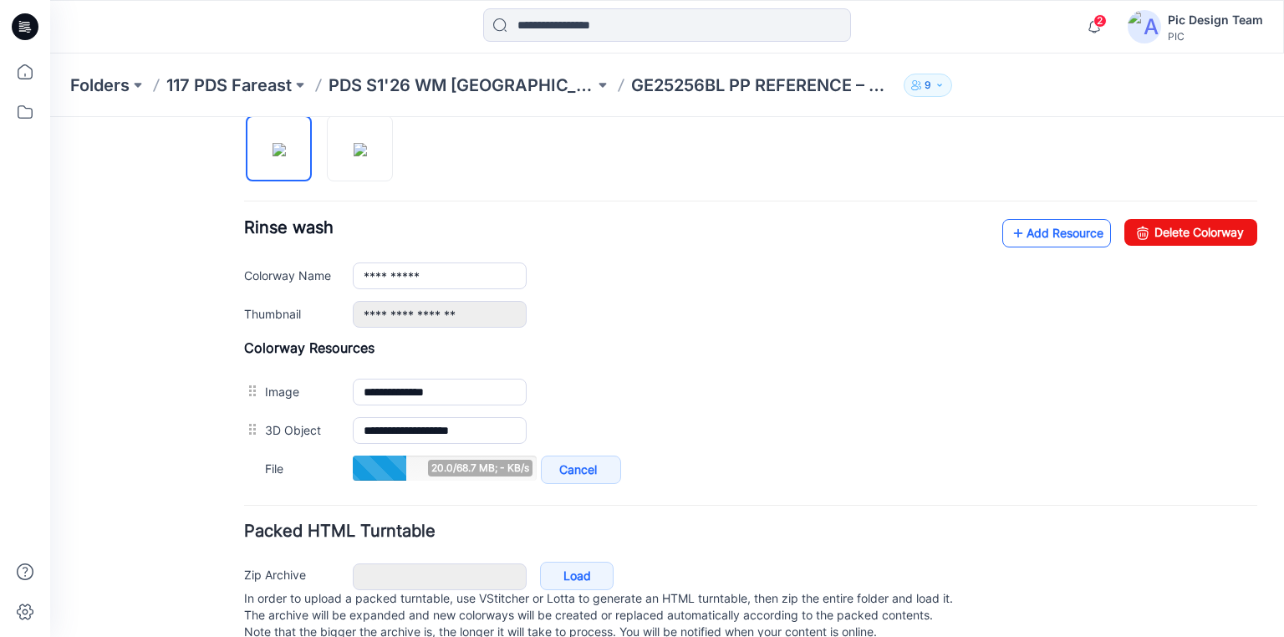
click at [1023, 229] on link "Add Resource" at bounding box center [1056, 233] width 109 height 28
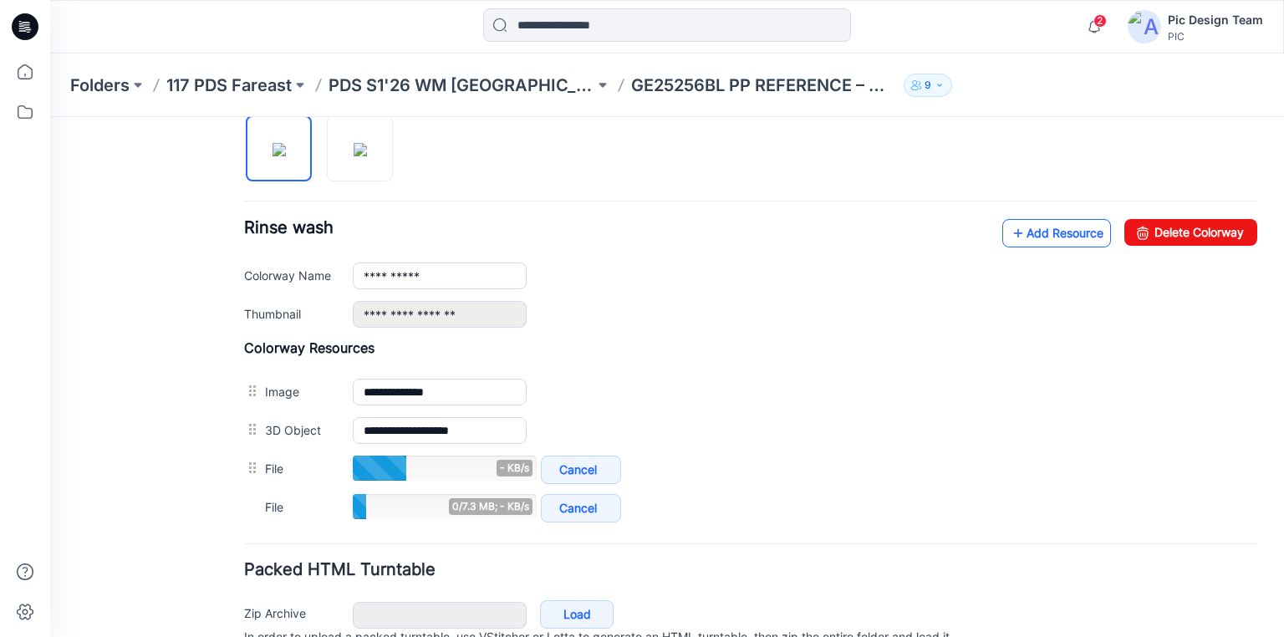
click at [1033, 229] on link "Add Resource" at bounding box center [1056, 233] width 109 height 28
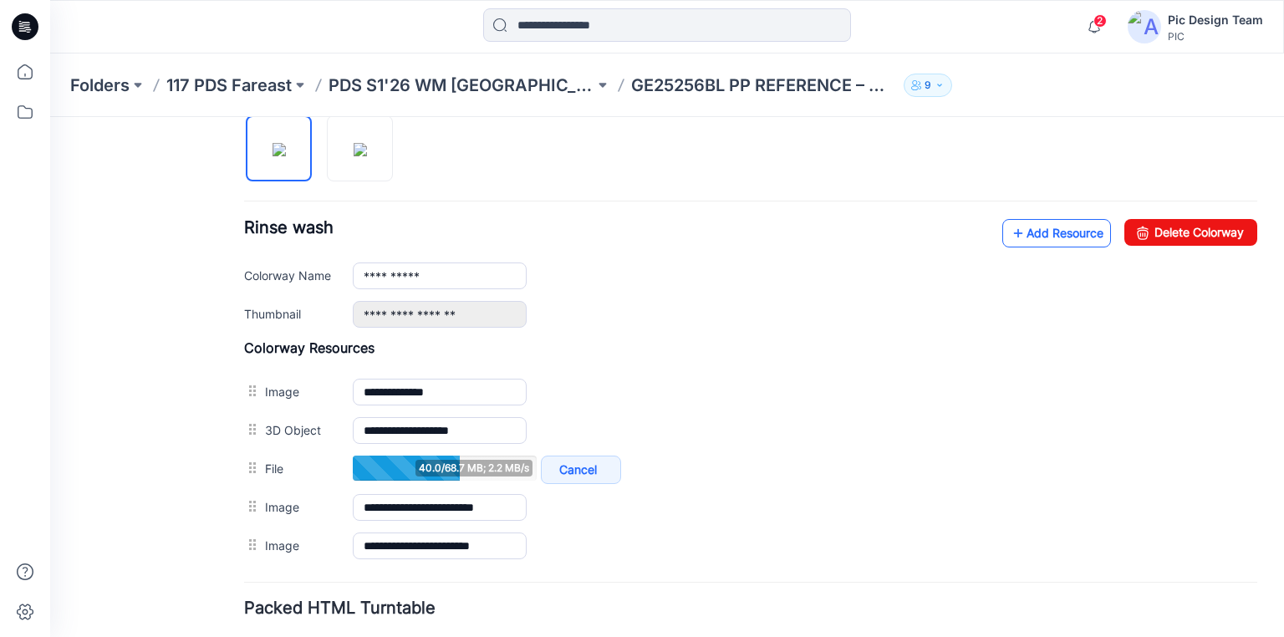
click at [1023, 234] on link "Add Resource" at bounding box center [1056, 233] width 109 height 28
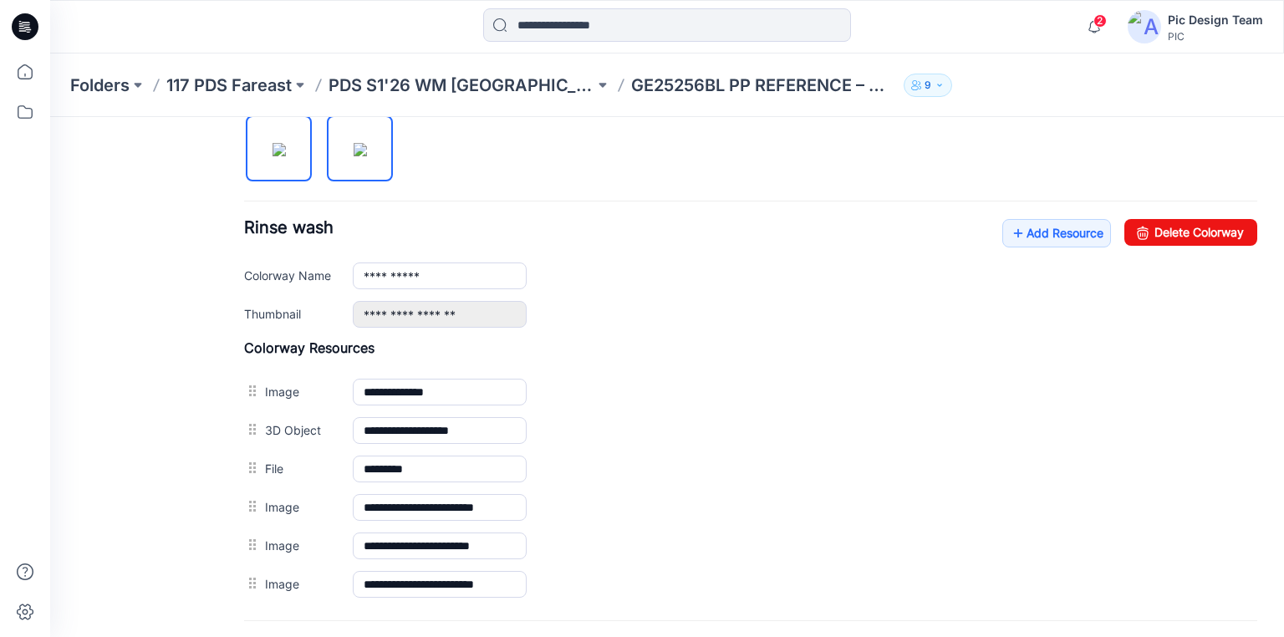
drag, startPoint x: 355, startPoint y: 141, endPoint x: 329, endPoint y: 149, distance: 27.8
click at [355, 143] on img at bounding box center [360, 149] width 13 height 13
type input "********"
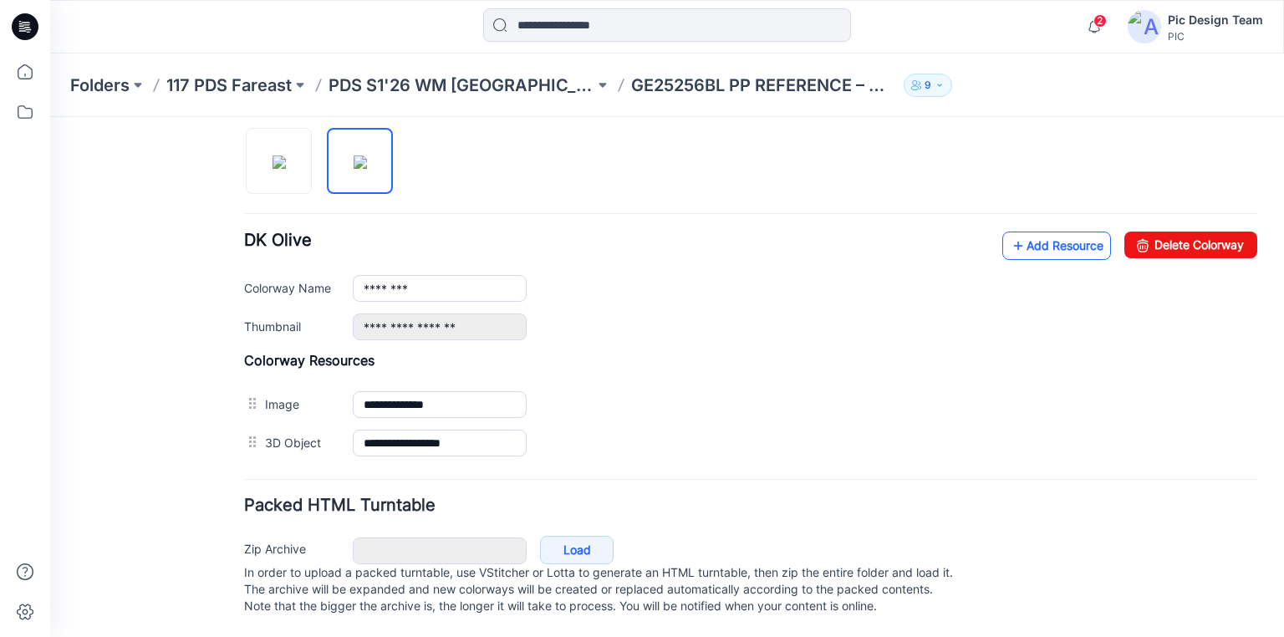
click at [1036, 235] on link "Add Resource" at bounding box center [1056, 246] width 109 height 28
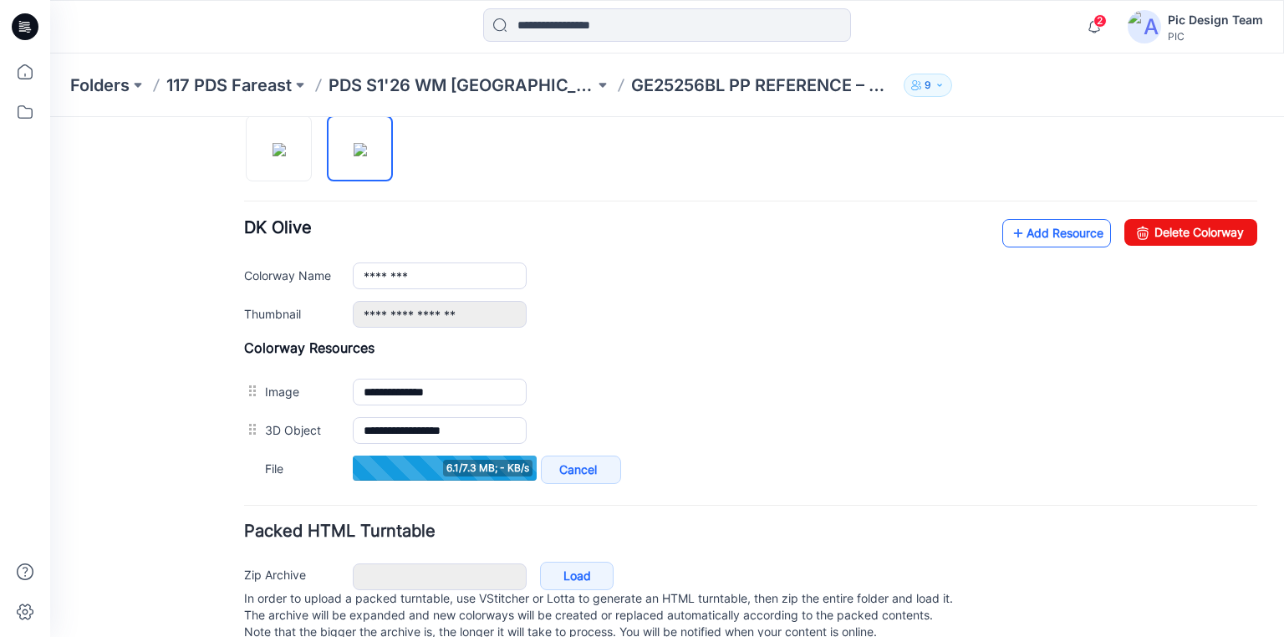
click at [1033, 229] on link "Add Resource" at bounding box center [1056, 233] width 109 height 28
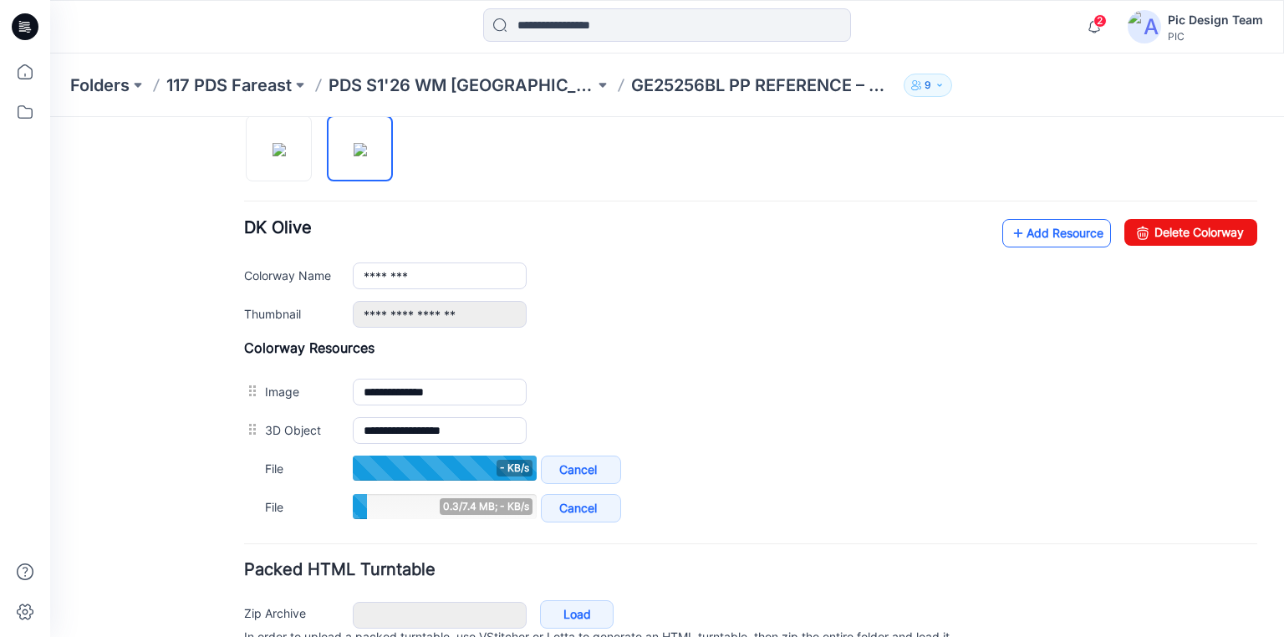
click at [1010, 235] on icon at bounding box center [1018, 233] width 17 height 27
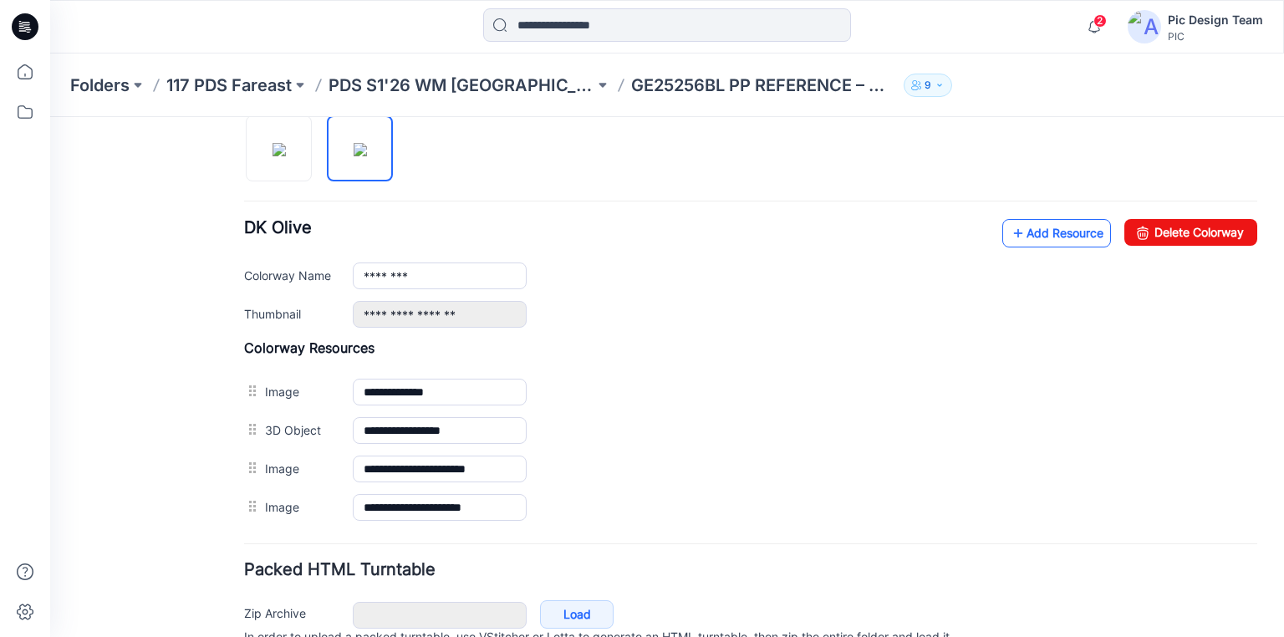
click at [1056, 227] on link "Add Resource" at bounding box center [1056, 233] width 109 height 28
